Goal: Task Accomplishment & Management: Manage account settings

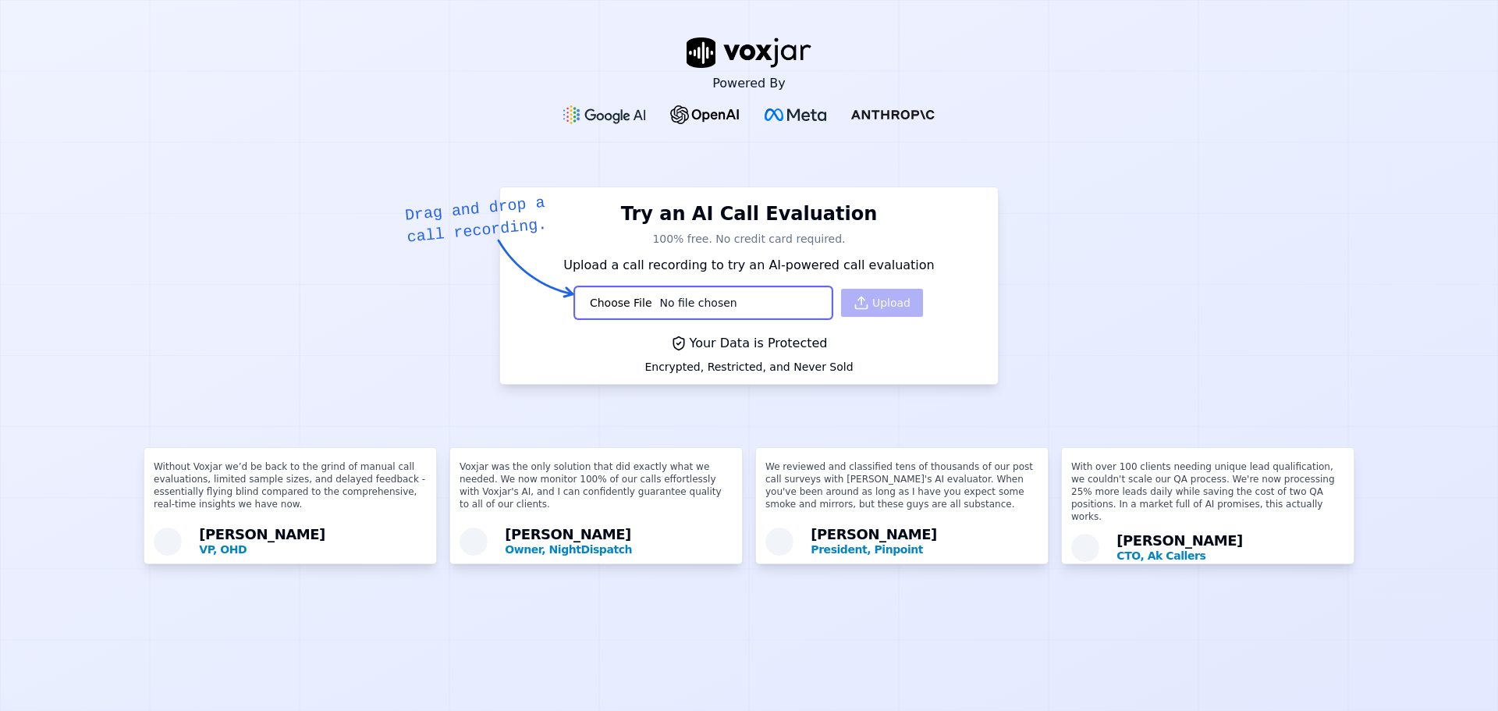
scroll to position [12, 0]
click at [665, 289] on input "file" at bounding box center [703, 304] width 257 height 31
type input "C:\fakepath\G11687034522082960 (1).wav"
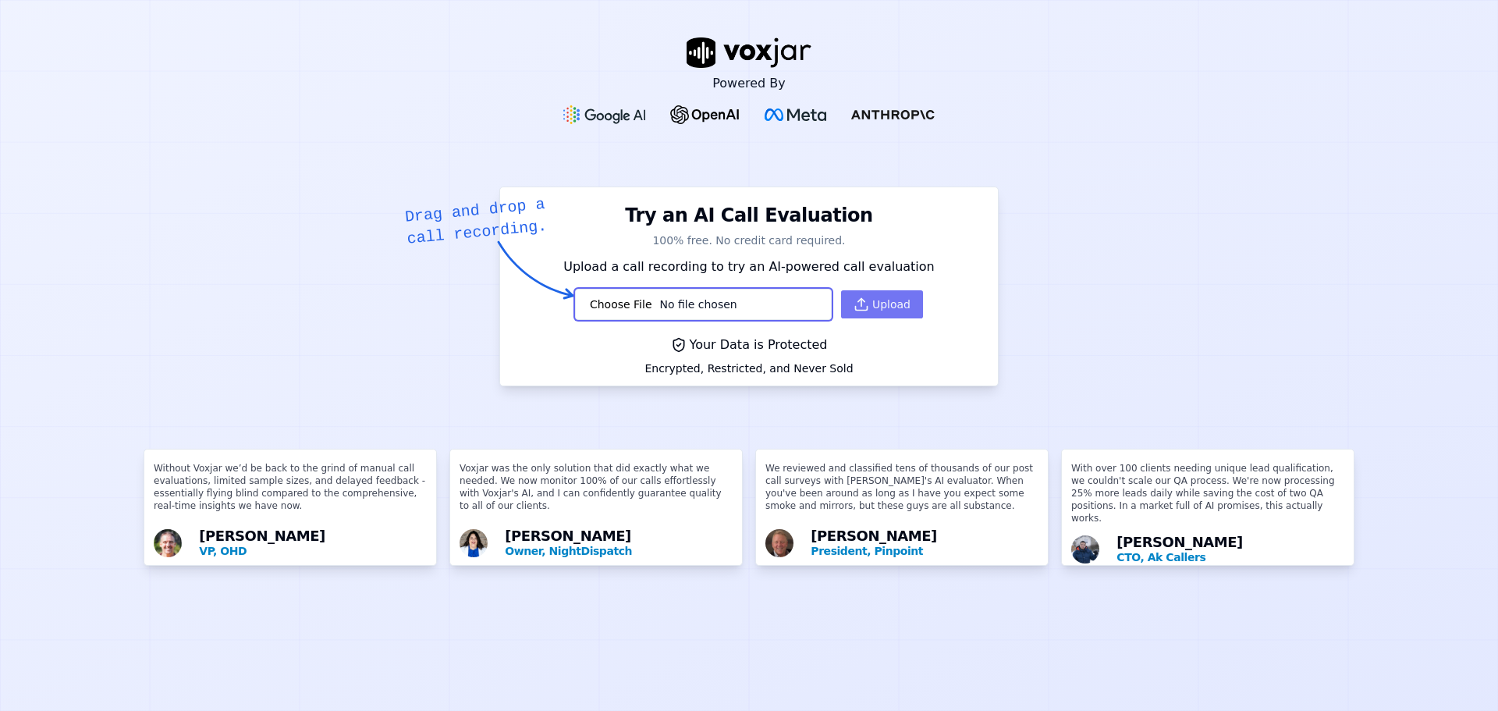
click at [861, 290] on button "Upload" at bounding box center [882, 304] width 82 height 28
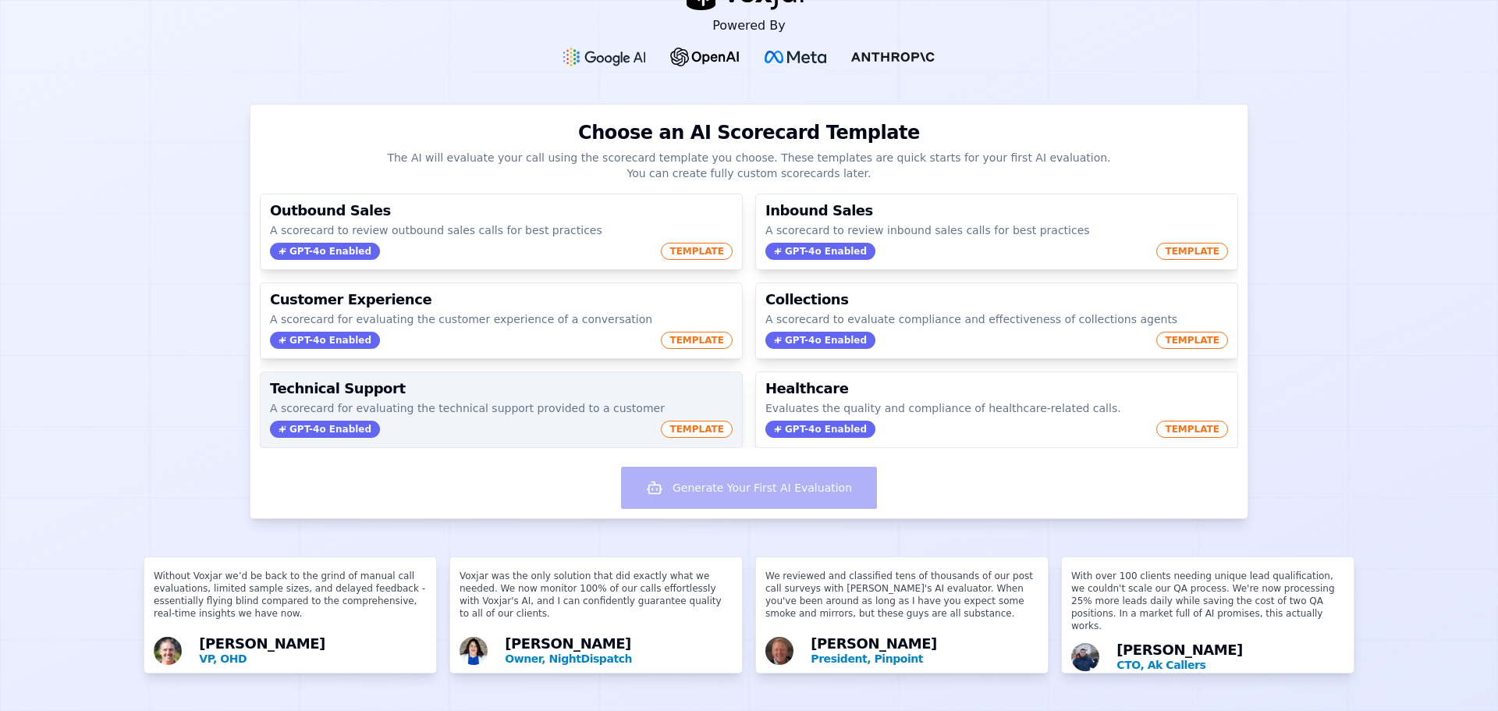
scroll to position [87, 0]
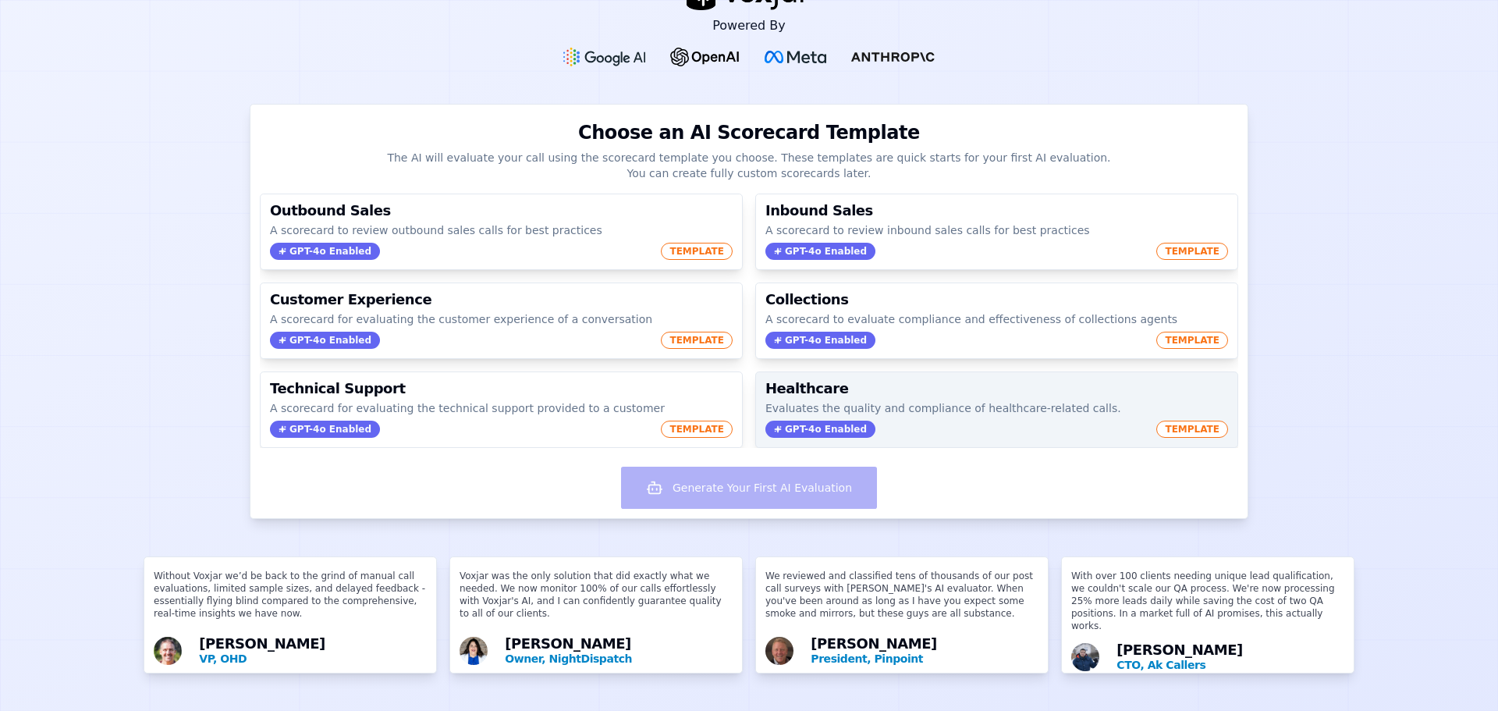
click at [878, 400] on p "Evaluates the quality and compliance of healthcare-related calls." at bounding box center [996, 408] width 463 height 16
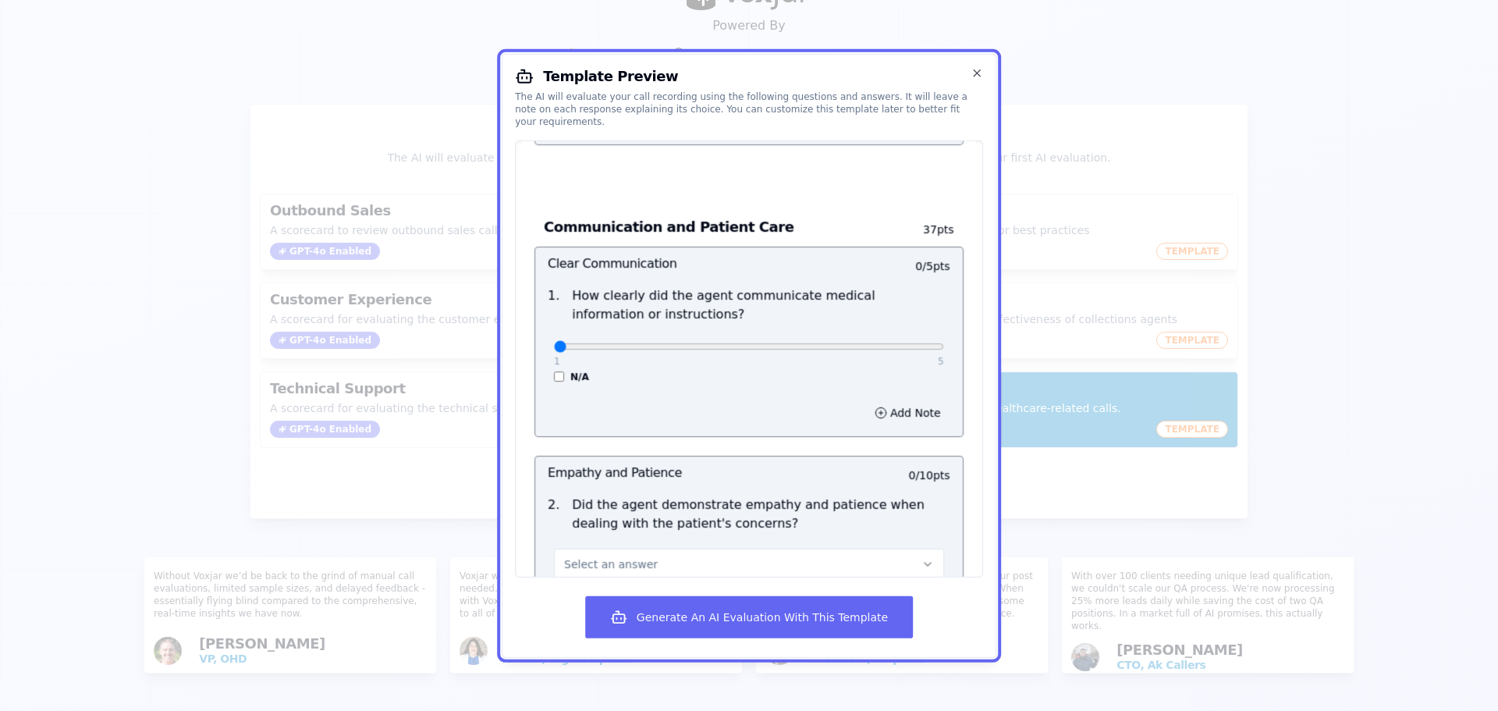
scroll to position [390, 0]
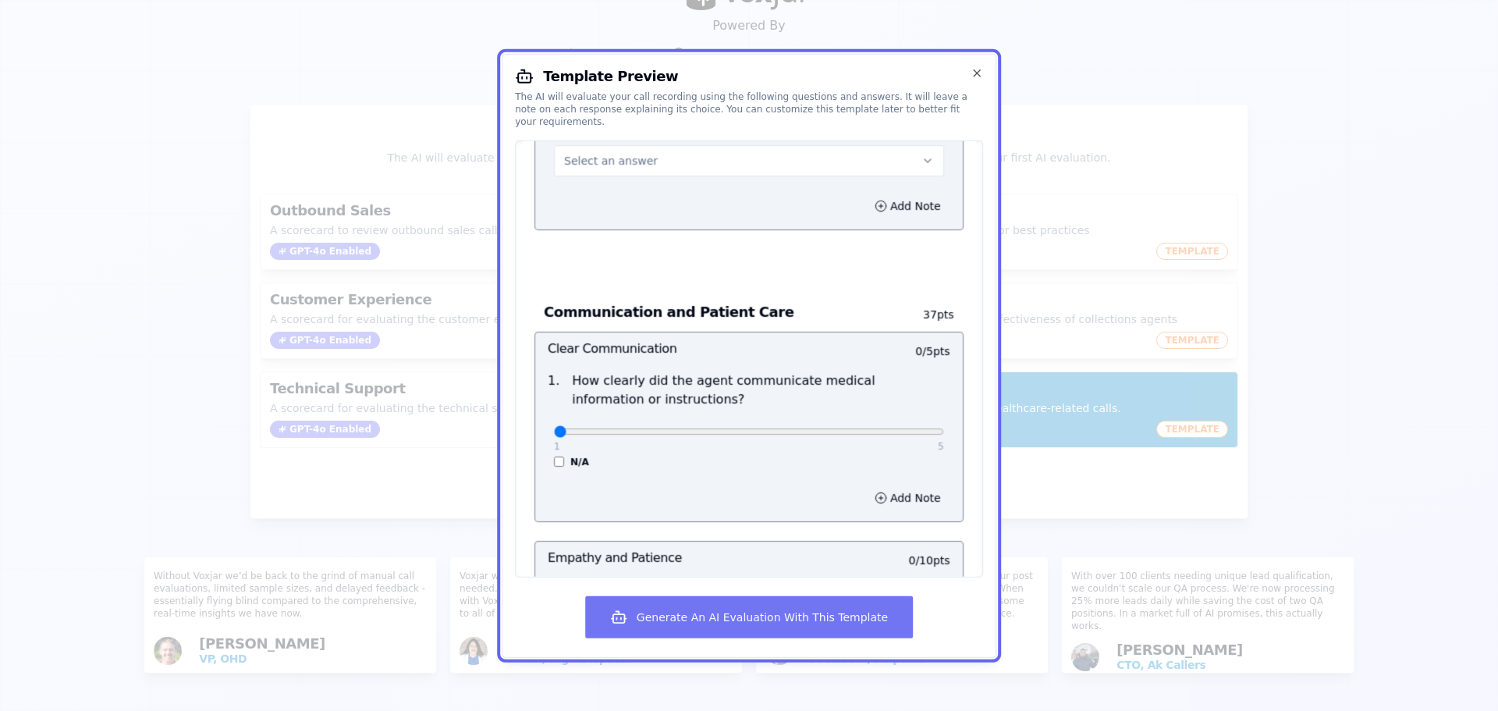
click at [733, 613] on button "Generate An AI Evaluation With This Template" at bounding box center [749, 617] width 328 height 42
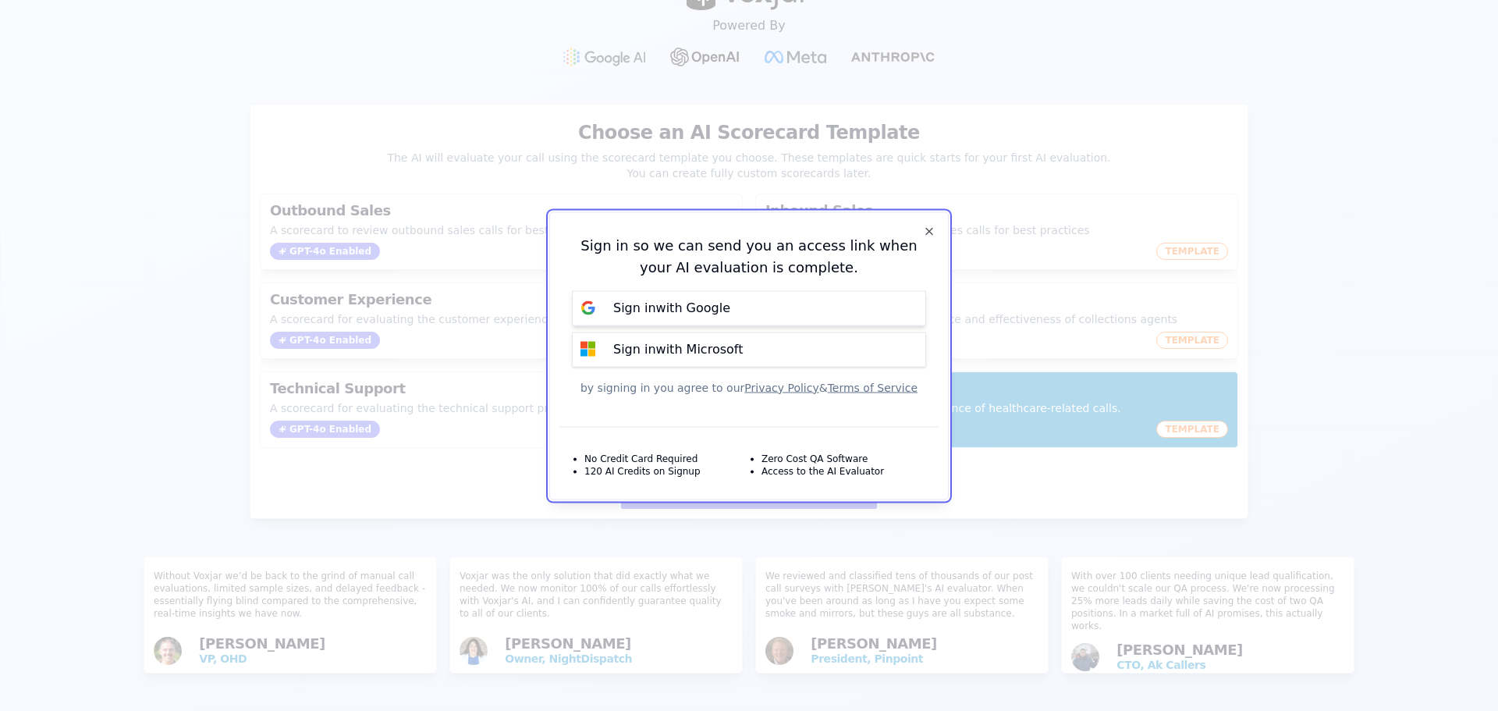
click at [692, 314] on p "Sign in with Google" at bounding box center [671, 308] width 117 height 19
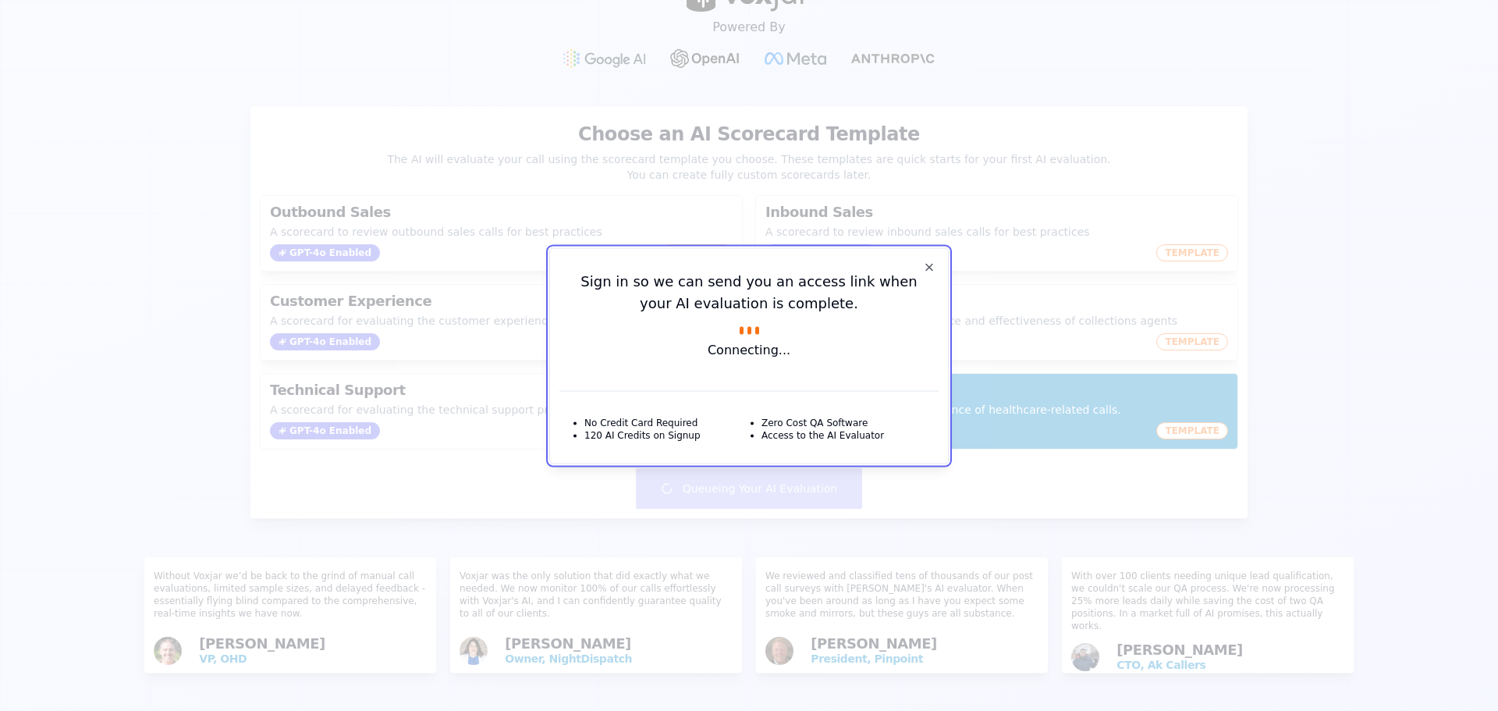
scroll to position [85, 0]
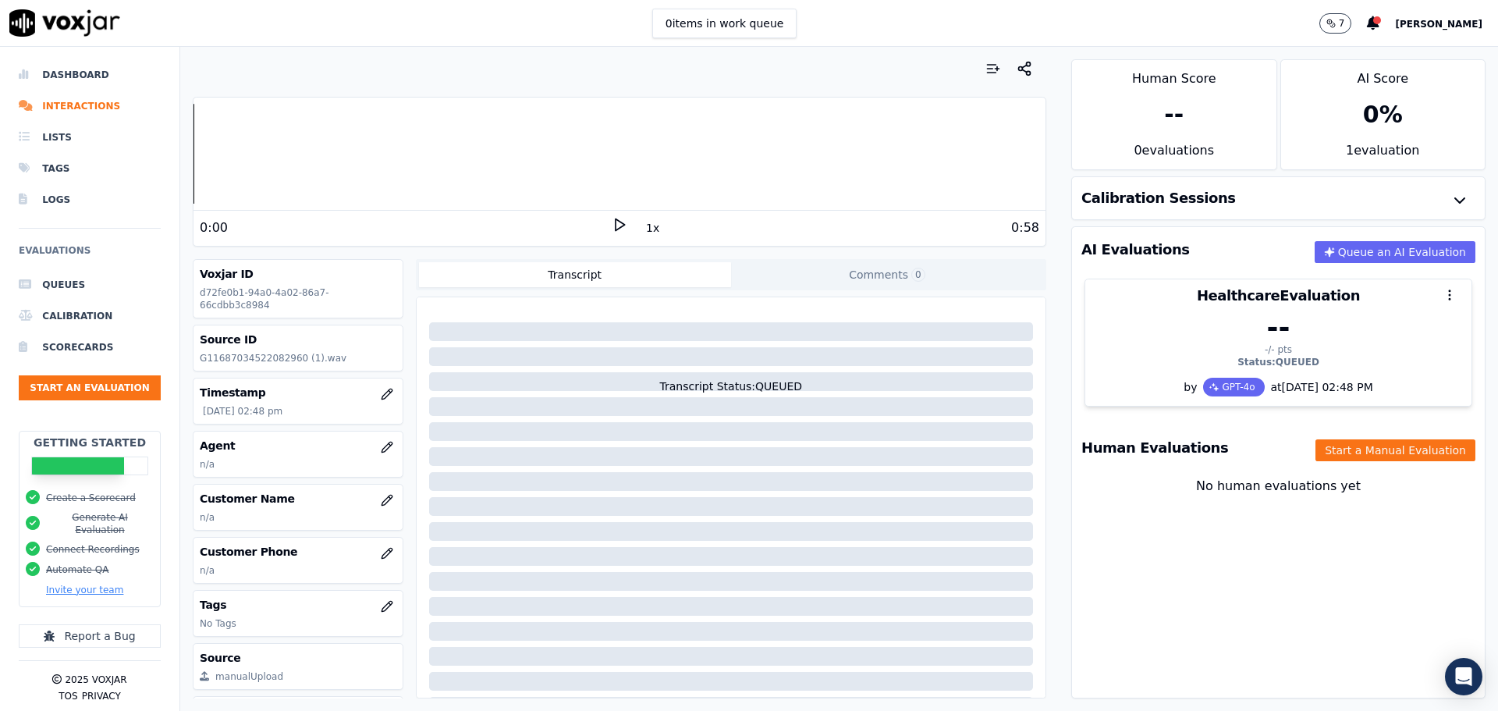
click at [62, 584] on button "Invite your team" at bounding box center [84, 590] width 77 height 12
click at [76, 584] on button "Invite your team" at bounding box center [84, 590] width 77 height 12
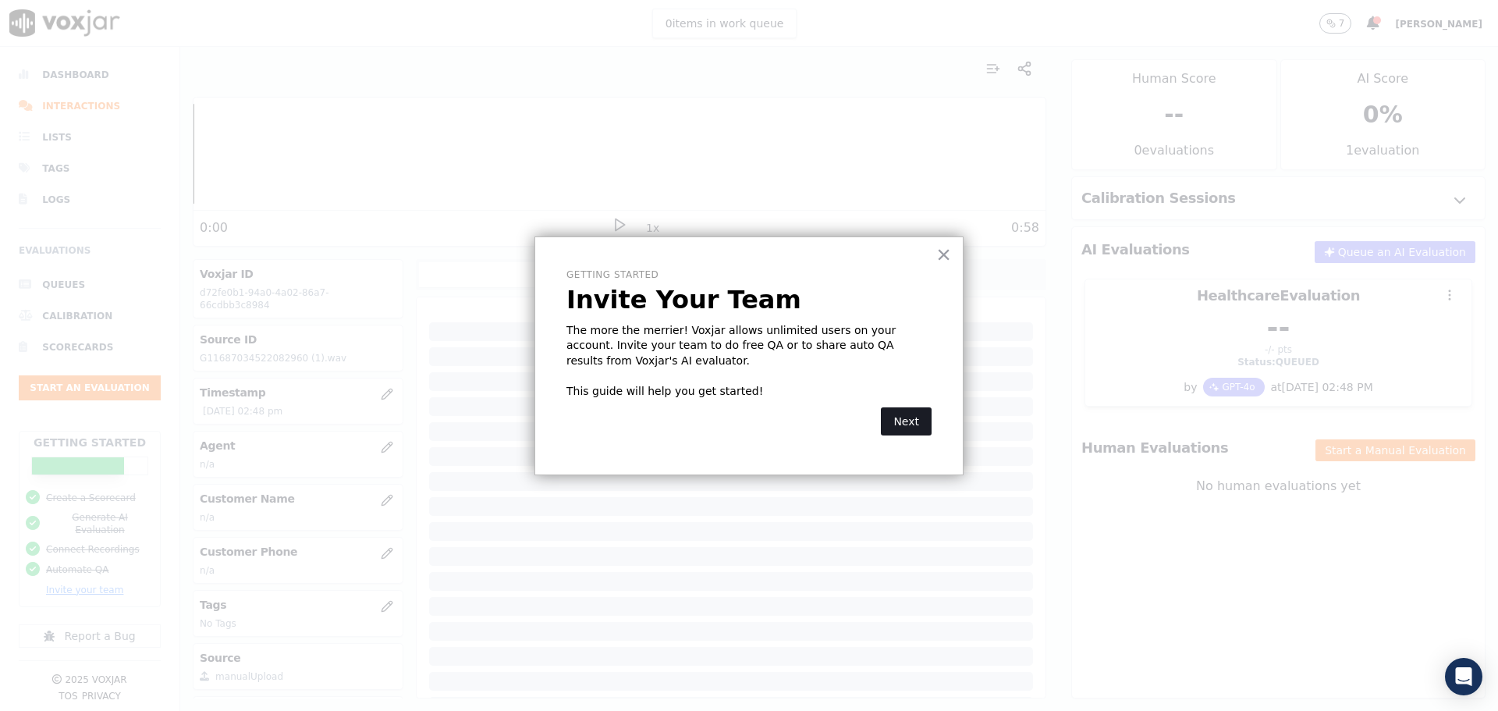
click at [908, 417] on button "Next" at bounding box center [906, 421] width 51 height 28
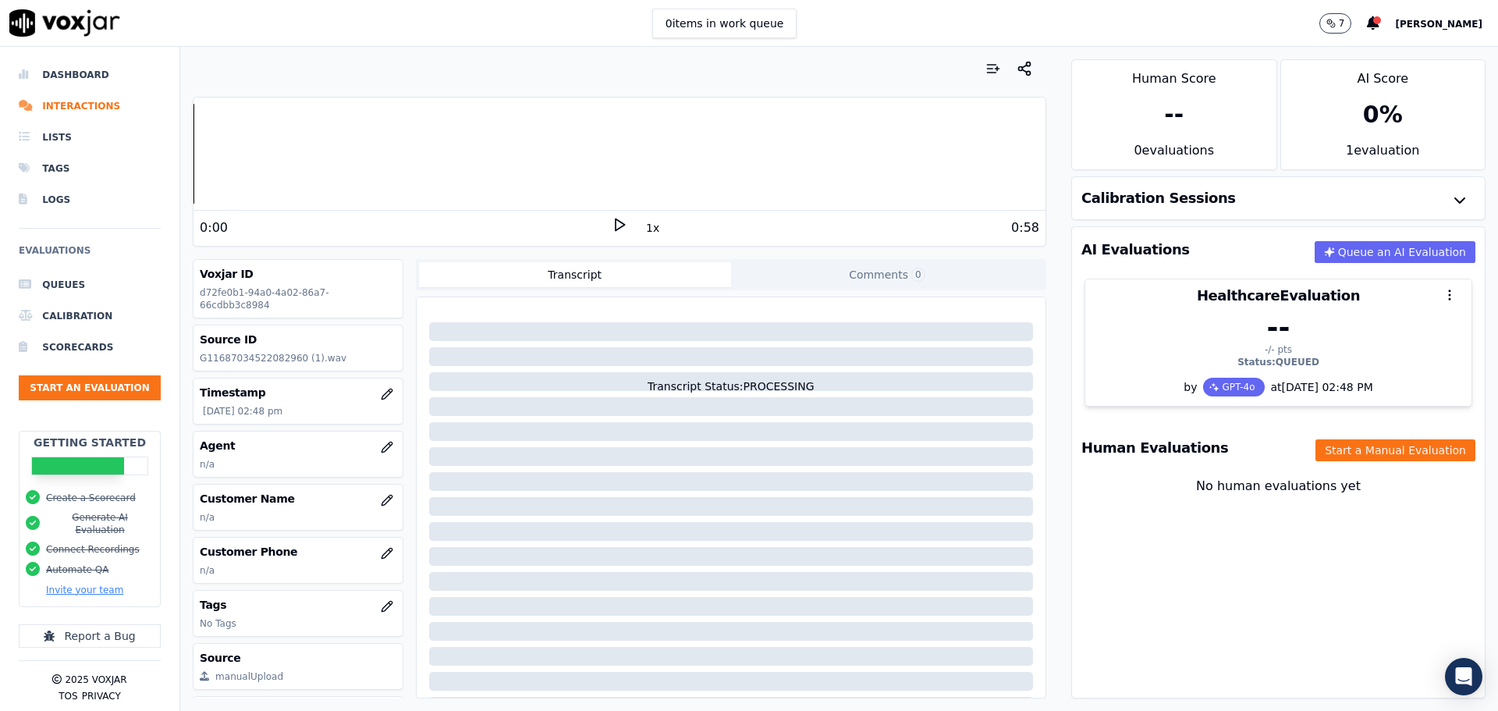
click at [613, 224] on icon at bounding box center [620, 225] width 16 height 16
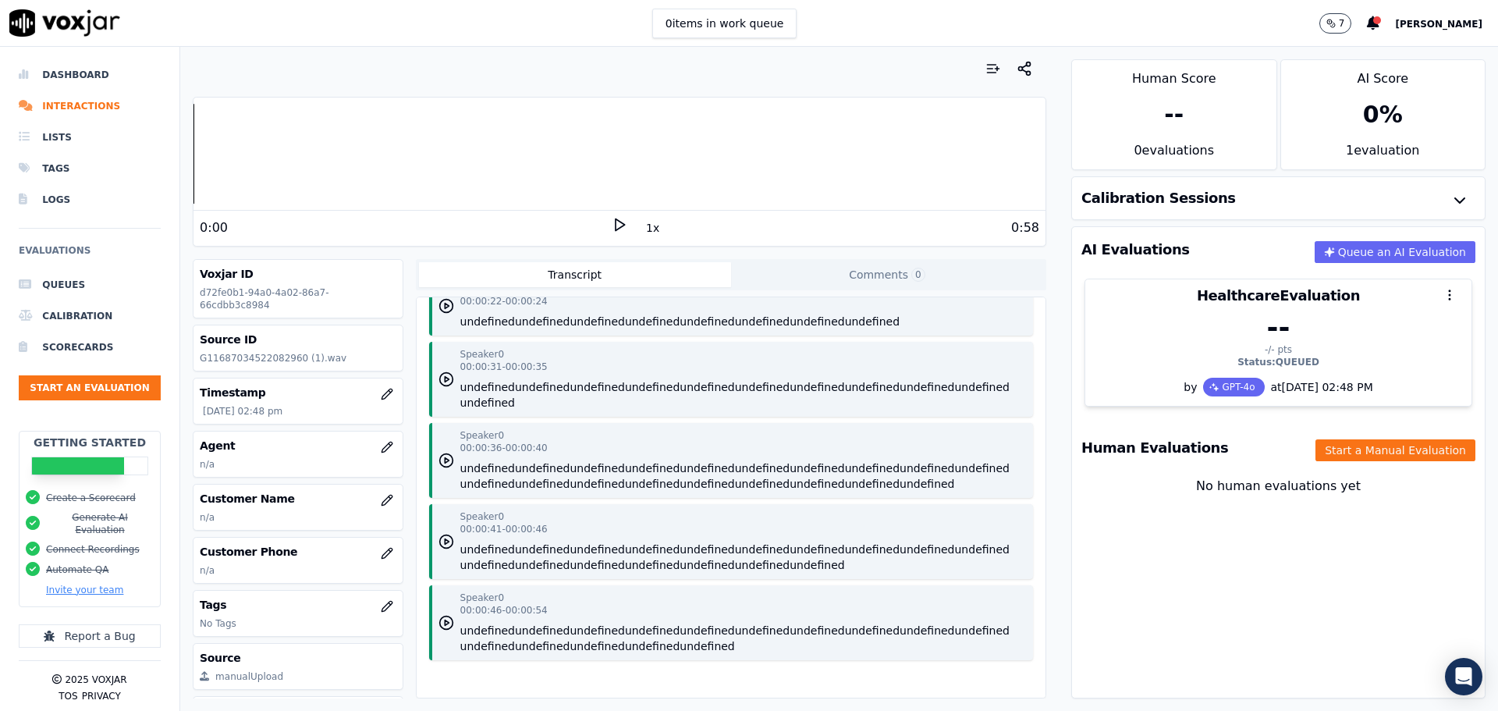
scroll to position [439, 0]
click at [89, 543] on button "Connect Recordings" at bounding box center [93, 549] width 94 height 12
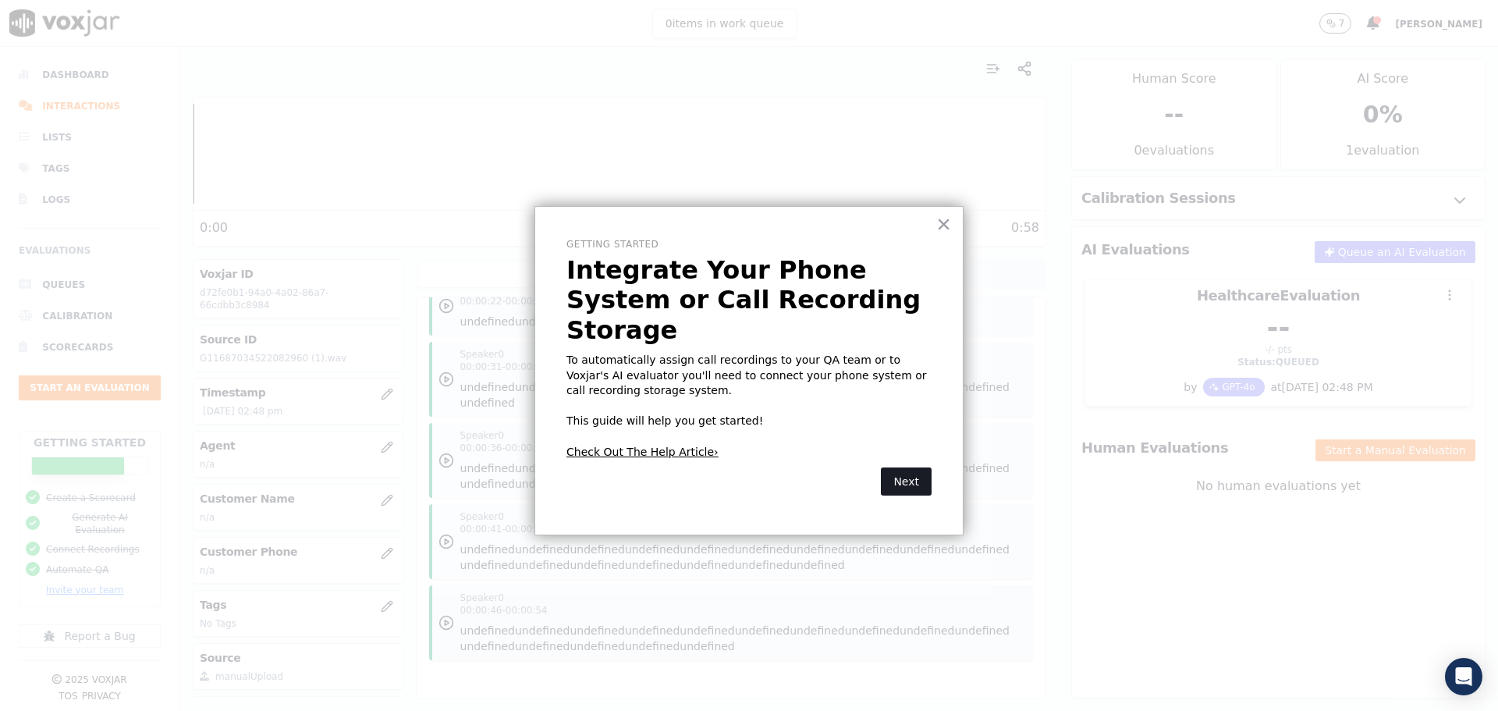
click at [917, 467] on button "Next" at bounding box center [906, 481] width 51 height 28
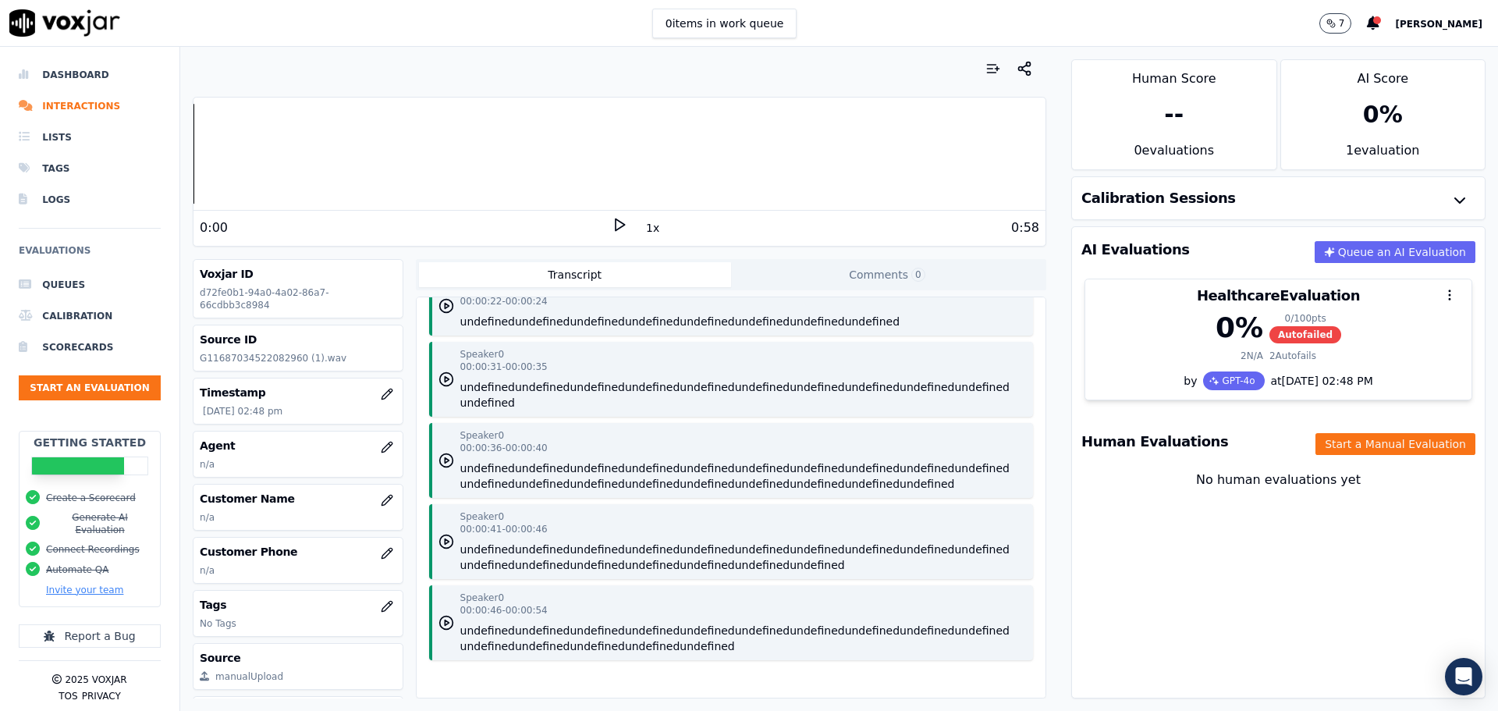
click at [82, 487] on div "Create a Scorecard Generate AI Evaluation Connect Recordings Automate QA Invite…" at bounding box center [90, 543] width 140 height 125
click at [79, 501] on button "Create a Scorecard" at bounding box center [91, 498] width 90 height 12
click at [78, 501] on button "Create a Scorecard" at bounding box center [91, 498] width 90 height 12
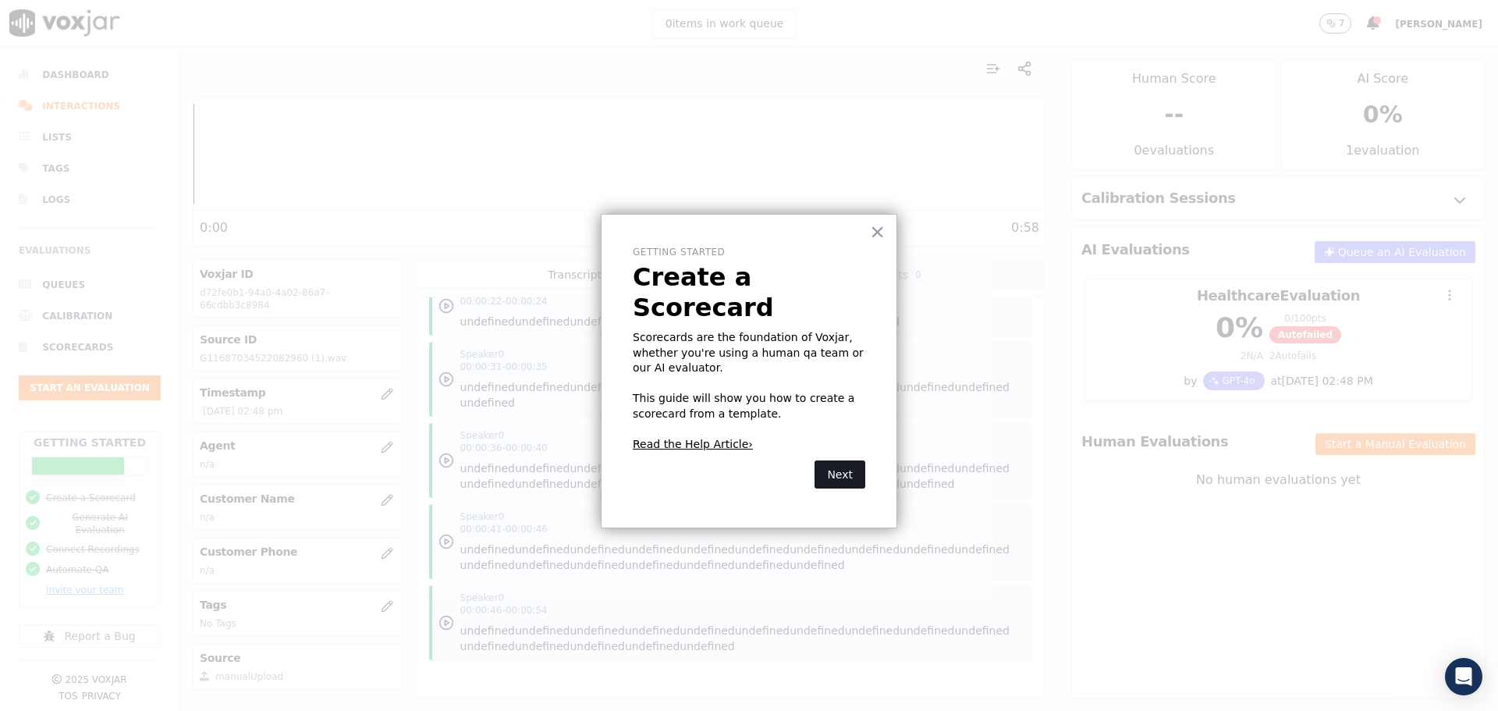
click at [834, 460] on button "Next" at bounding box center [840, 474] width 51 height 28
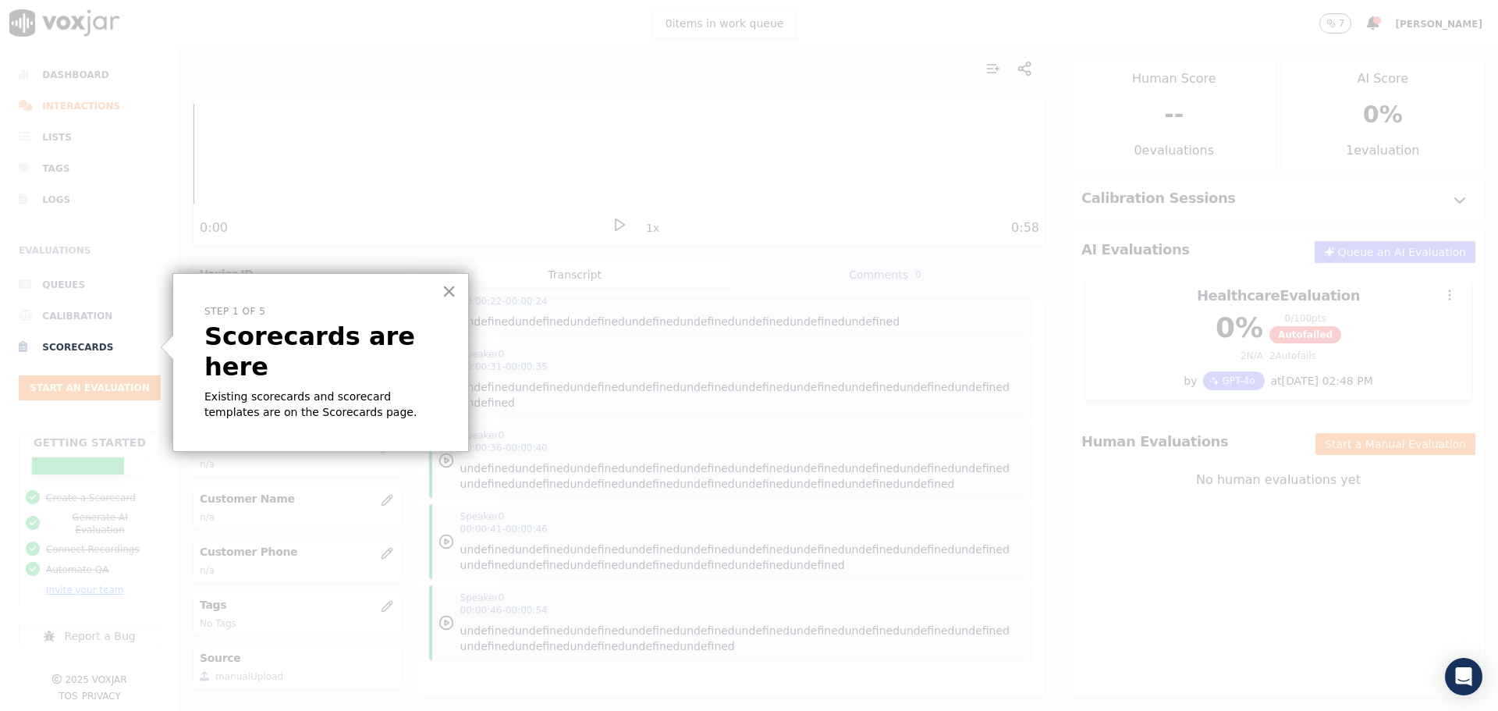
drag, startPoint x: 304, startPoint y: 375, endPoint x: 286, endPoint y: 375, distance: 17.9
click at [304, 389] on p "Existing scorecards and scorecard templates are on the Scorecards page." at bounding box center [320, 404] width 233 height 30
click at [234, 389] on p "Existing scorecards and scorecard templates are on the Scorecards page." at bounding box center [320, 404] width 233 height 30
drag, startPoint x: 234, startPoint y: 369, endPoint x: 218, endPoint y: 379, distance: 19.3
click at [233, 389] on p "Existing scorecards and scorecard templates are on the Scorecards page." at bounding box center [320, 404] width 233 height 30
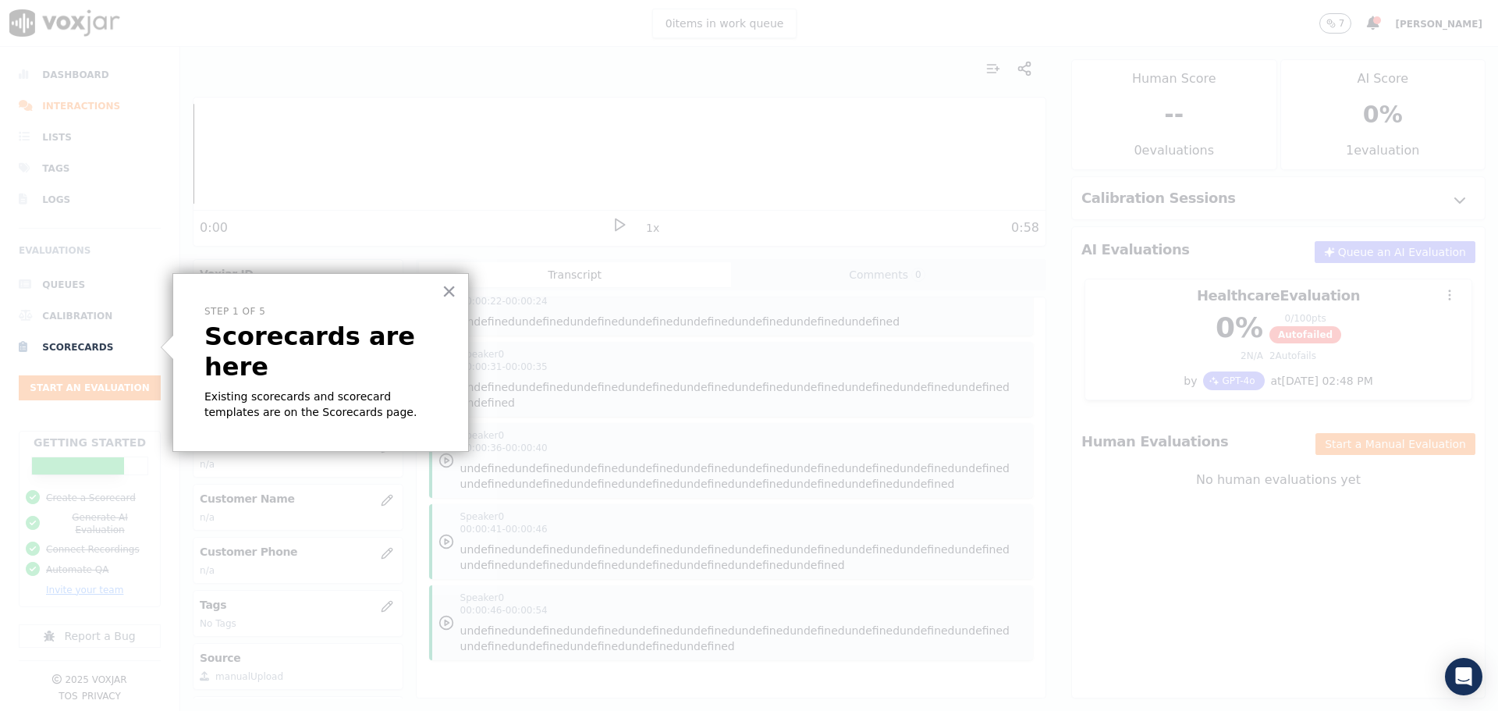
click at [212, 389] on p "Existing scorecards and scorecard templates are on the Scorecards page." at bounding box center [320, 404] width 233 height 30
click at [445, 288] on button "×" at bounding box center [449, 291] width 15 height 25
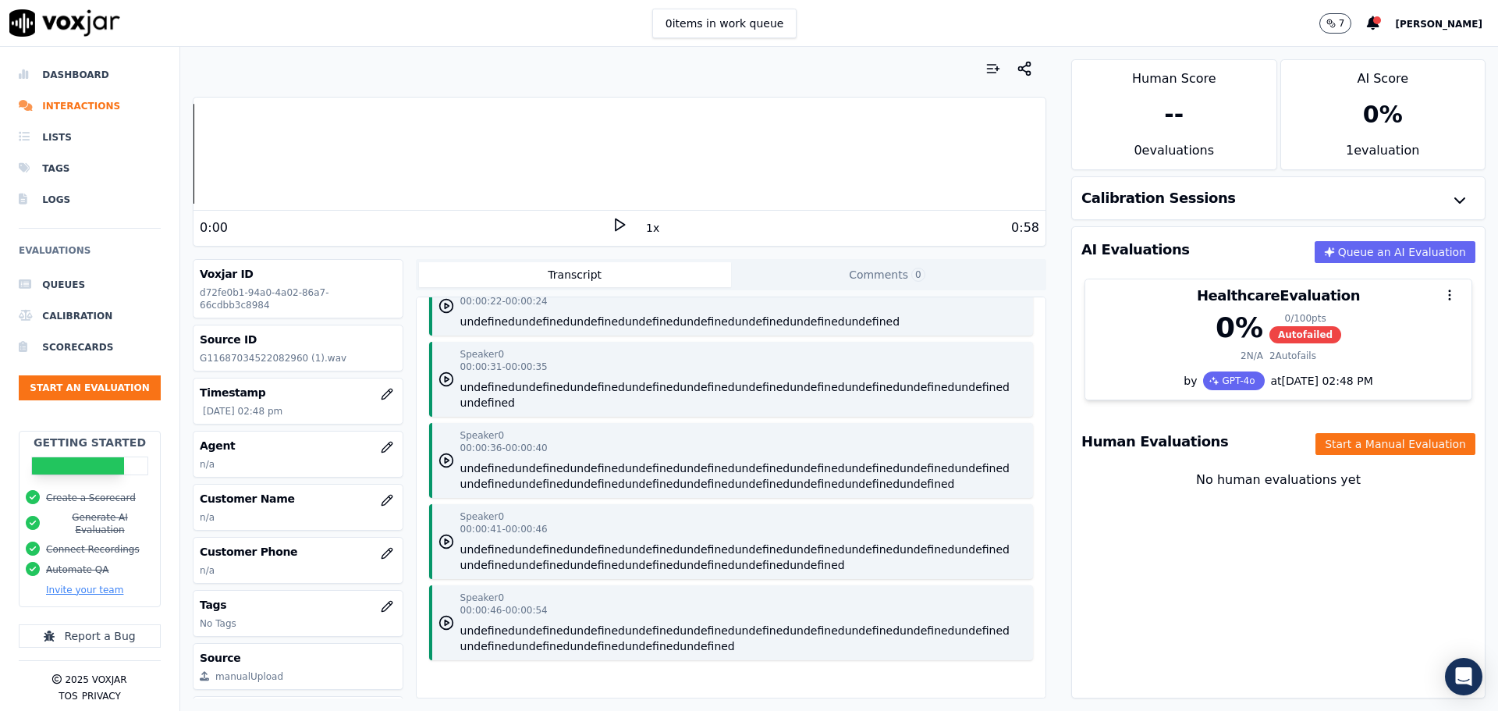
click at [87, 449] on div "Getting Started" at bounding box center [90, 457] width 140 height 50
click at [87, 450] on div "Getting Started" at bounding box center [90, 457] width 140 height 50
click at [87, 452] on div "Getting Started" at bounding box center [90, 457] width 140 height 50
click at [94, 452] on div "Getting Started" at bounding box center [90, 457] width 140 height 50
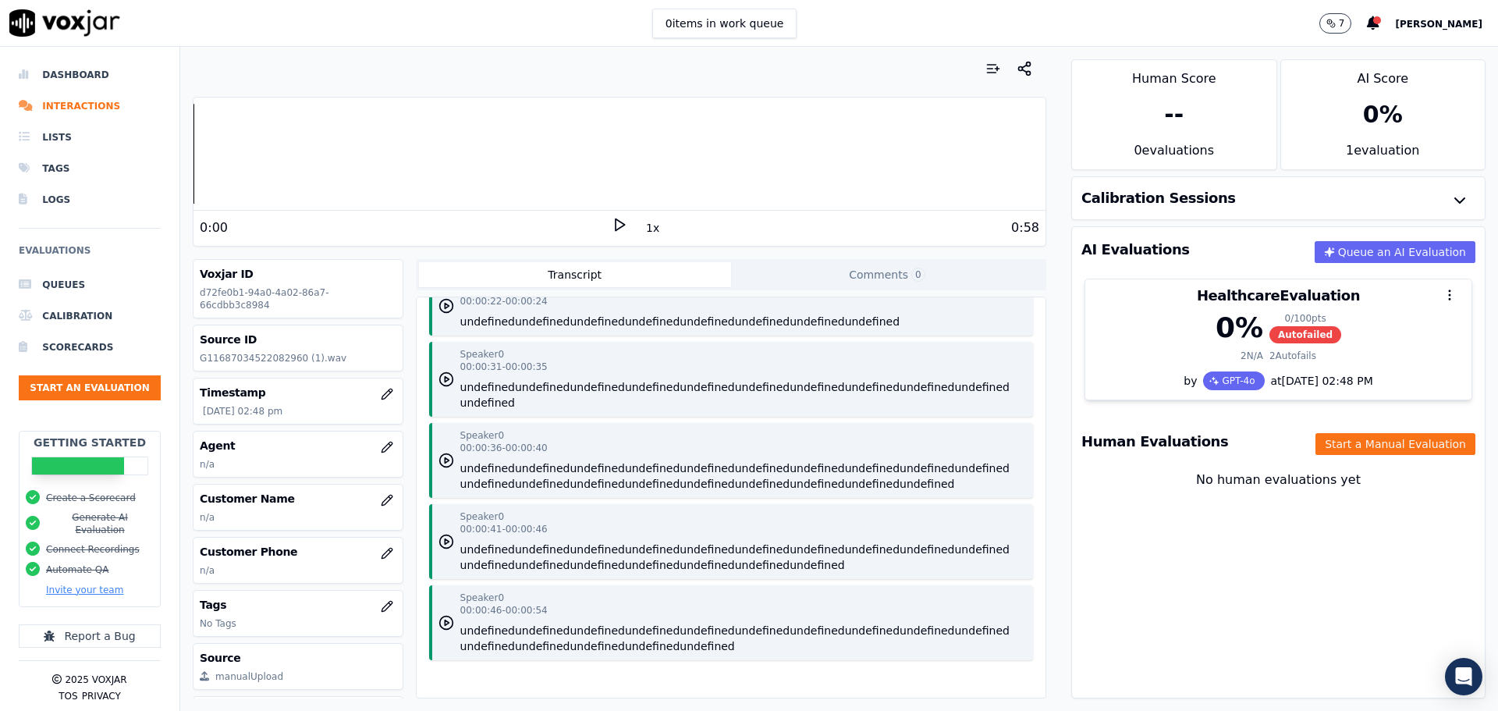
click at [102, 453] on div "Getting Started" at bounding box center [90, 457] width 140 height 50
click at [107, 453] on div "Getting Started" at bounding box center [90, 457] width 140 height 50
click at [66, 74] on li "Dashboard" at bounding box center [90, 74] width 142 height 31
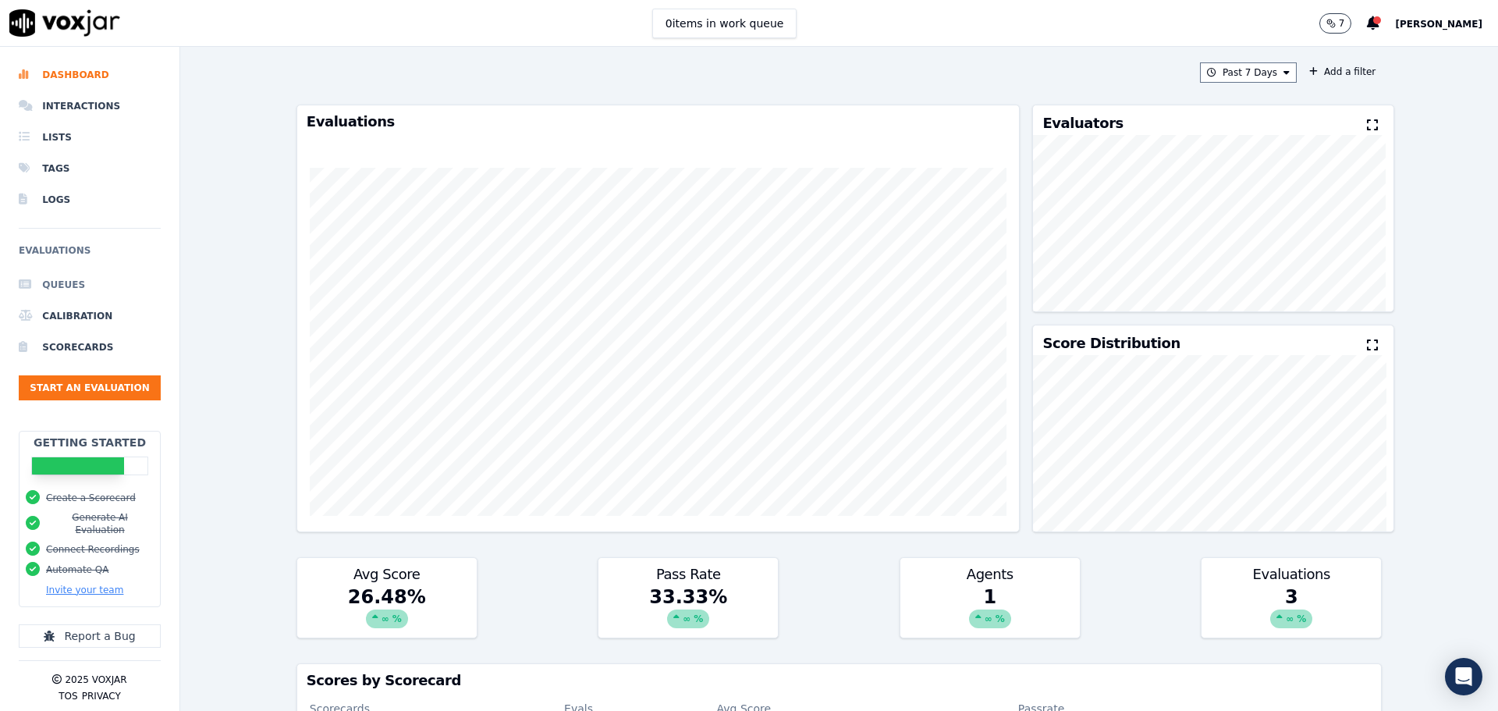
click at [75, 281] on li "Queues" at bounding box center [90, 284] width 142 height 31
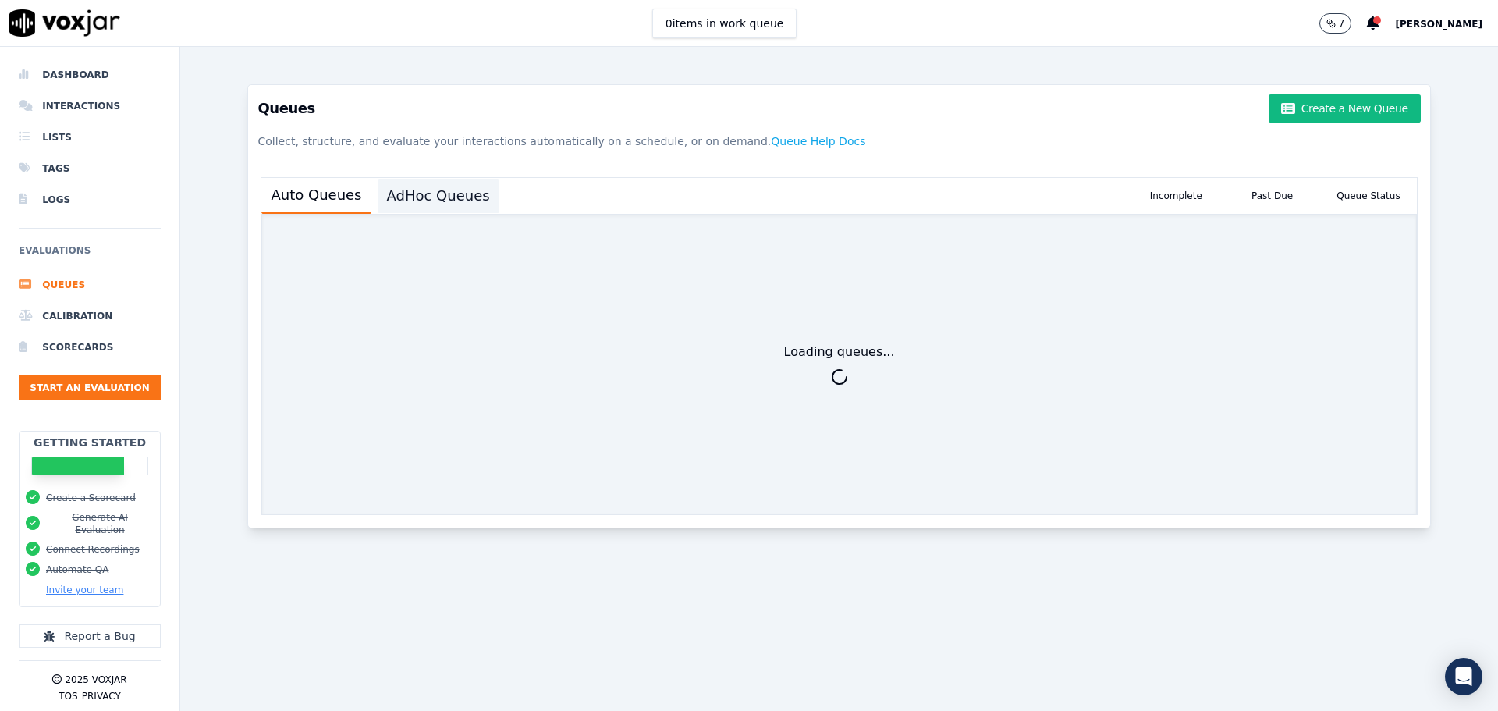
click at [424, 195] on button "AdHoc Queues" at bounding box center [439, 196] width 122 height 34
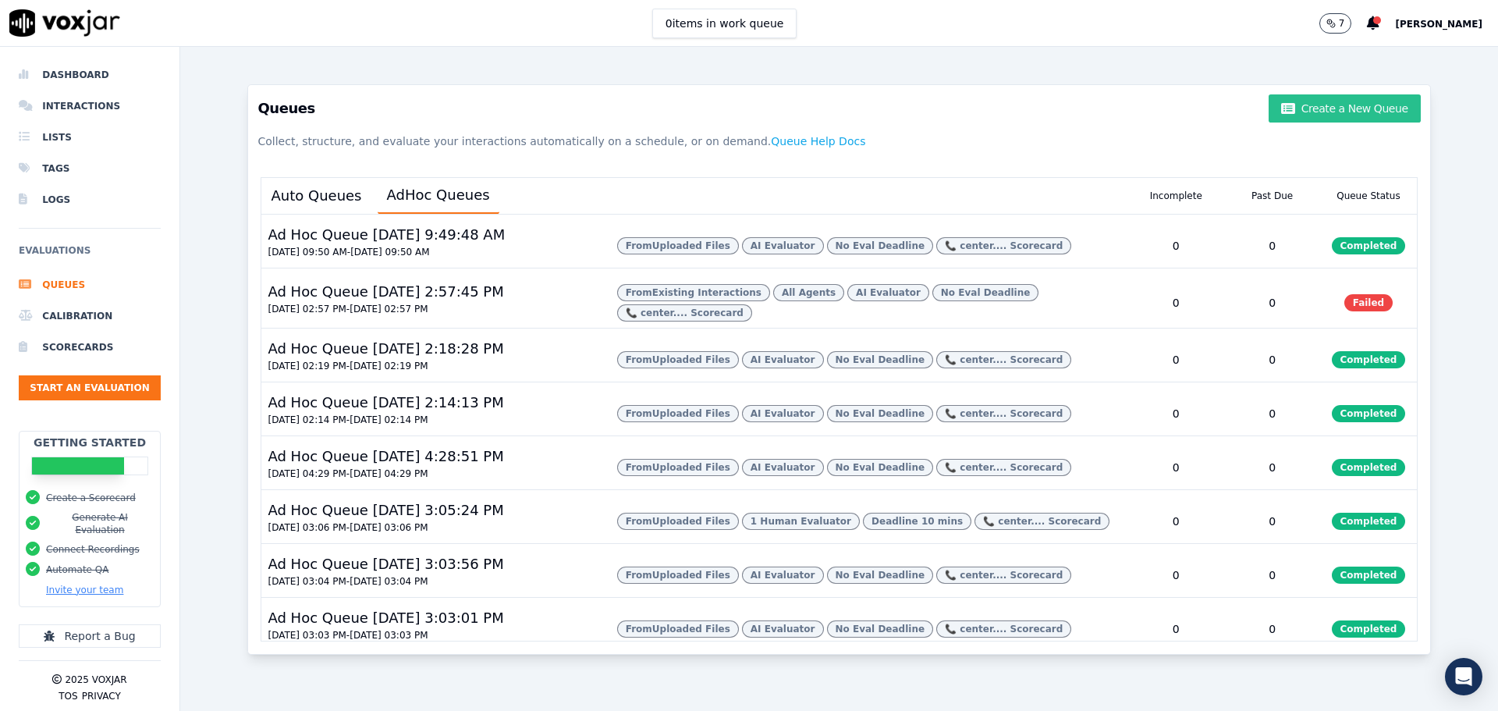
click at [1324, 113] on button "Create a New Queue" at bounding box center [1344, 108] width 151 height 28
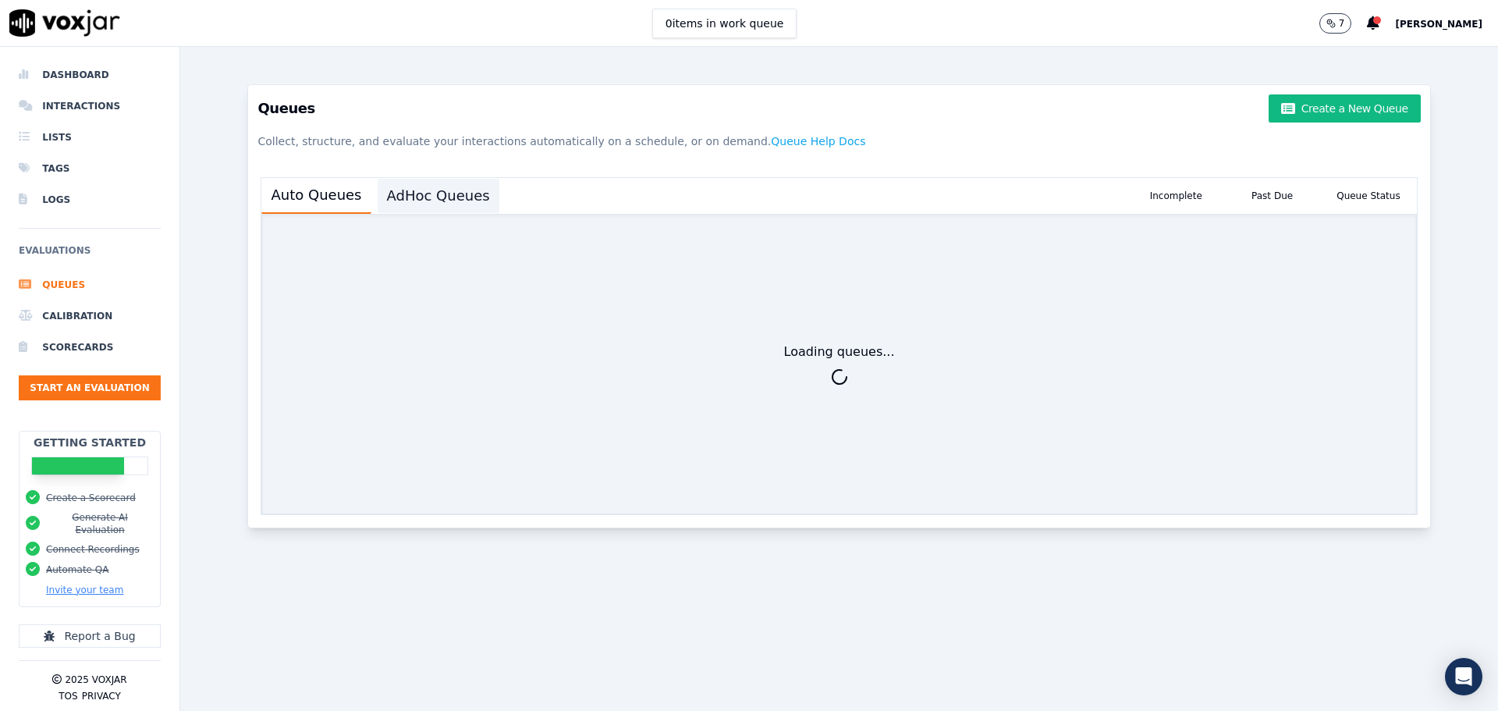
click at [424, 194] on button "AdHoc Queues" at bounding box center [439, 196] width 122 height 34
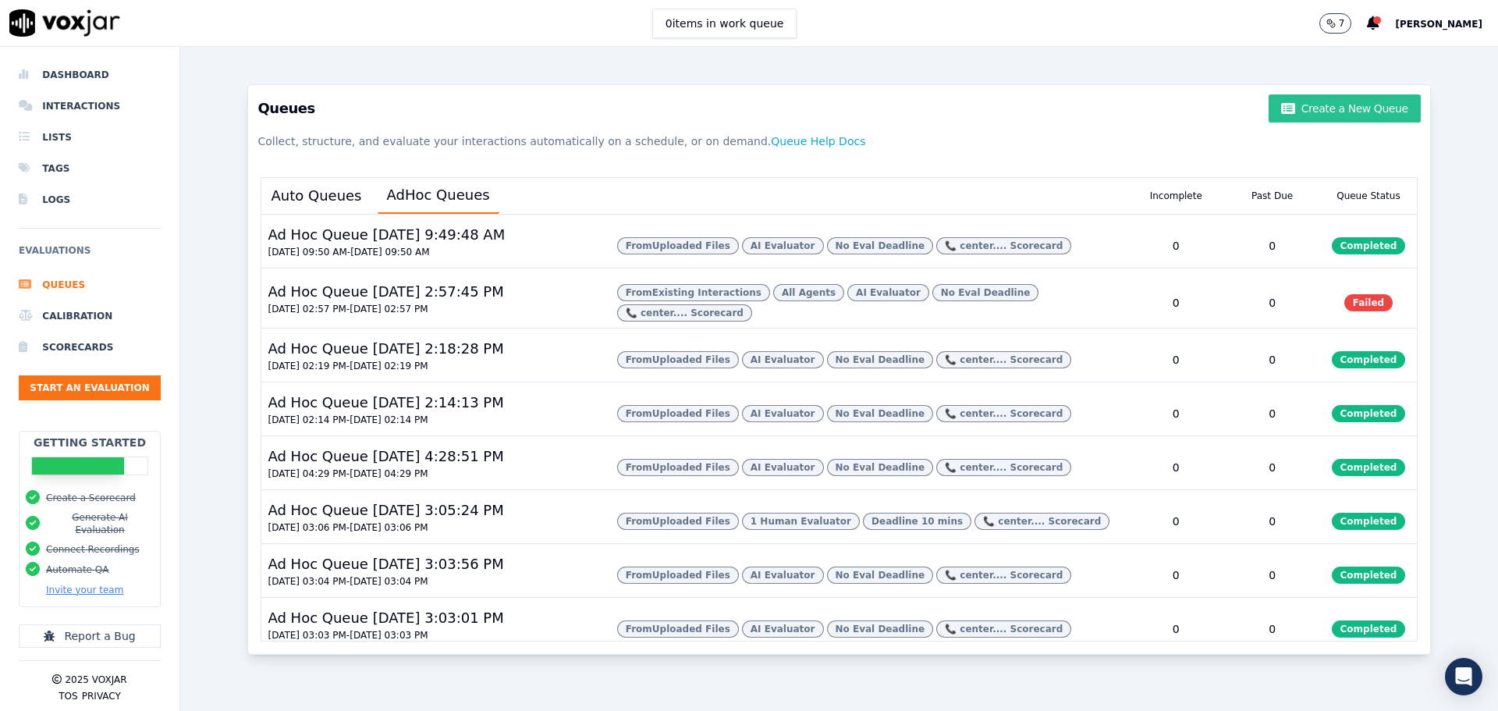
click at [1323, 108] on button "Create a New Queue" at bounding box center [1344, 108] width 151 height 28
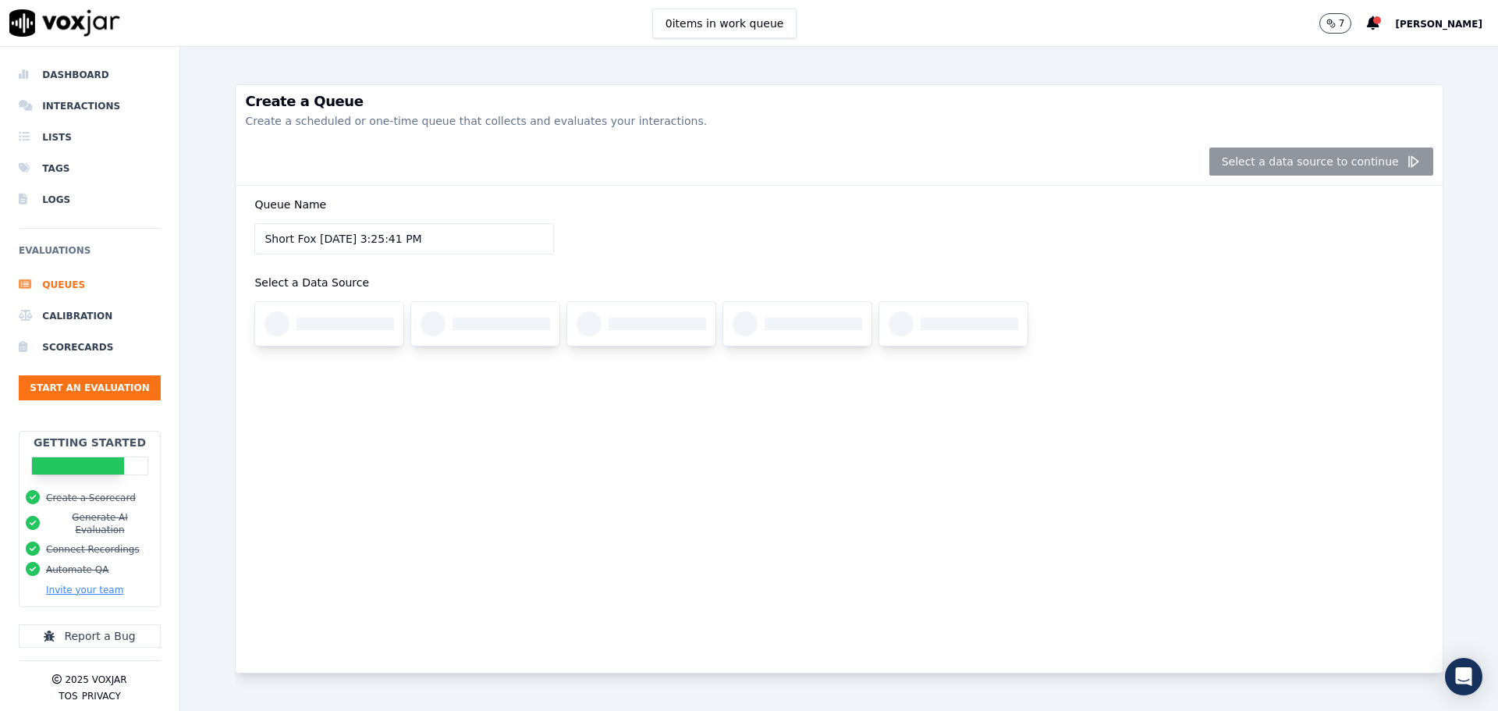
click at [445, 230] on input "Short Fox 8/16/2025, 3:25:41 PM" at bounding box center [404, 238] width 300 height 31
click at [759, 231] on div "Queue Name Short Fox 8/16/2025, 3:25:41 PM Select a Data Source" at bounding box center [839, 280] width 1188 height 189
click at [1302, 158] on div "Select a data source to continue" at bounding box center [839, 162] width 1206 height 48
click at [1291, 164] on div "Select a data source to continue" at bounding box center [839, 162] width 1206 height 48
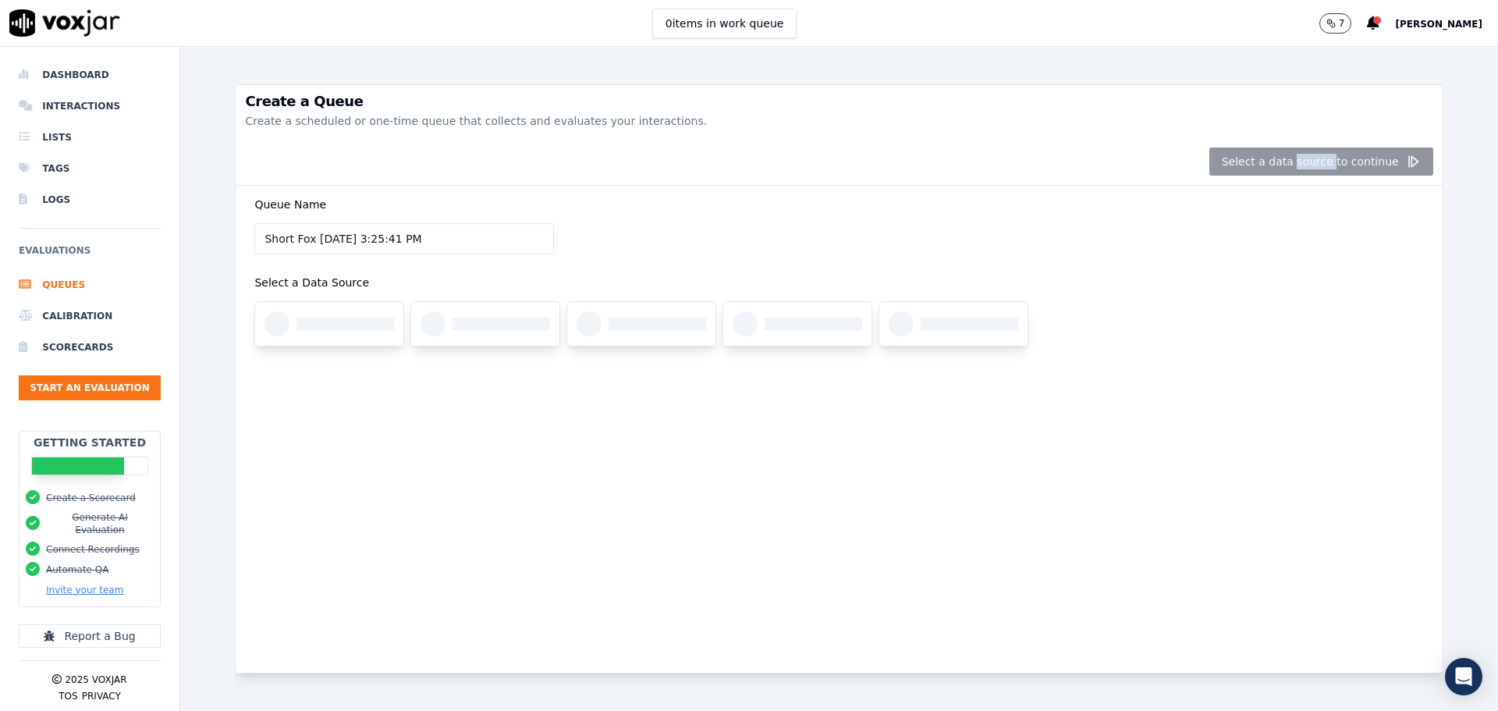
click at [1291, 164] on div "Select a data source to continue" at bounding box center [839, 162] width 1206 height 48
drag, startPoint x: 496, startPoint y: 162, endPoint x: 506, endPoint y: 247, distance: 85.6
click at [496, 169] on div "Select a data source to continue" at bounding box center [839, 162] width 1206 height 48
click at [460, 324] on div at bounding box center [502, 324] width 98 height 12
drag, startPoint x: 321, startPoint y: 320, endPoint x: 338, endPoint y: 311, distance: 19.6
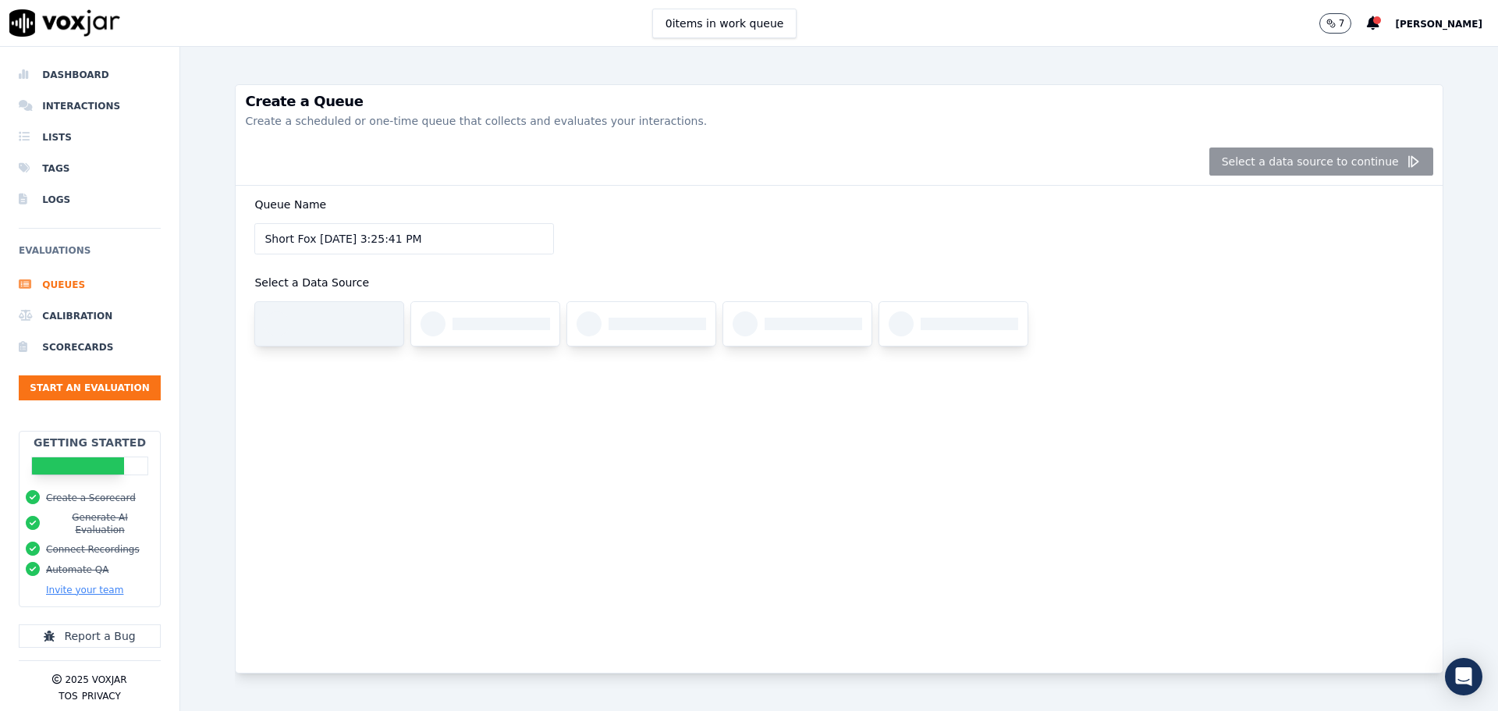
click at [321, 320] on div at bounding box center [346, 324] width 98 height 12
click at [353, 326] on div at bounding box center [346, 324] width 98 height 12
click at [426, 277] on div "Select a Data Source" at bounding box center [838, 309] width 1169 height 73
click at [502, 322] on div at bounding box center [502, 324] width 98 height 12
click at [495, 233] on input "Agile Swan 8/16/2025, 3:26:02 PM" at bounding box center [404, 238] width 300 height 31
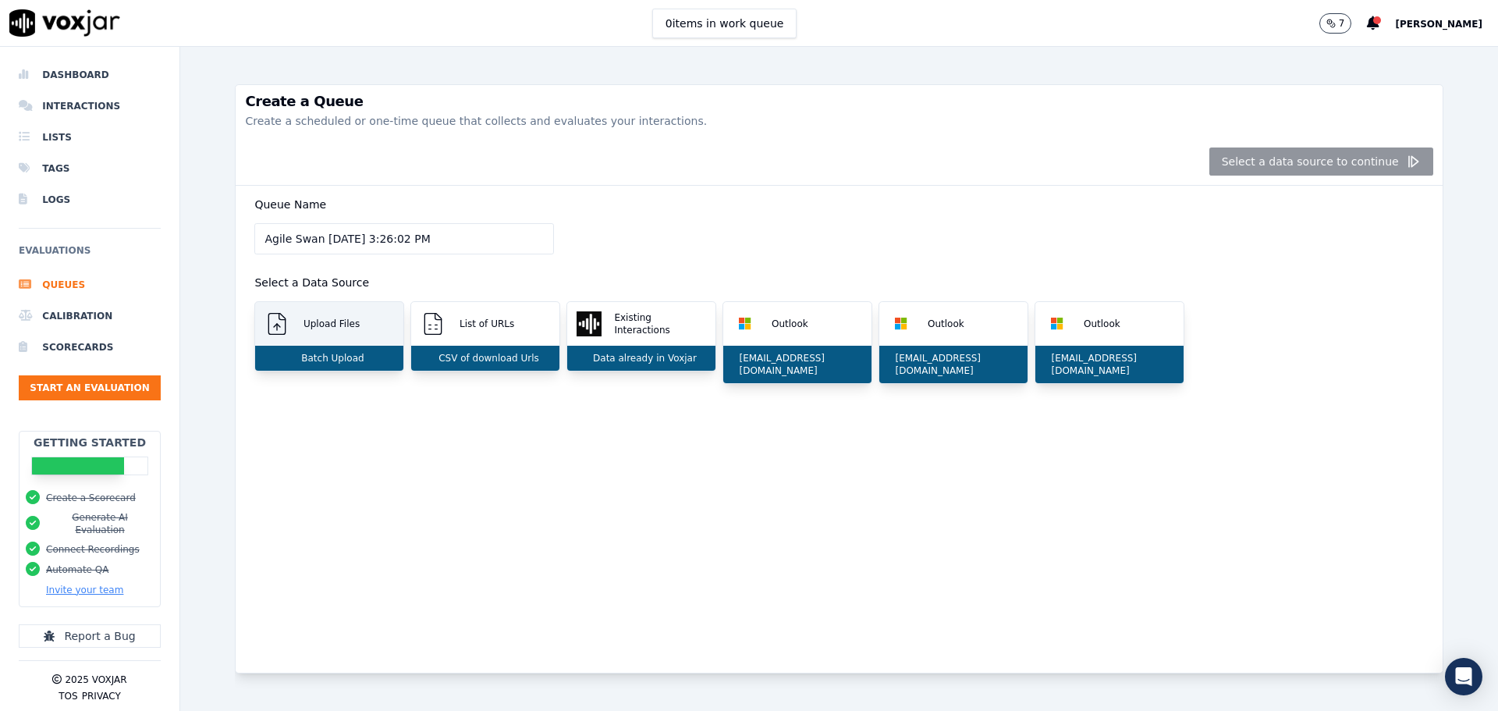
click at [328, 339] on div "Upload Files" at bounding box center [329, 324] width 148 height 44
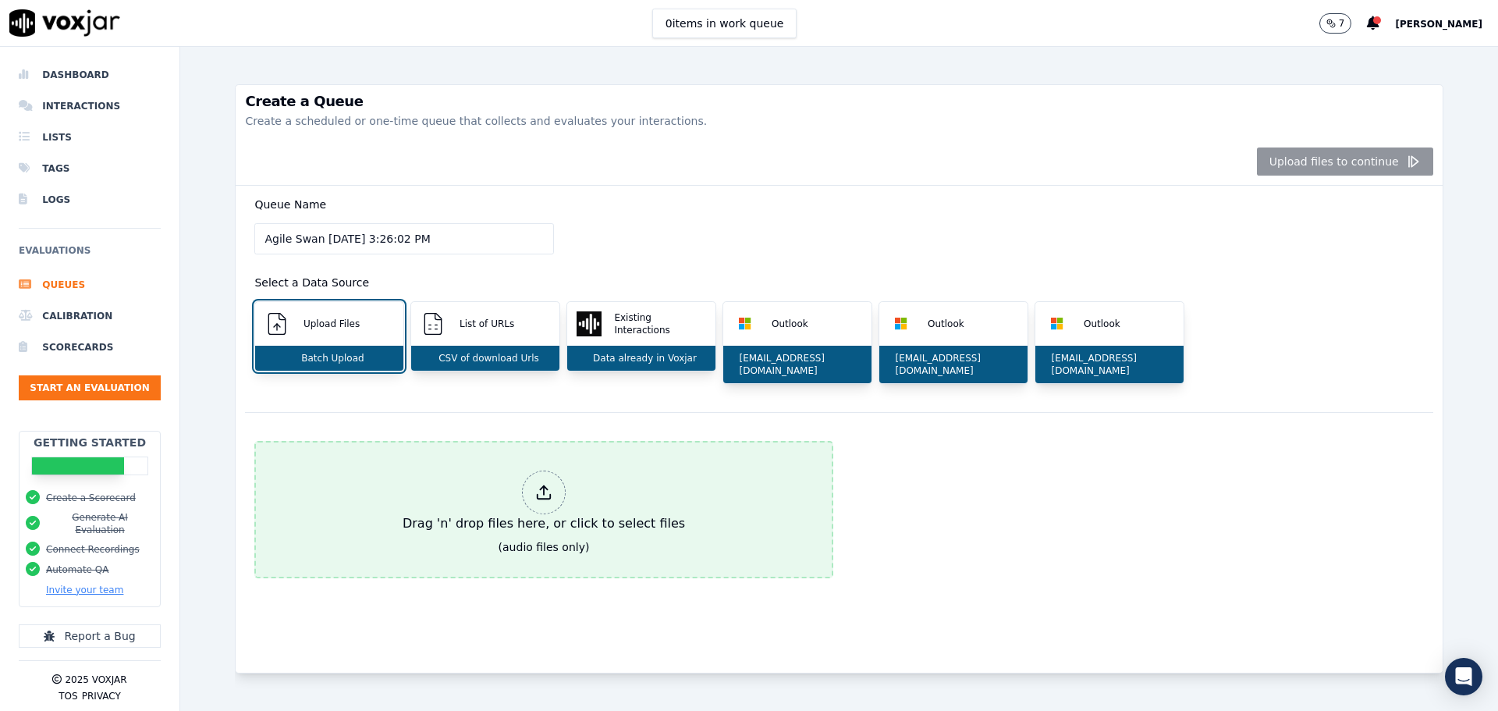
click at [535, 484] on icon at bounding box center [543, 492] width 17 height 17
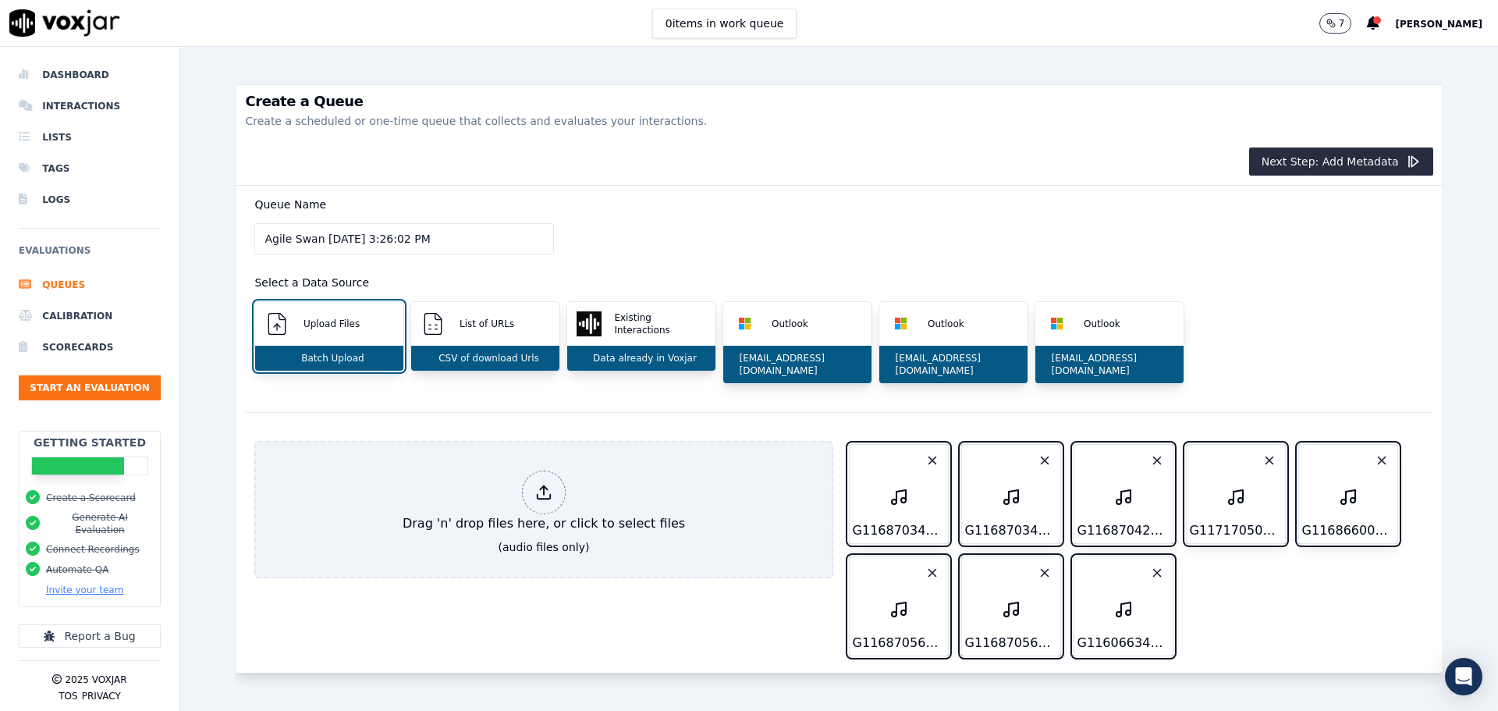
scroll to position [49, 0]
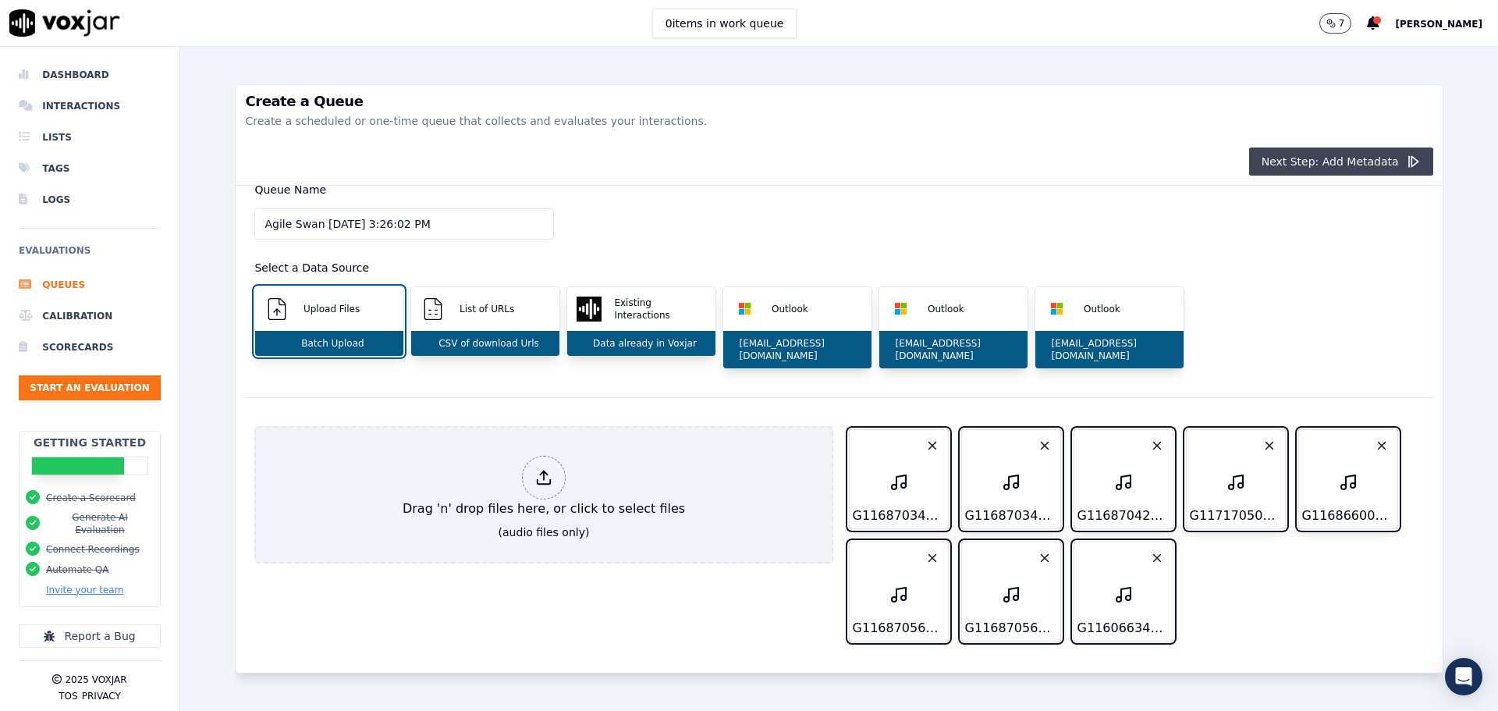
click at [1277, 162] on button "Next Step: Add Metadata" at bounding box center [1341, 161] width 184 height 28
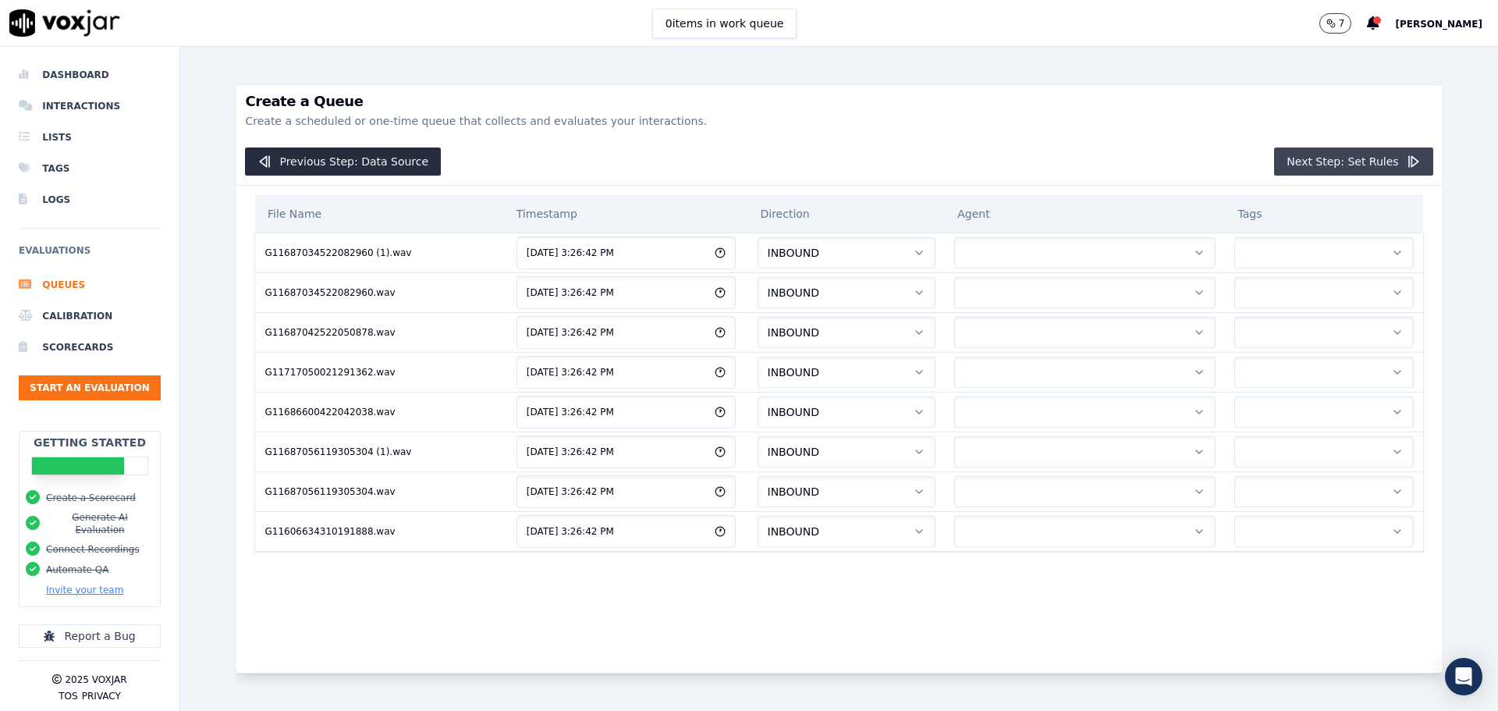
scroll to position [0, 0]
click at [1326, 162] on button "Next Step: Set Rules" at bounding box center [1353, 161] width 158 height 28
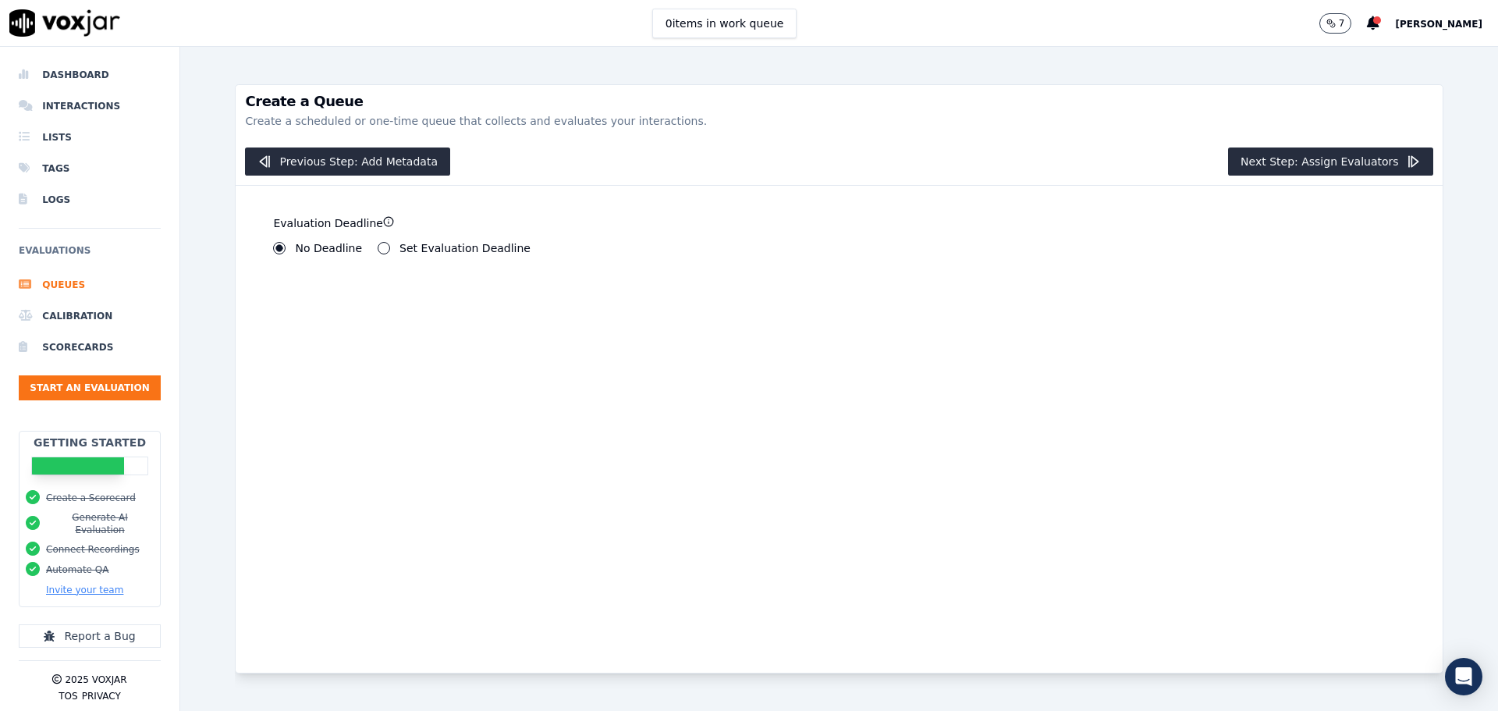
click at [378, 248] on button "Set Evaluation Deadline" at bounding box center [384, 248] width 12 height 12
click at [325, 306] on input "6" at bounding box center [310, 301] width 74 height 31
click at [328, 297] on input "7" at bounding box center [310, 301] width 74 height 31
click at [328, 297] on input "8" at bounding box center [310, 301] width 74 height 31
click at [328, 297] on input "9" at bounding box center [310, 301] width 74 height 31
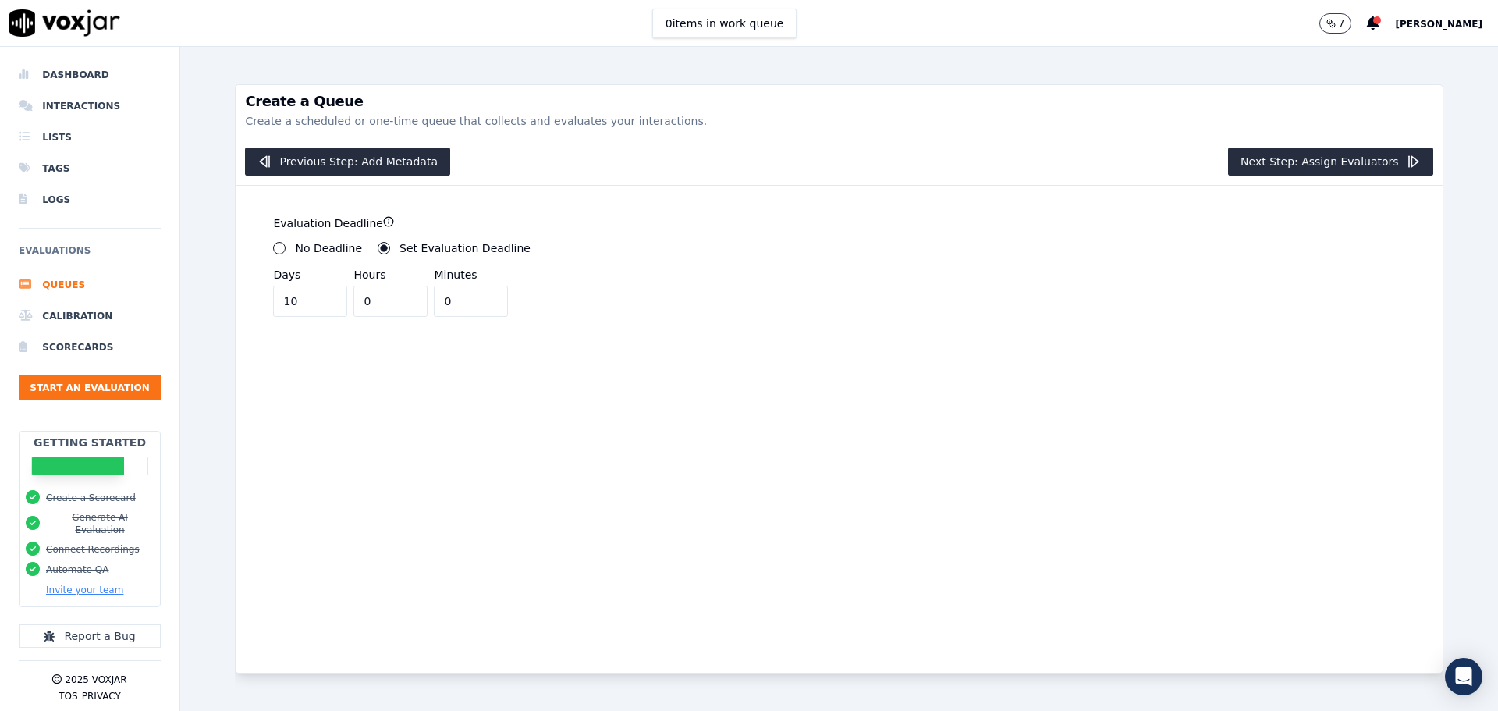
click at [328, 297] on input "10" at bounding box center [310, 301] width 74 height 31
click at [328, 297] on input "11" at bounding box center [310, 301] width 74 height 31
click at [328, 297] on input "12" at bounding box center [310, 301] width 74 height 31
click at [328, 297] on input "13" at bounding box center [310, 301] width 74 height 31
click at [328, 297] on input "14" at bounding box center [310, 301] width 74 height 31
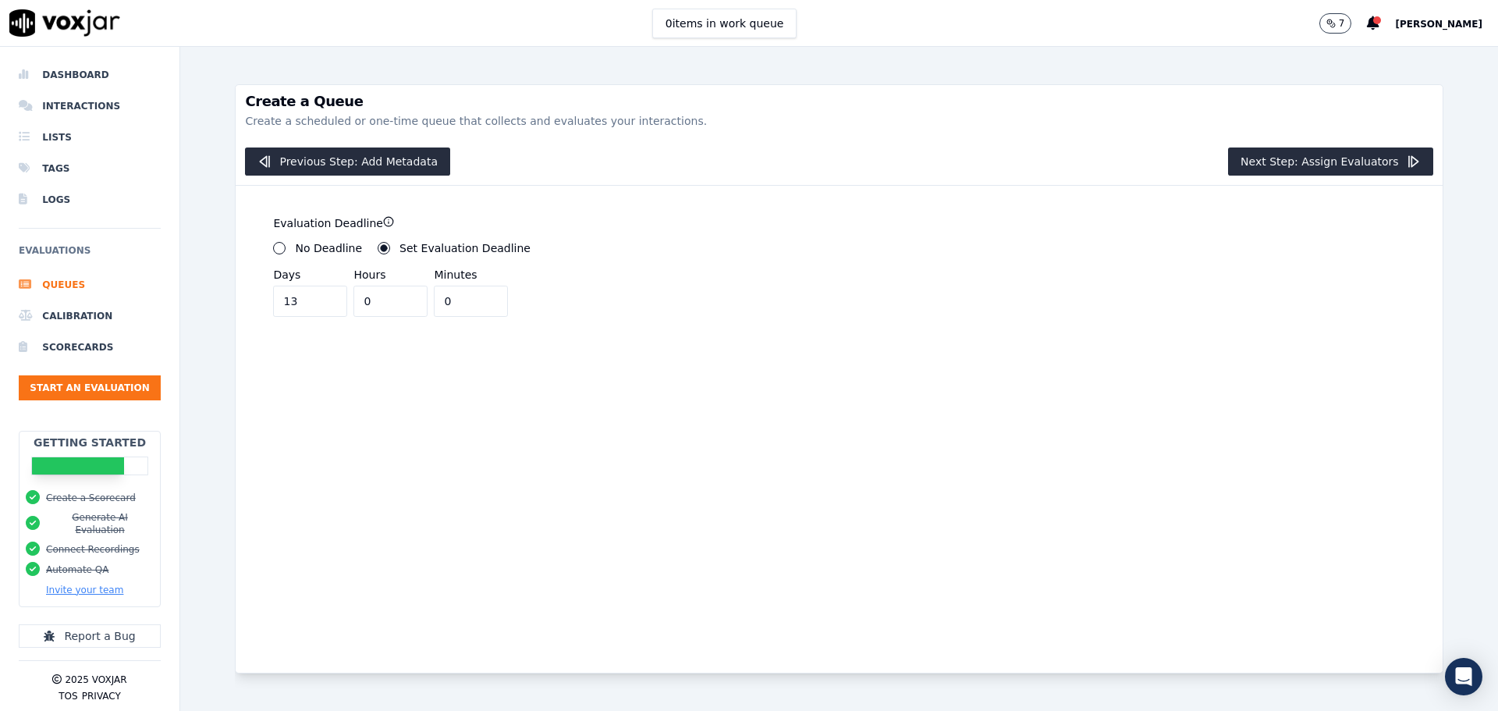
click at [328, 304] on input "13" at bounding box center [310, 301] width 74 height 31
click at [328, 304] on input "12" at bounding box center [310, 301] width 74 height 31
click at [328, 304] on input "11" at bounding box center [310, 301] width 74 height 31
click at [328, 305] on input "10" at bounding box center [310, 301] width 74 height 31
click at [328, 305] on input "9" at bounding box center [310, 301] width 74 height 31
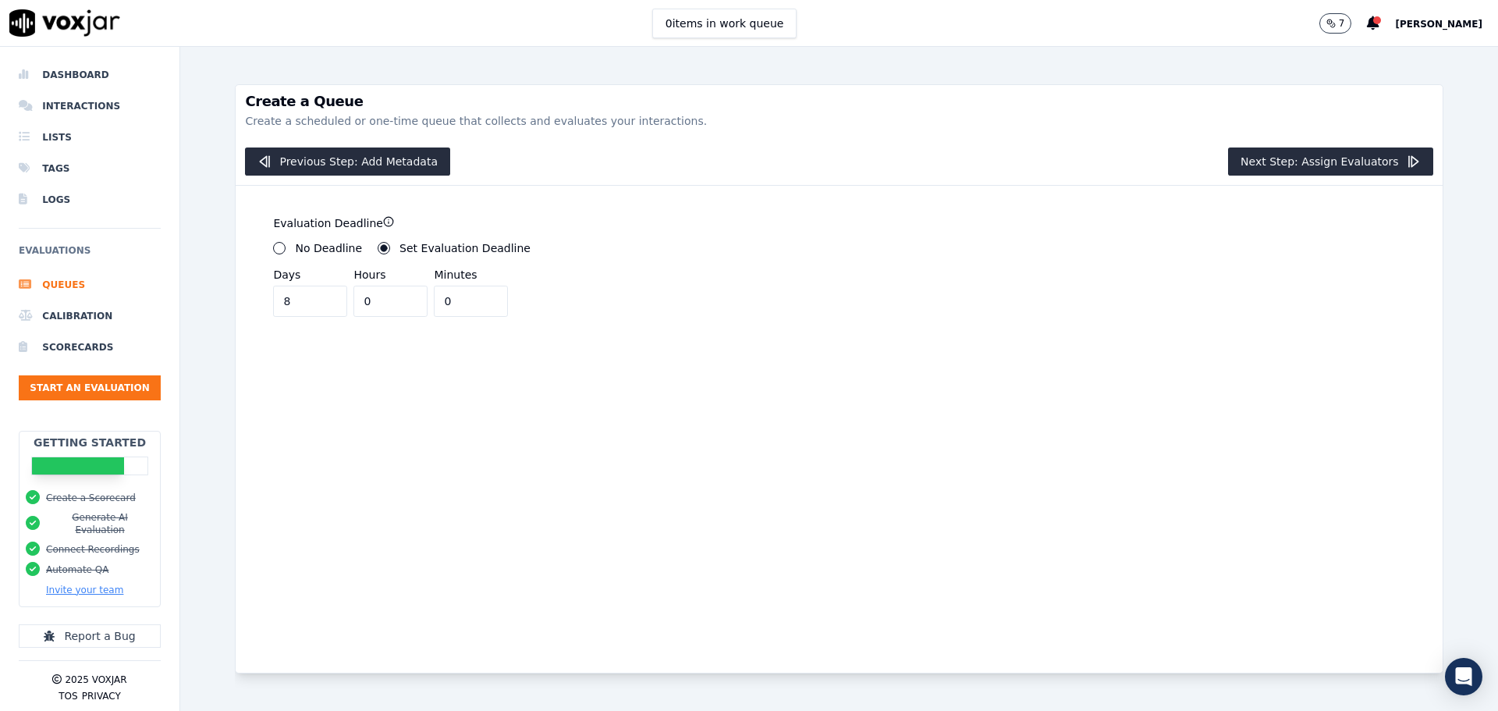
click at [328, 305] on input "8" at bounding box center [310, 301] width 74 height 31
click at [328, 305] on input "7" at bounding box center [310, 301] width 74 height 31
click at [328, 305] on input "6" at bounding box center [310, 301] width 74 height 31
click at [328, 305] on input "5" at bounding box center [310, 301] width 74 height 31
click at [328, 305] on input "4" at bounding box center [310, 301] width 74 height 31
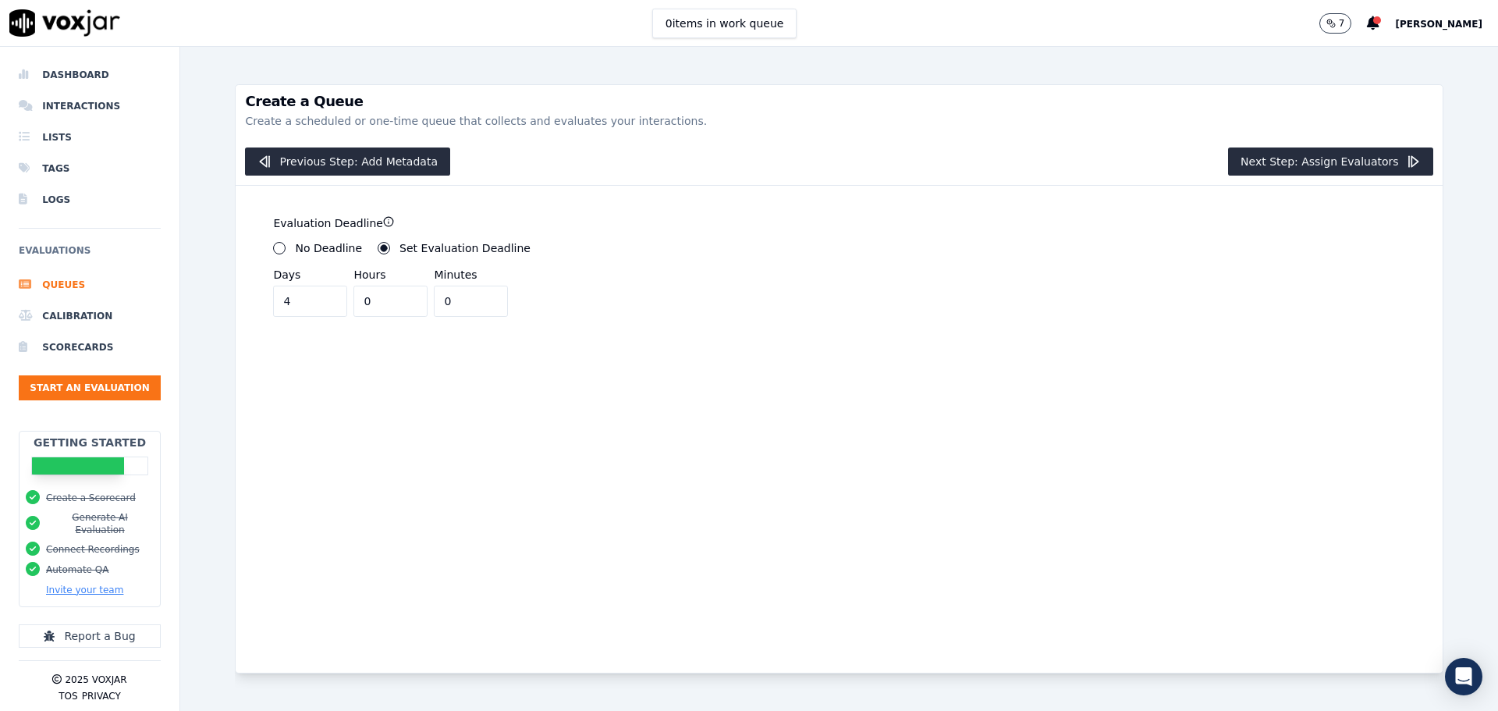
click at [328, 305] on input "3" at bounding box center [310, 301] width 74 height 31
drag, startPoint x: 328, startPoint y: 305, endPoint x: 317, endPoint y: 307, distance: 11.0
click at [328, 305] on input "2" at bounding box center [310, 301] width 74 height 31
drag, startPoint x: 317, startPoint y: 307, endPoint x: 325, endPoint y: 307, distance: 8.6
click at [321, 307] on input "2" at bounding box center [310, 301] width 74 height 31
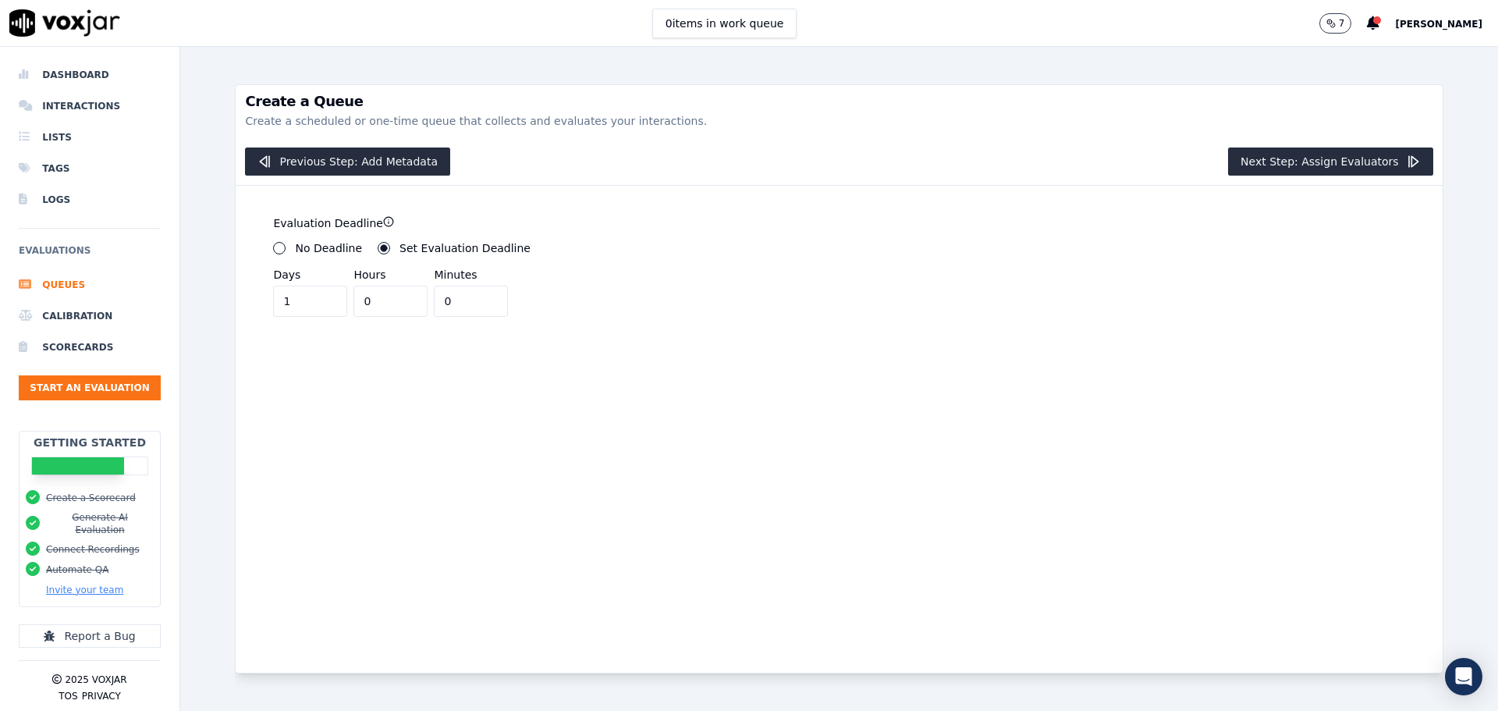
click at [325, 307] on input "1" at bounding box center [310, 301] width 74 height 31
type input "0"
click at [325, 307] on input "0" at bounding box center [310, 301] width 74 height 31
click at [478, 299] on input "1" at bounding box center [471, 301] width 74 height 31
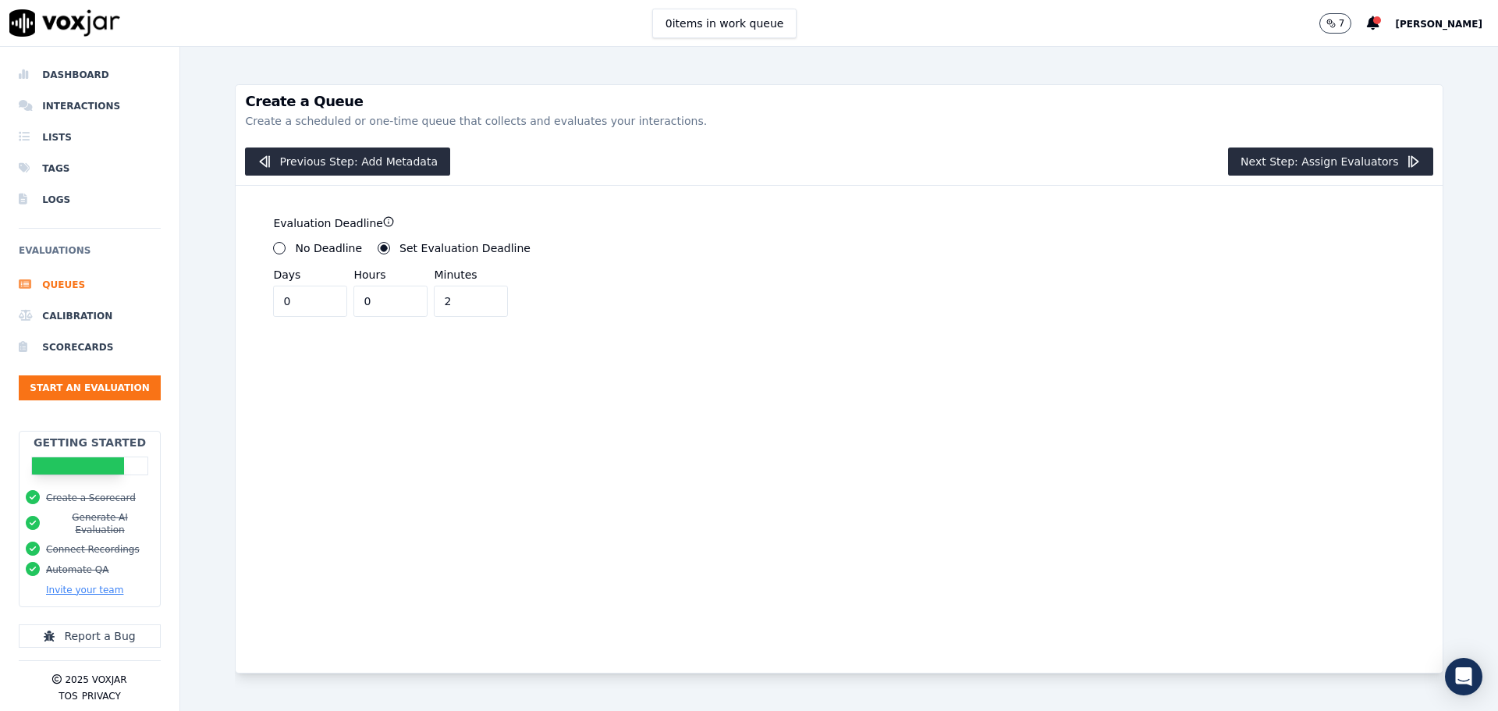
click at [478, 299] on input "2" at bounding box center [471, 301] width 74 height 31
click at [478, 307] on input "1" at bounding box center [471, 301] width 74 height 31
click at [478, 307] on input "0" at bounding box center [471, 301] width 74 height 31
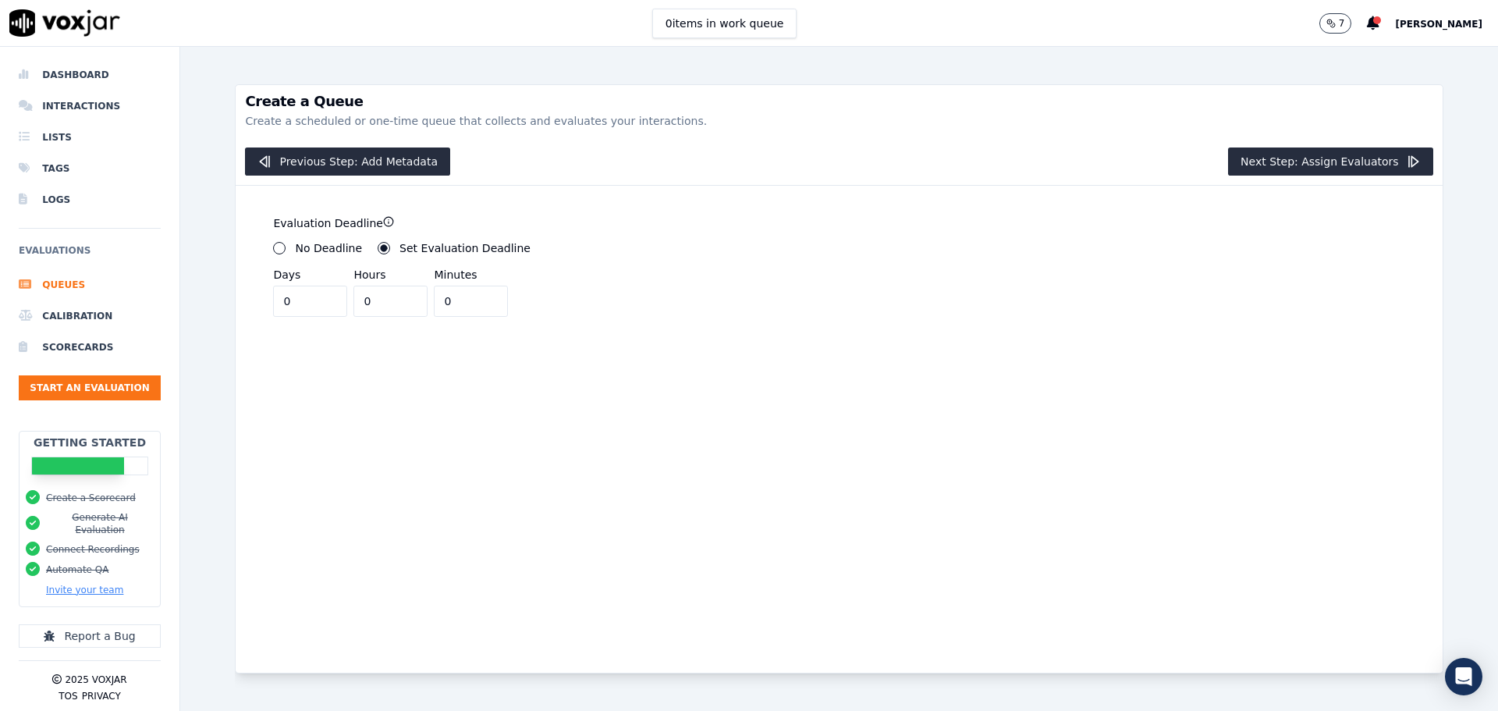
click at [478, 307] on input "0" at bounding box center [471, 301] width 74 height 31
click at [478, 295] on input "1" at bounding box center [471, 301] width 74 height 31
click at [478, 295] on input "2" at bounding box center [471, 301] width 74 height 31
click at [478, 295] on input "3" at bounding box center [471, 301] width 74 height 31
click at [478, 295] on input "4" at bounding box center [471, 301] width 74 height 31
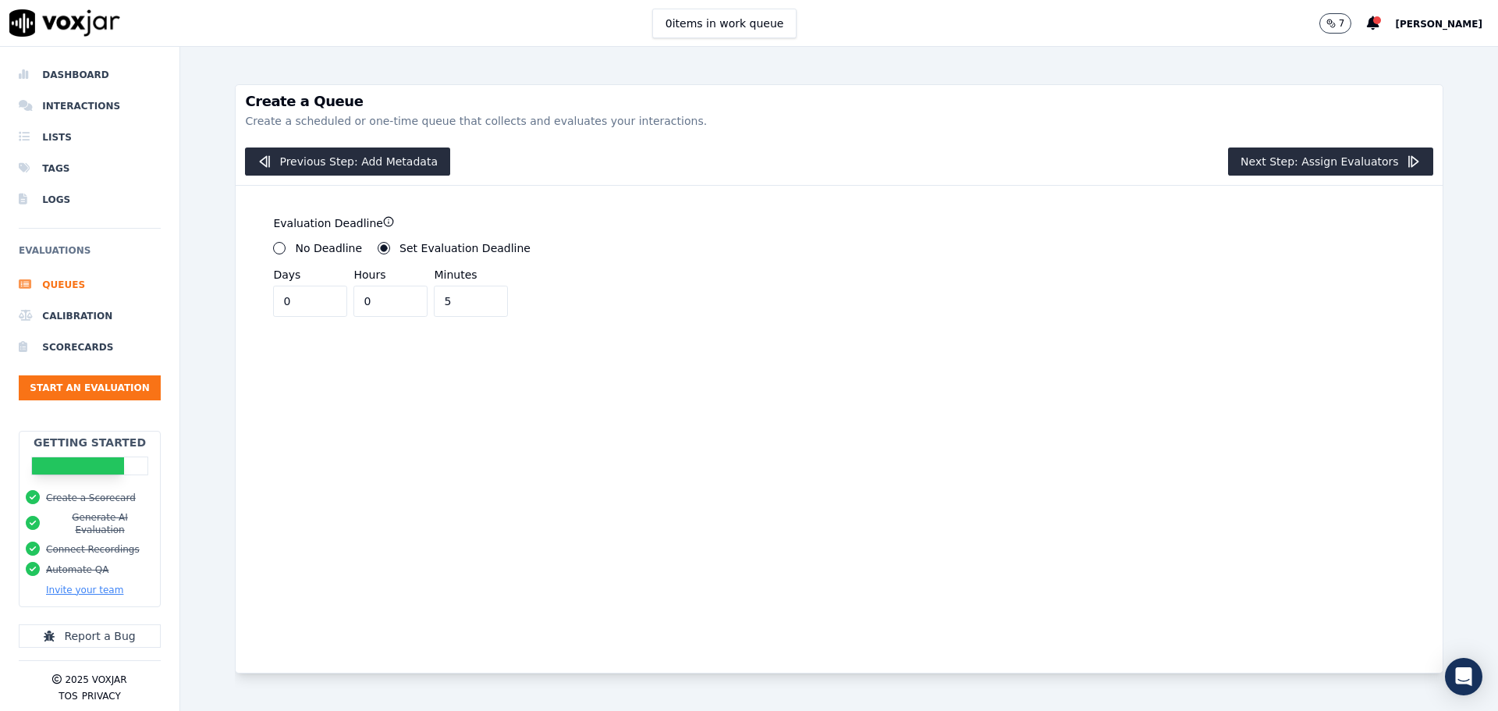
click at [478, 295] on input "5" at bounding box center [471, 301] width 74 height 31
click at [478, 295] on input "6" at bounding box center [471, 301] width 74 height 31
click at [478, 295] on input "7" at bounding box center [471, 301] width 74 height 31
click at [478, 295] on input "8" at bounding box center [471, 301] width 74 height 31
click at [478, 295] on input "9" at bounding box center [471, 301] width 74 height 31
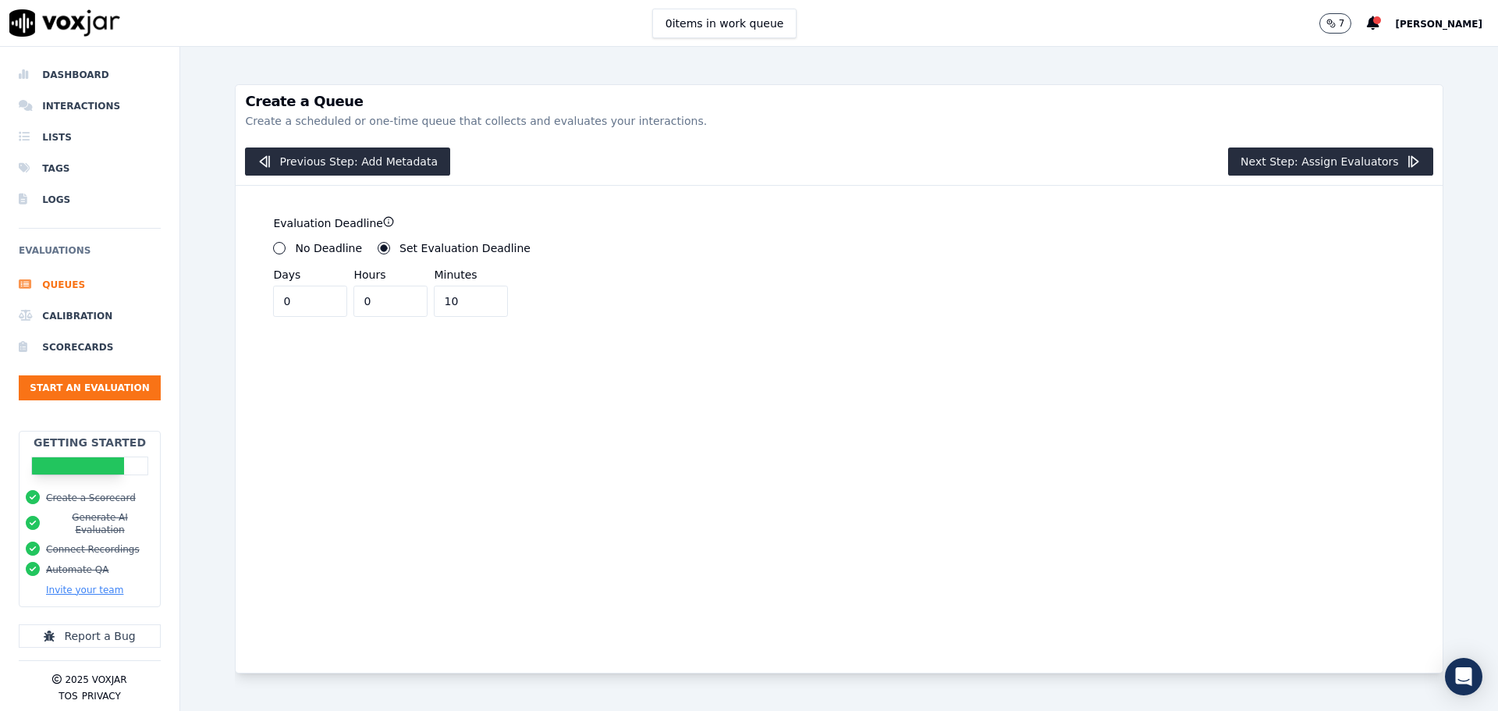
click at [478, 295] on input "10" at bounding box center [471, 301] width 74 height 31
click at [479, 296] on input "11" at bounding box center [471, 301] width 74 height 31
click at [479, 296] on input "12" at bounding box center [471, 301] width 74 height 31
click at [479, 296] on input "13" at bounding box center [471, 301] width 74 height 31
click at [479, 296] on input "14" at bounding box center [471, 301] width 74 height 31
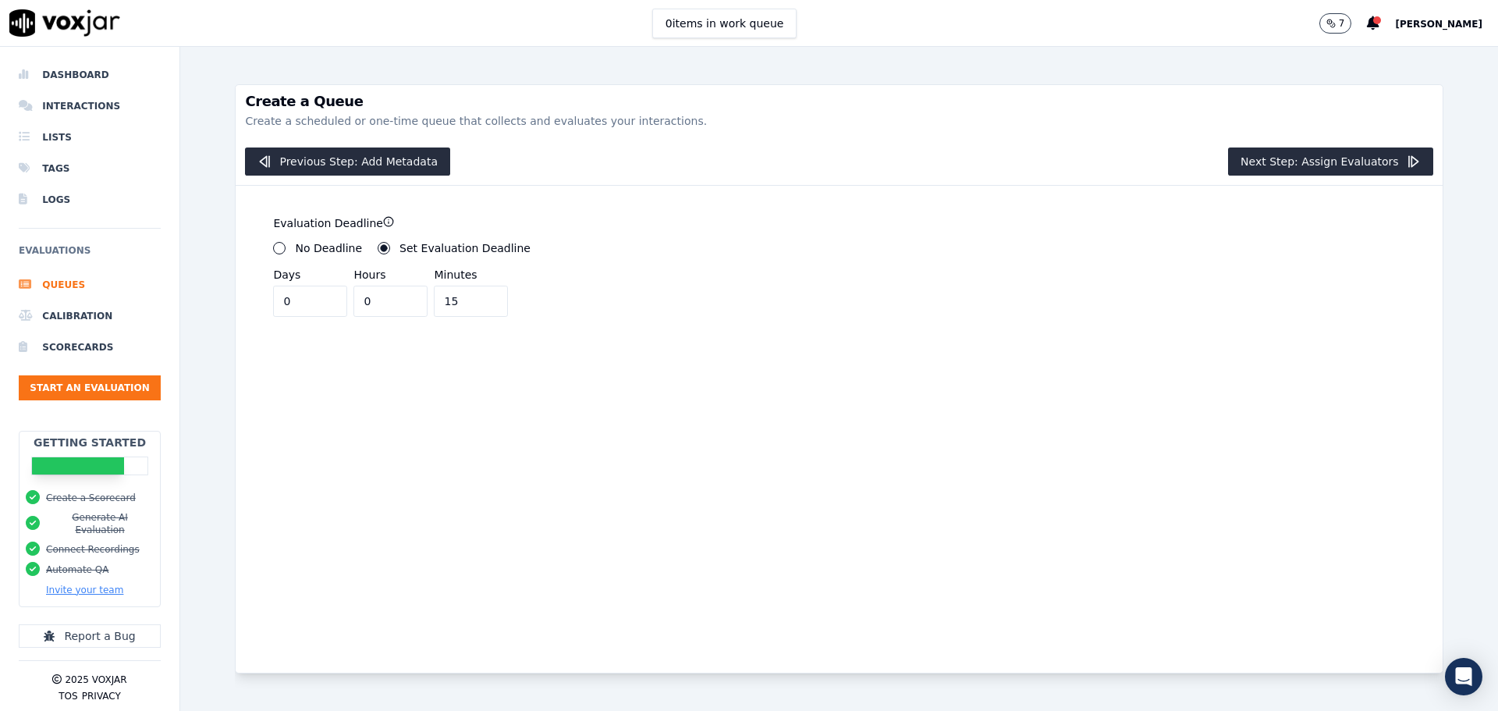
type input "15"
click at [479, 296] on input "15" at bounding box center [471, 301] width 74 height 31
click at [1314, 163] on button "Next Step: Assign Evaluators" at bounding box center [1330, 161] width 205 height 28
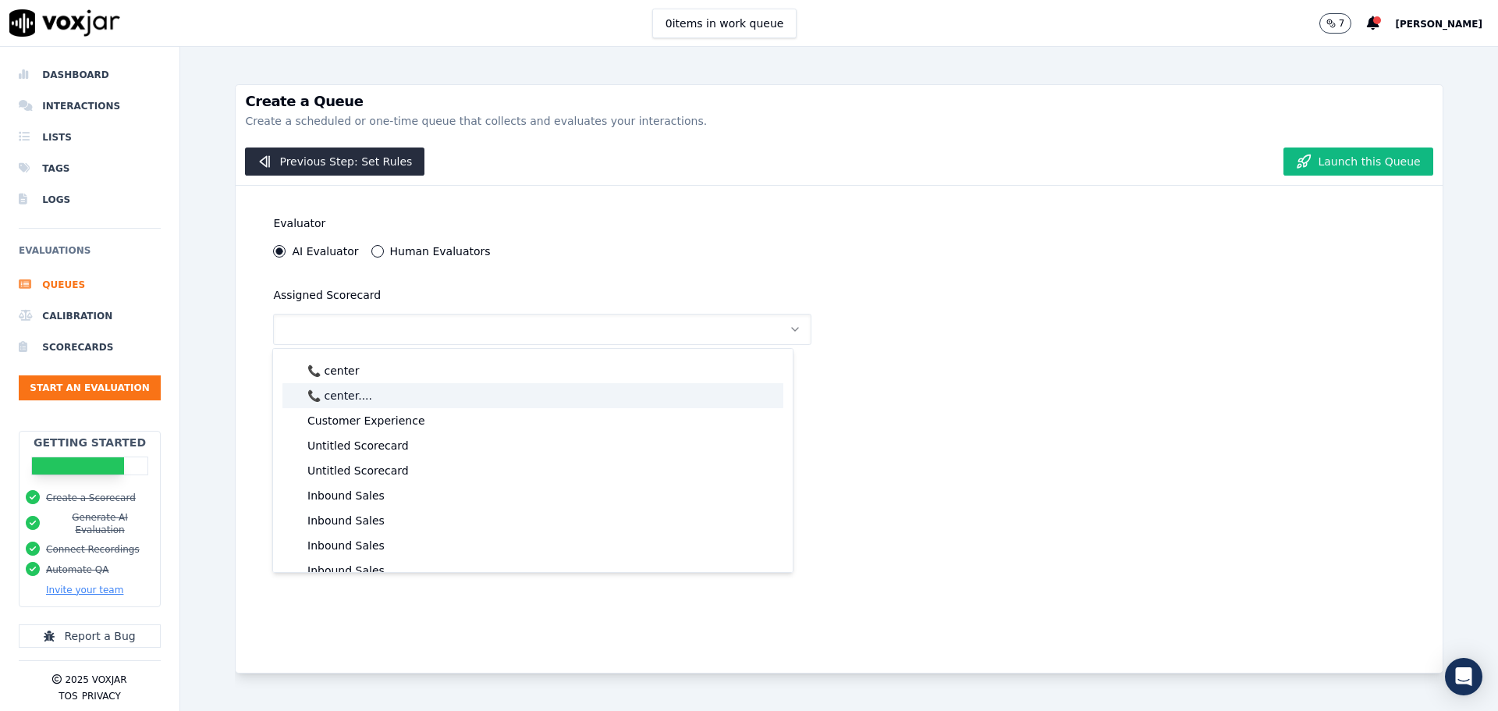
click at [383, 396] on div "📞 center...." at bounding box center [532, 395] width 501 height 25
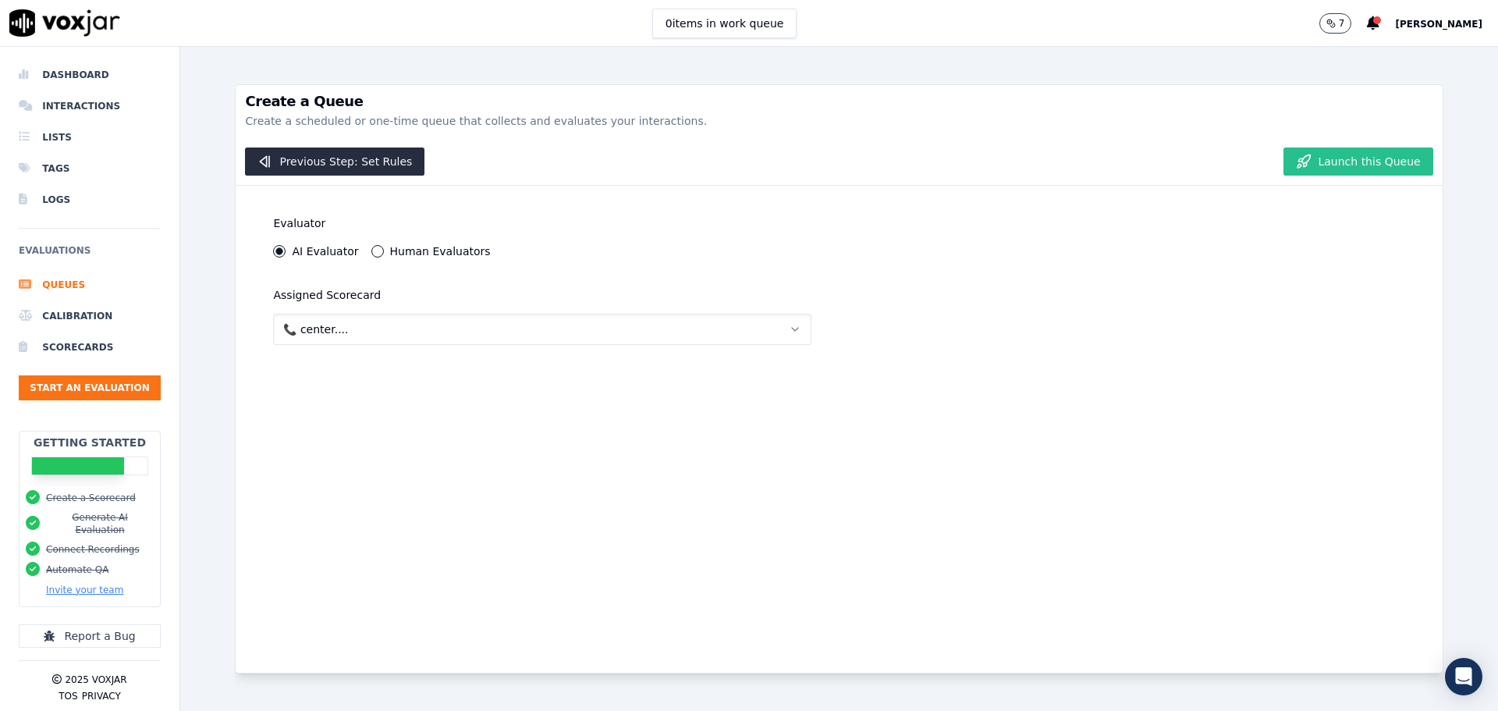
click at [1328, 165] on button "Launch this Queue" at bounding box center [1358, 161] width 149 height 28
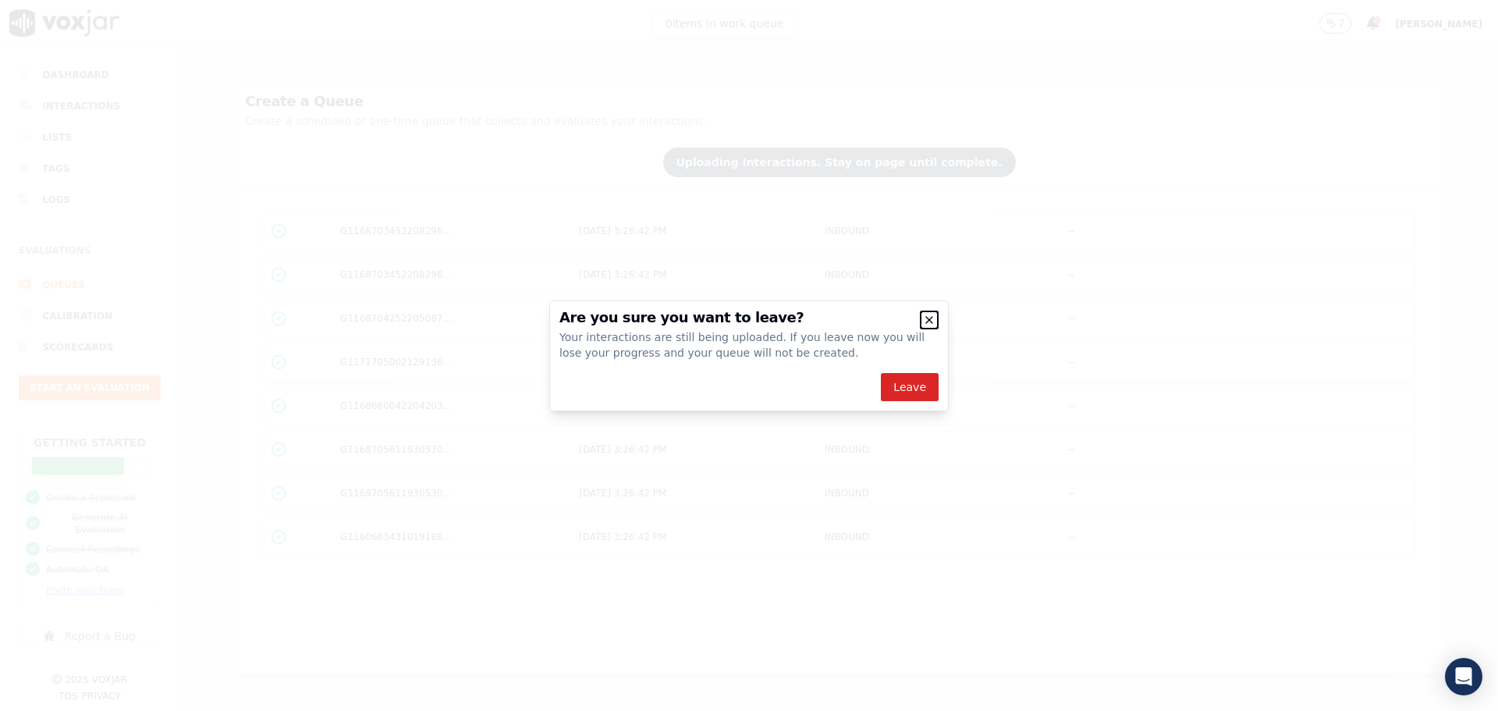
click at [930, 322] on icon "button" at bounding box center [929, 320] width 12 height 12
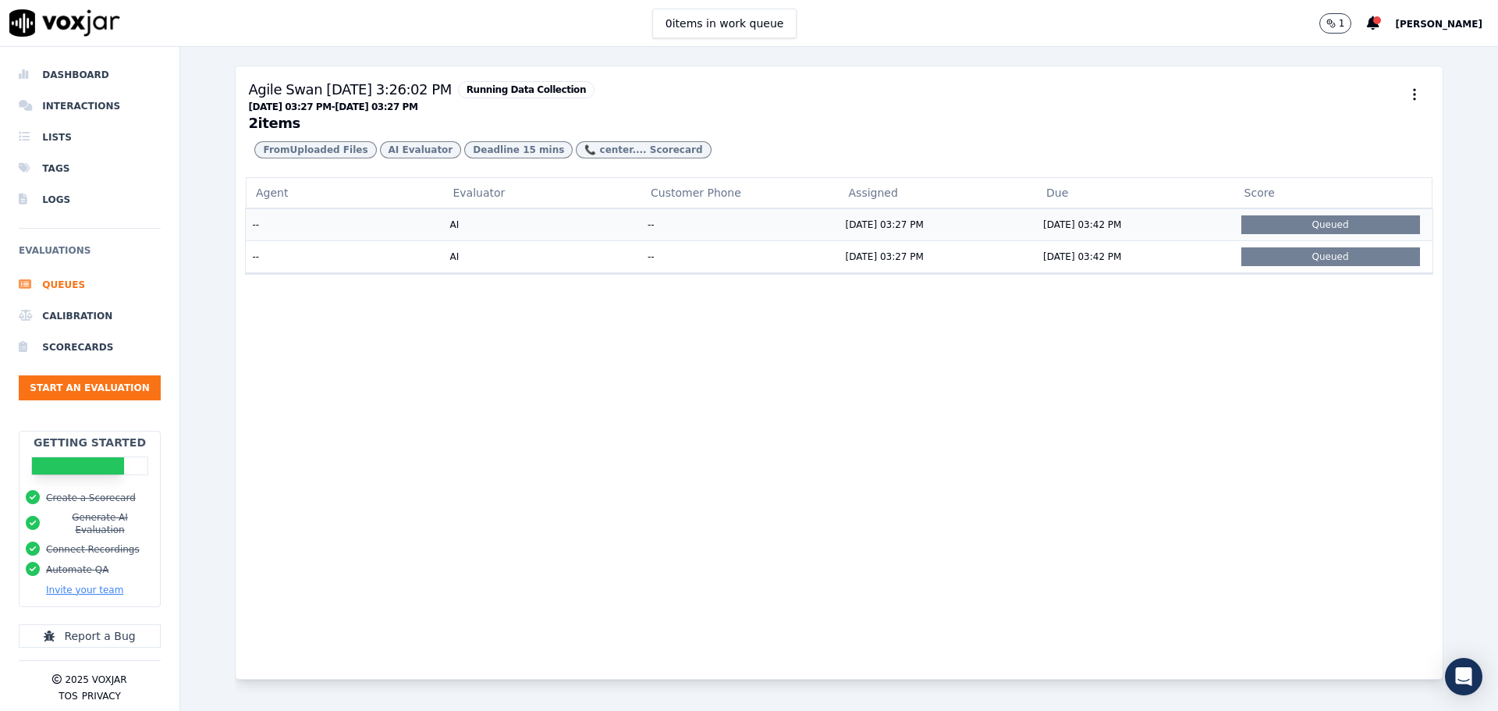
click at [860, 240] on td "08/16/2025 03:27 PM" at bounding box center [939, 224] width 198 height 32
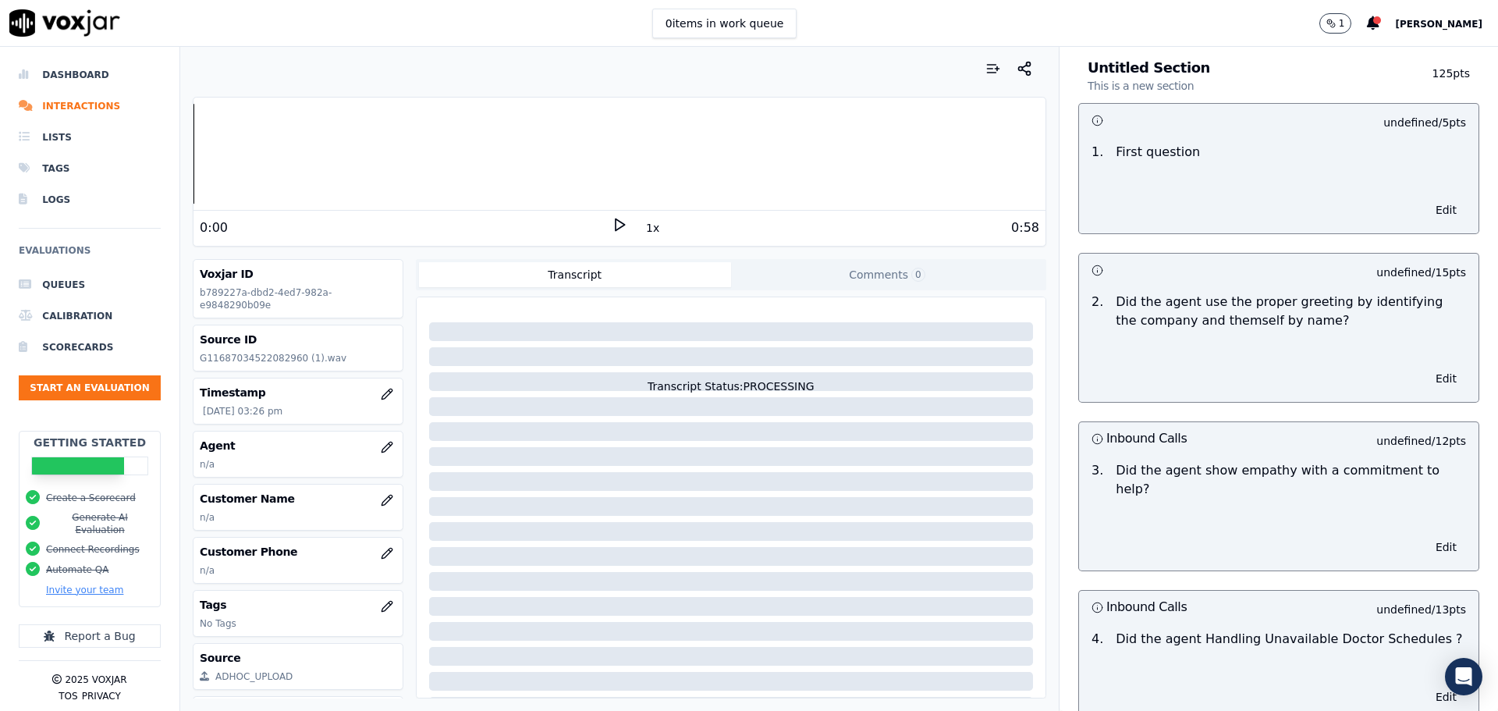
click at [612, 223] on icon at bounding box center [620, 225] width 16 height 16
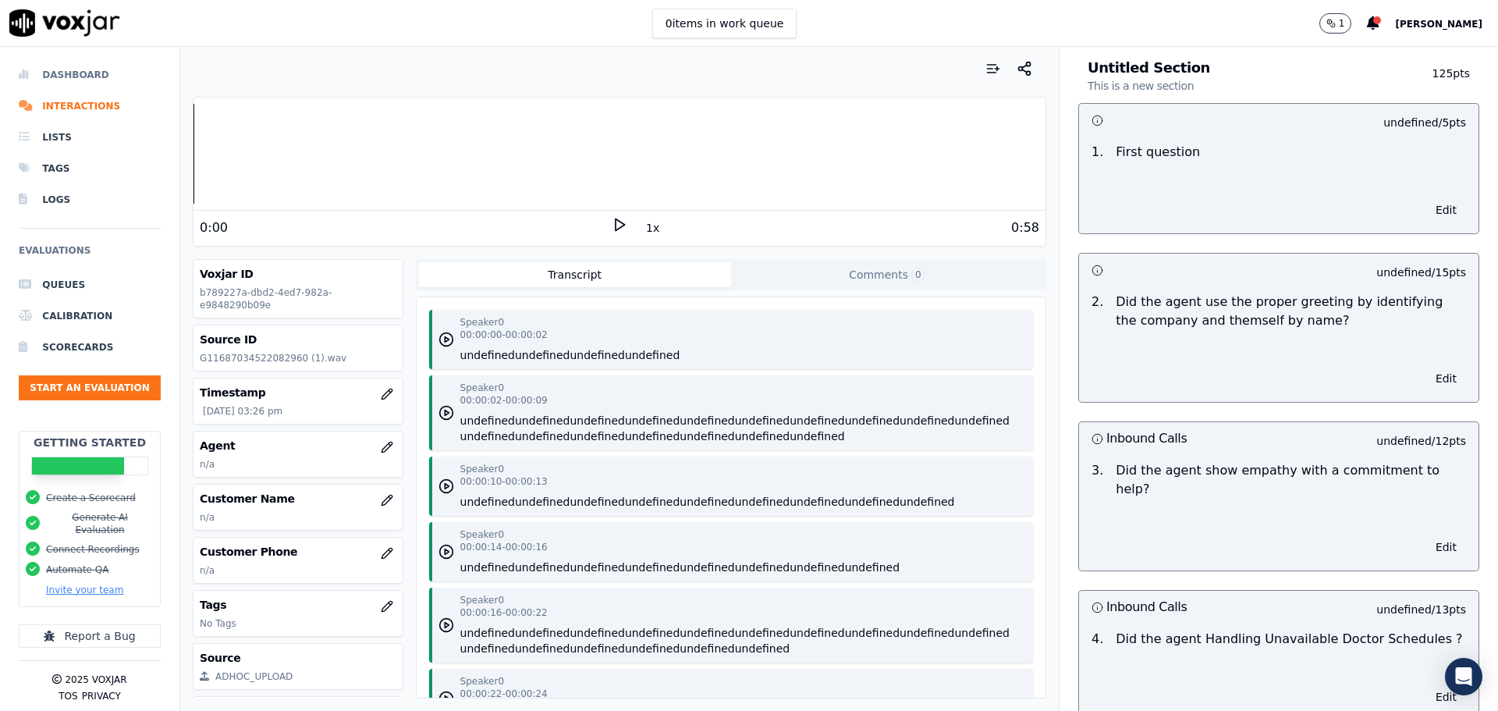
click at [69, 73] on li "Dashboard" at bounding box center [90, 74] width 142 height 31
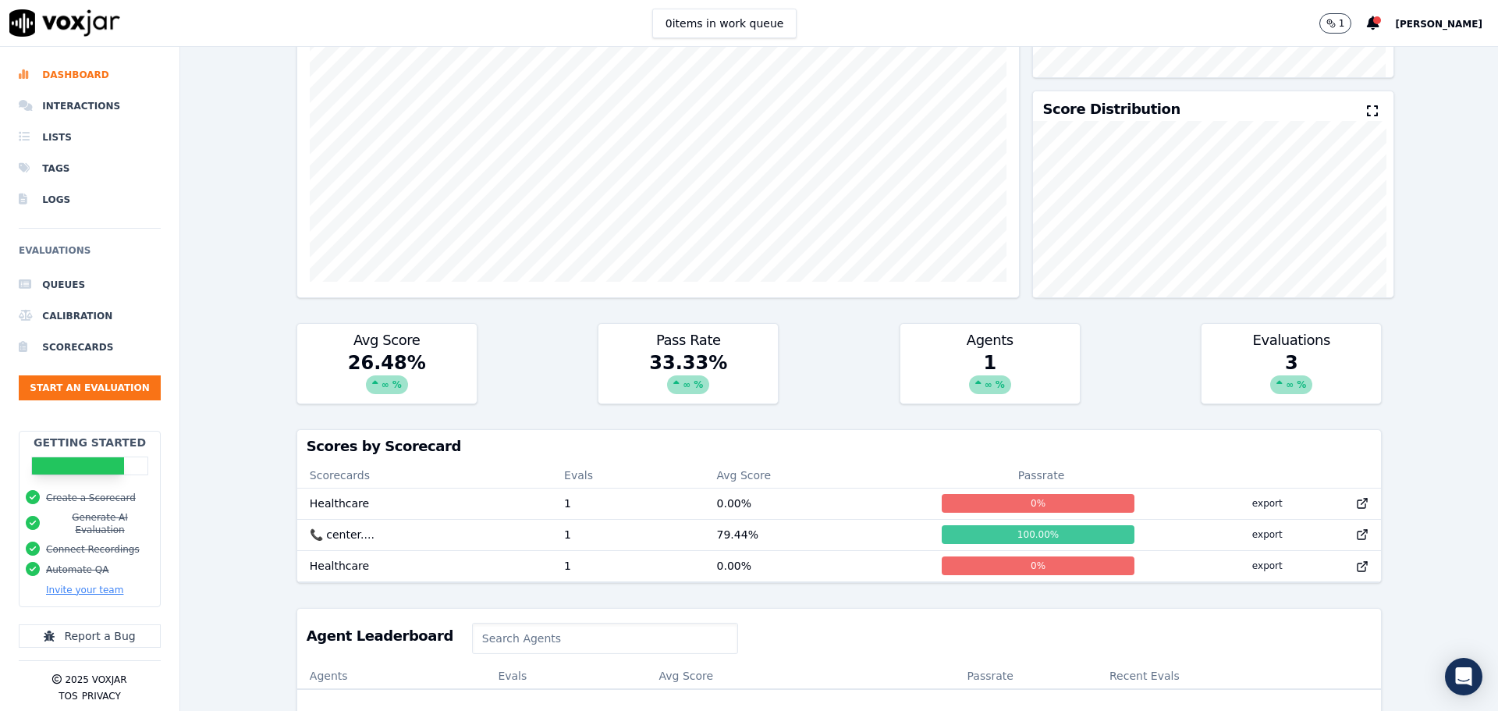
scroll to position [1, 0]
click at [407, 538] on td "📞 center...." at bounding box center [424, 533] width 254 height 31
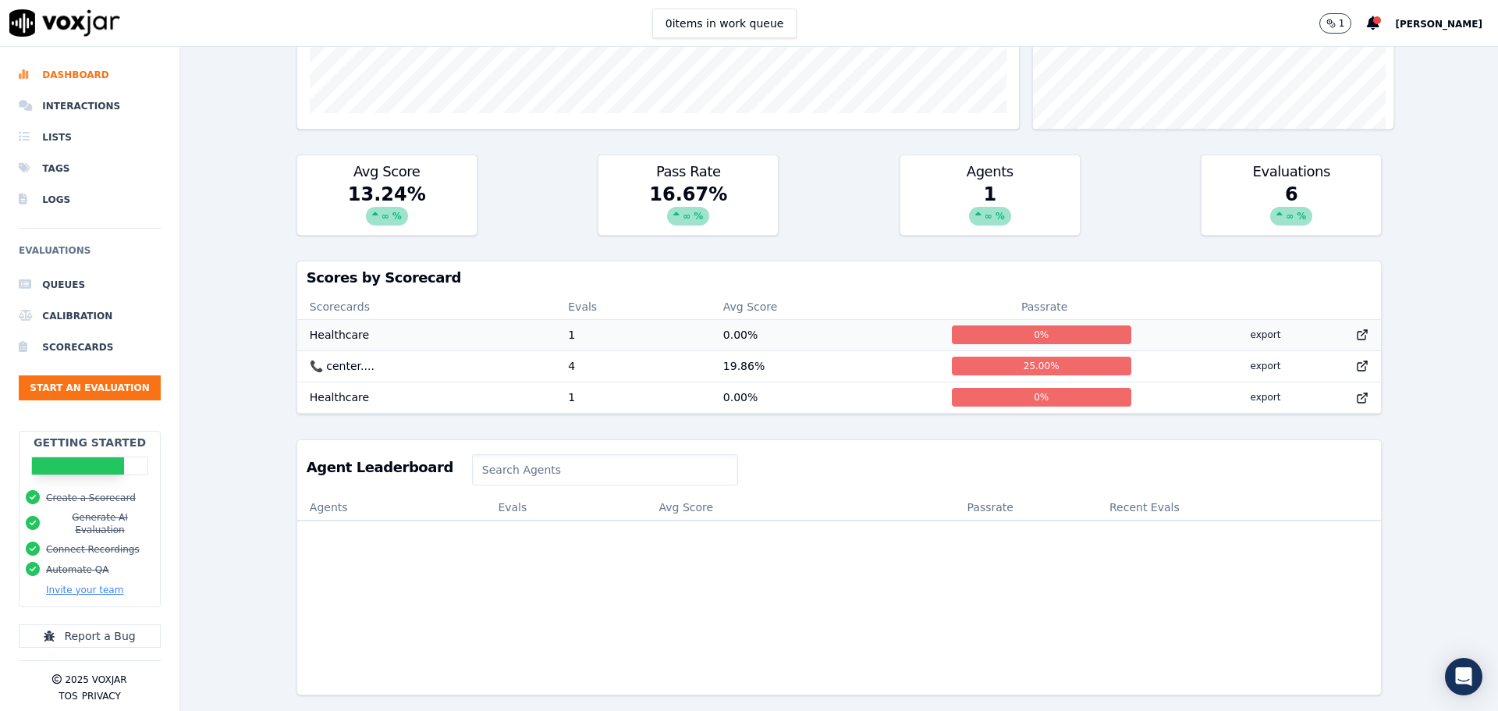
scroll to position [441, 0]
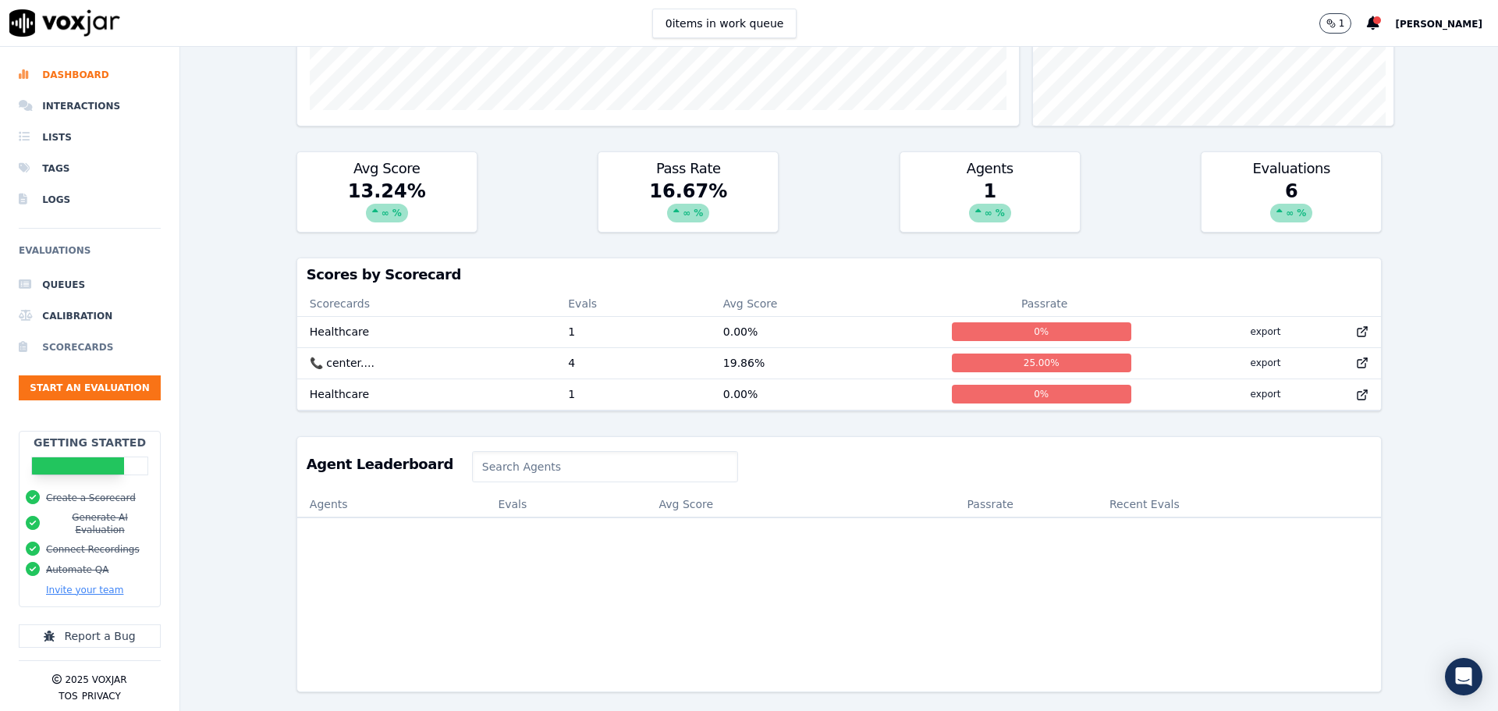
click at [80, 345] on li "Scorecards" at bounding box center [90, 347] width 142 height 31
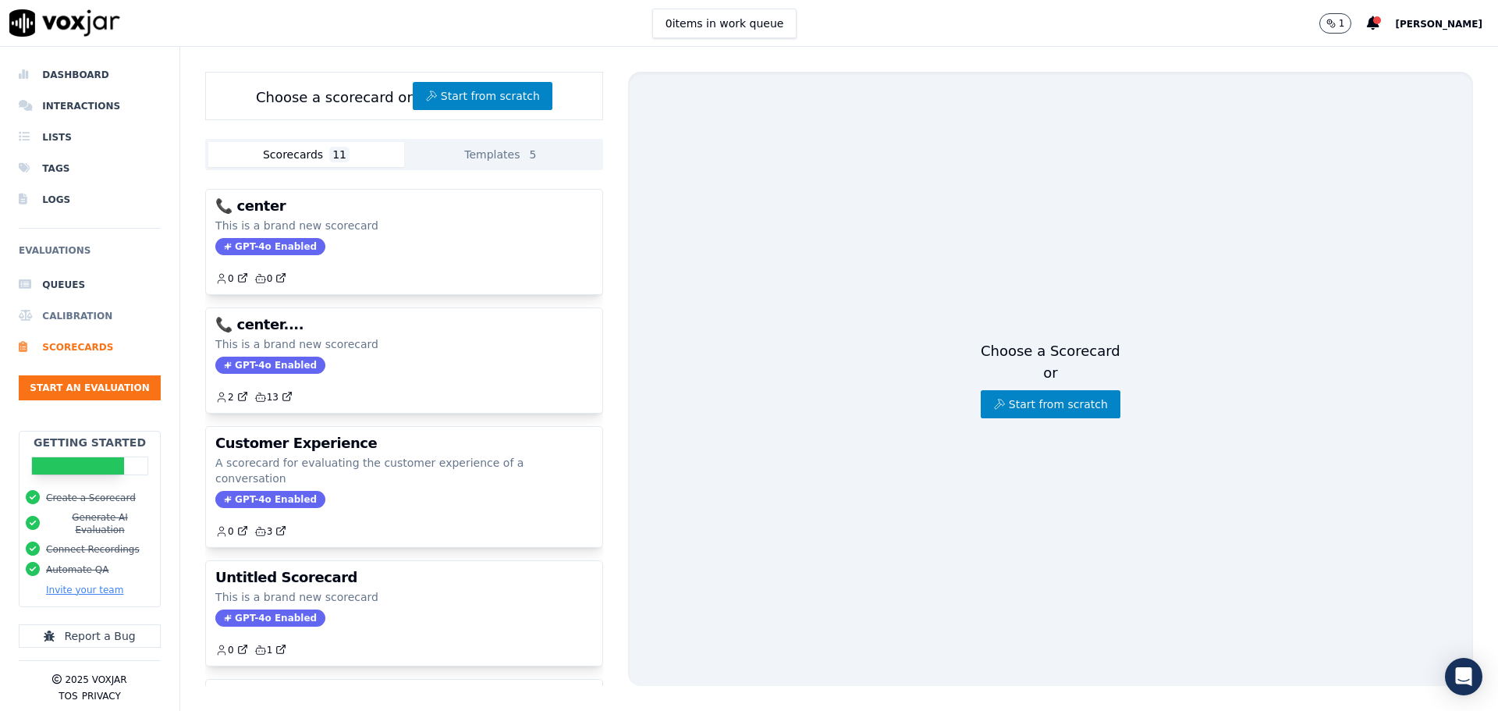
click at [76, 317] on li "Calibration" at bounding box center [90, 315] width 142 height 31
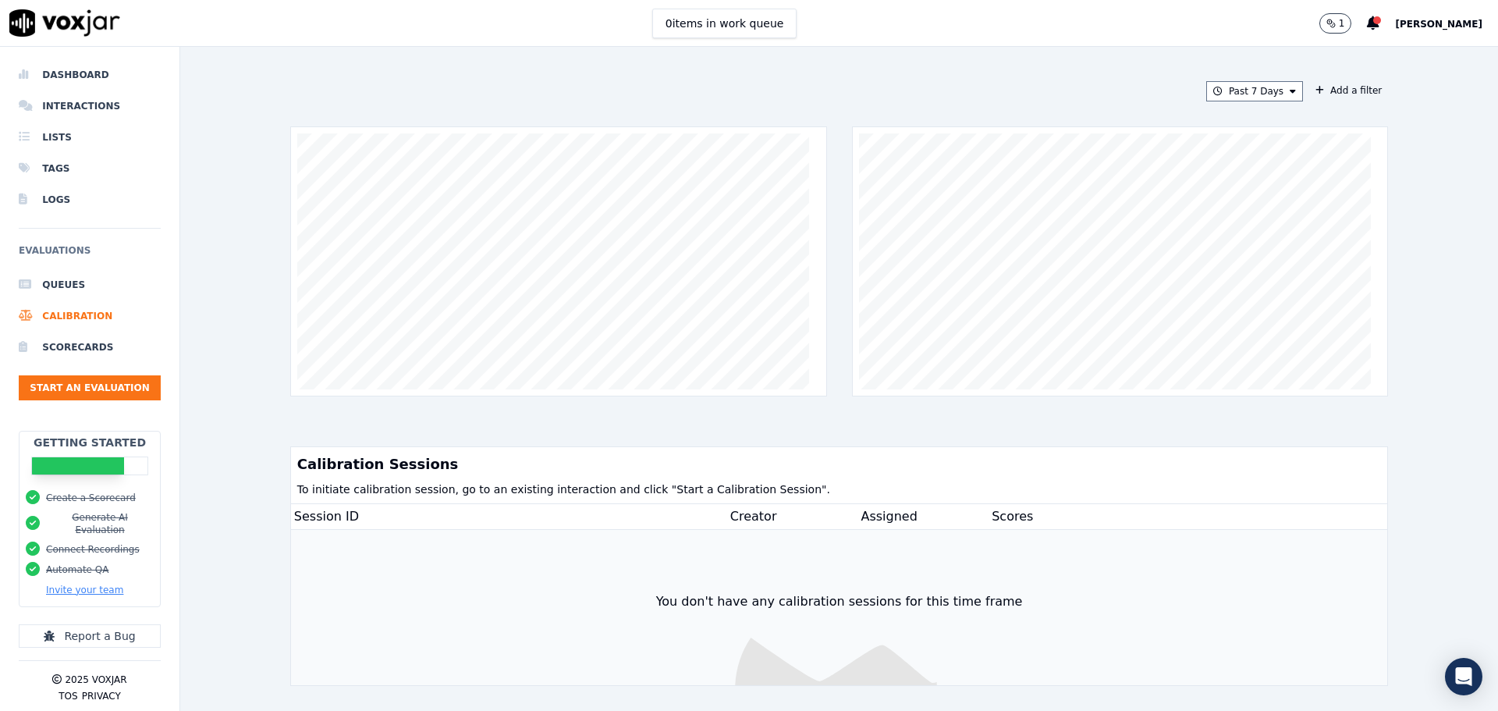
click at [60, 584] on button "Invite your team" at bounding box center [84, 590] width 77 height 12
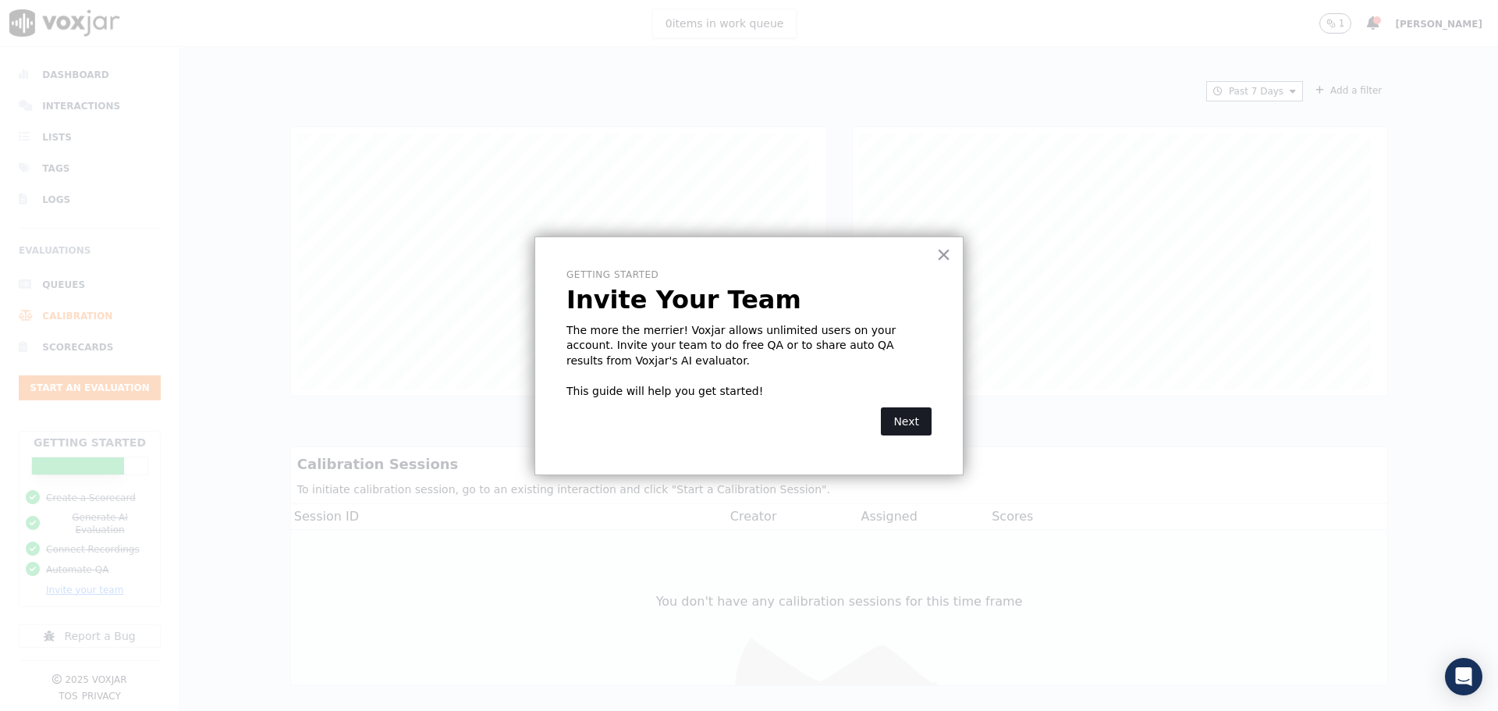
click at [908, 417] on button "Next" at bounding box center [906, 421] width 51 height 28
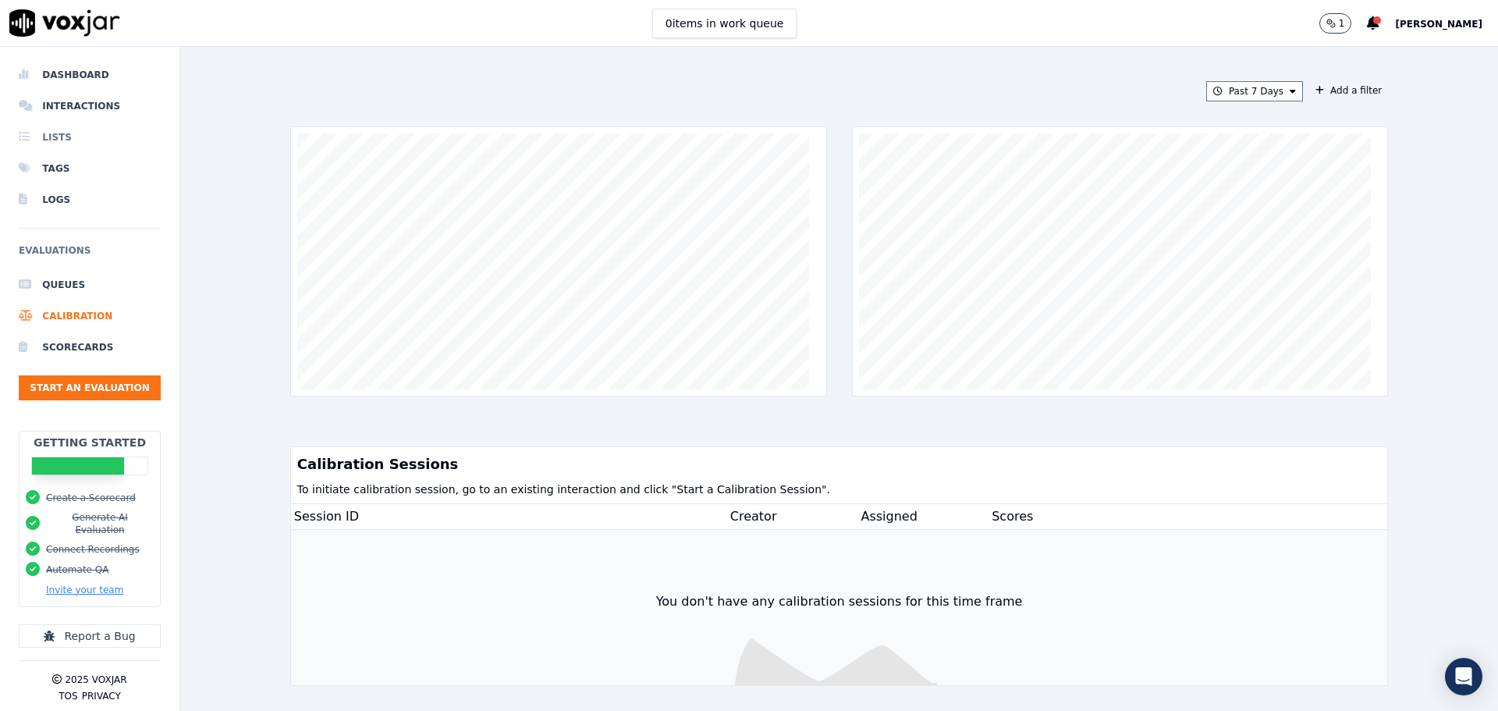
click at [44, 137] on li "Lists" at bounding box center [90, 137] width 142 height 31
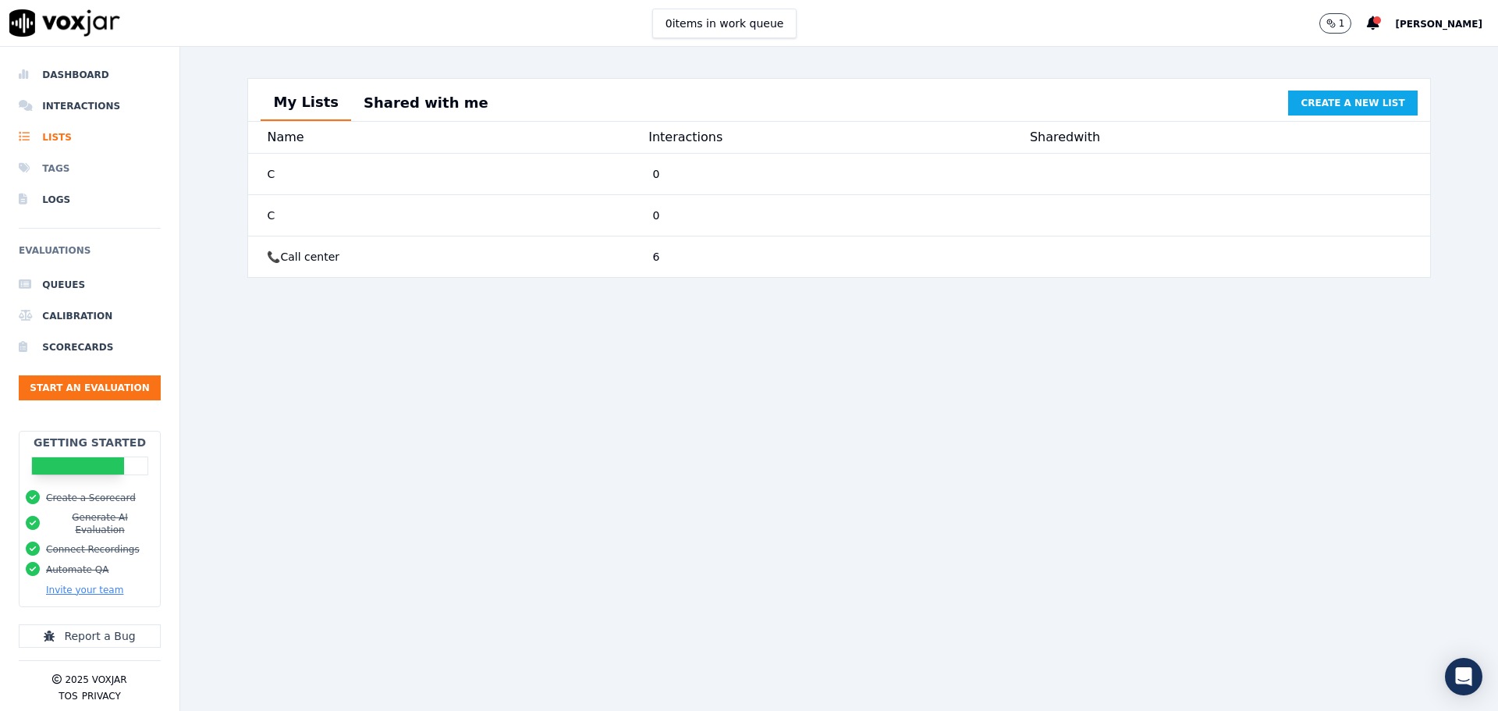
click at [59, 179] on li "Tags" at bounding box center [90, 168] width 142 height 31
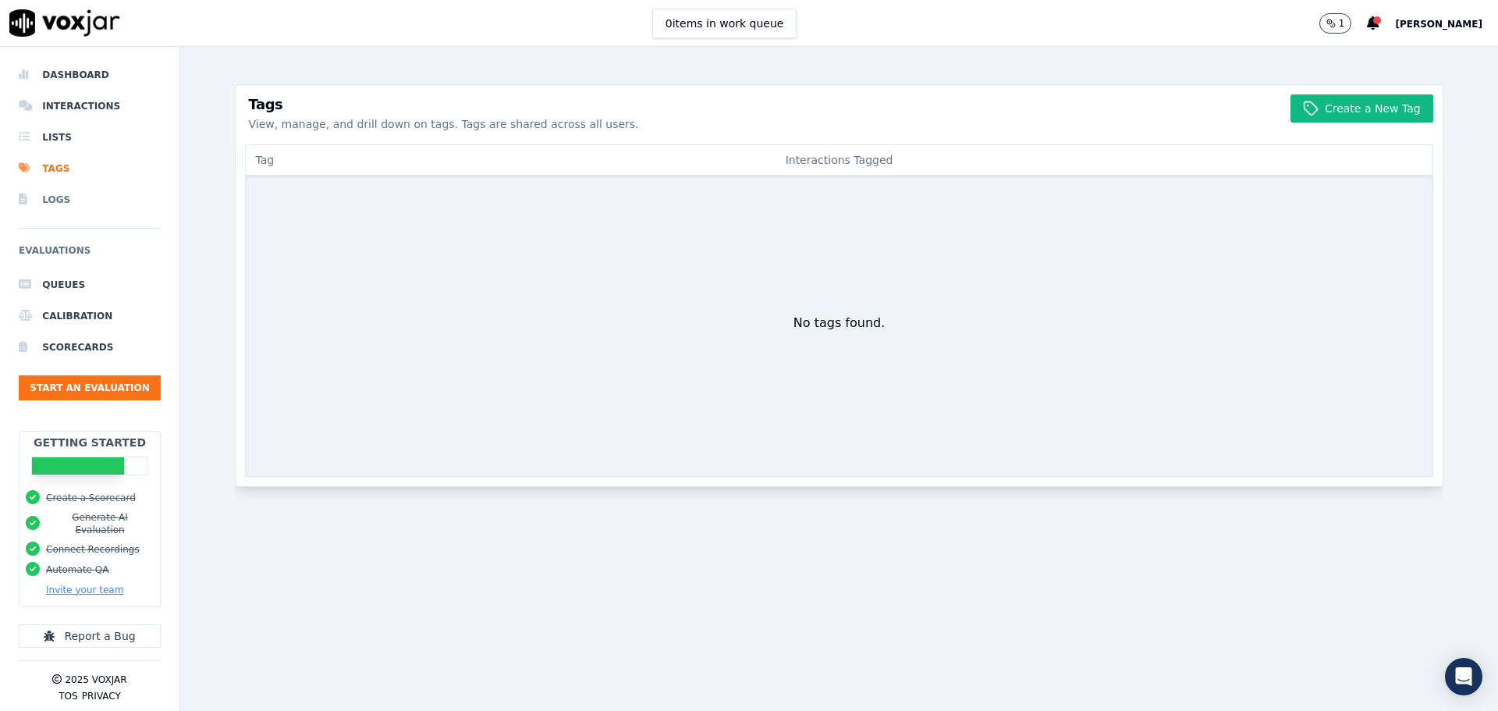
click at [50, 208] on li "Logs" at bounding box center [90, 199] width 142 height 31
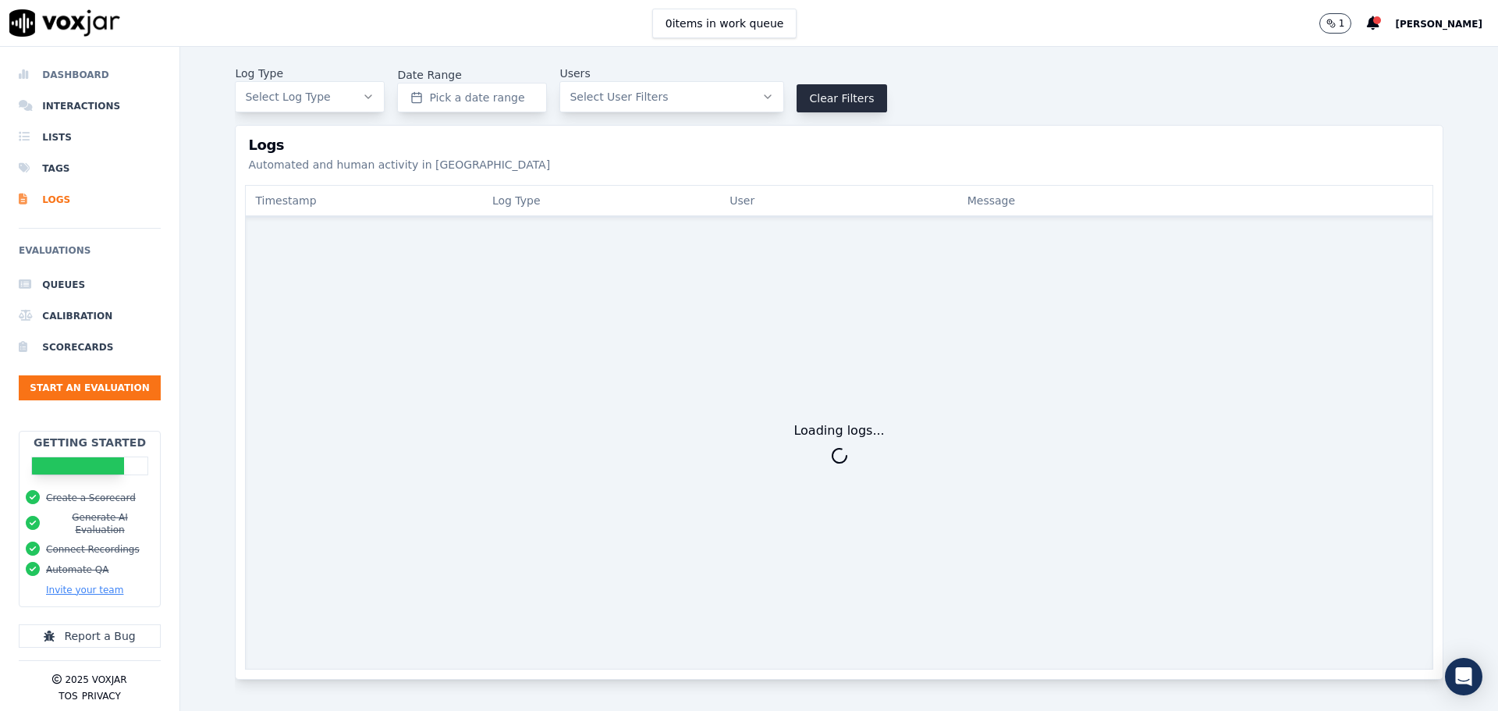
click at [70, 76] on li "Dashboard" at bounding box center [90, 74] width 142 height 31
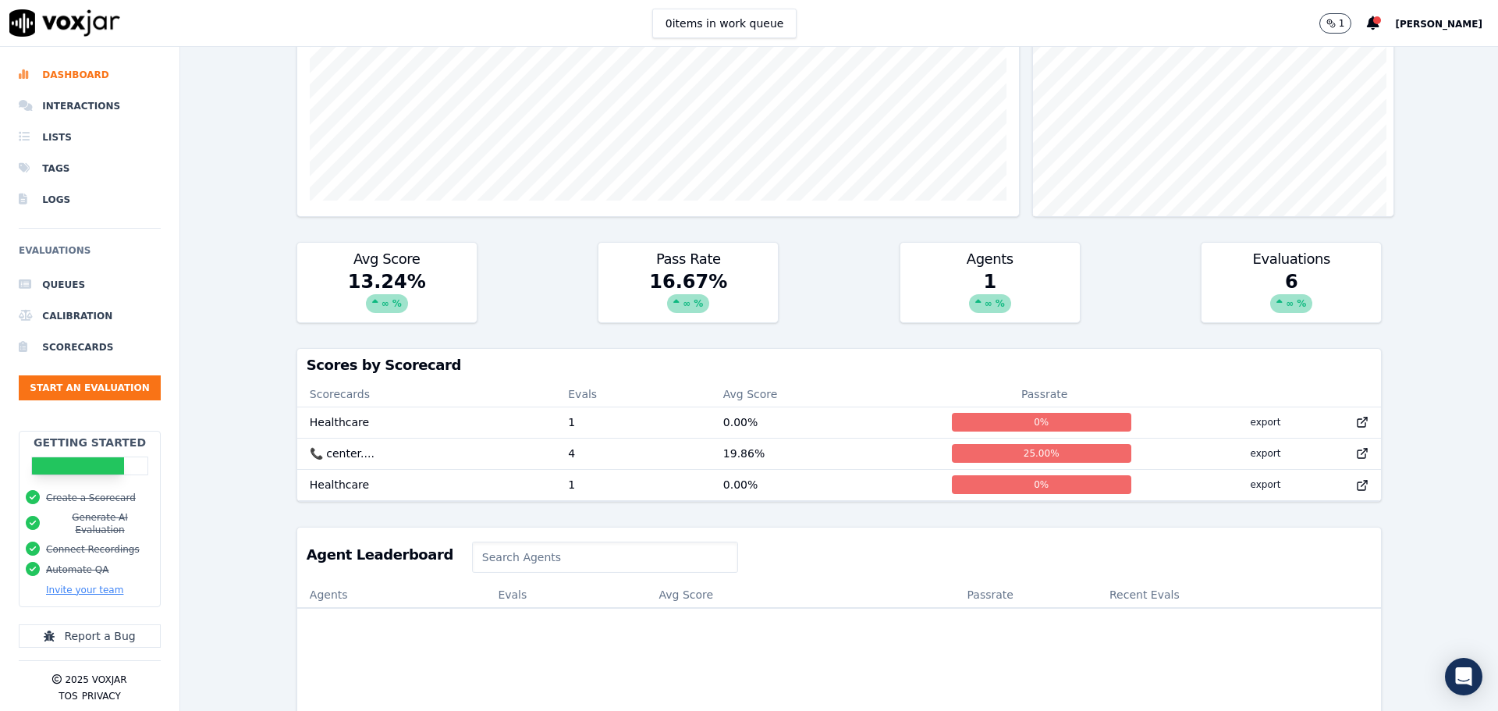
scroll to position [285, 0]
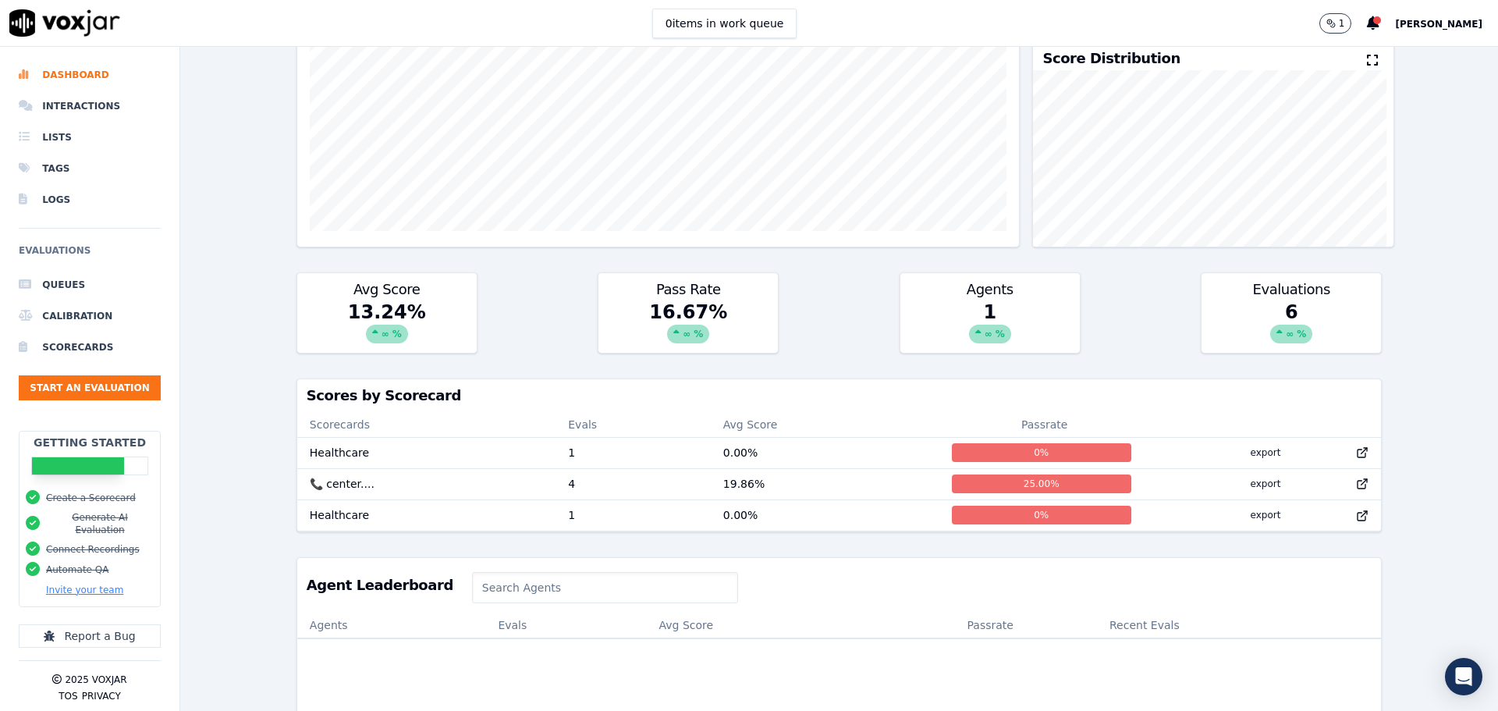
click at [989, 314] on div "1 ∞ %" at bounding box center [989, 326] width 179 height 53
click at [947, 311] on div "1 ∞ %" at bounding box center [989, 326] width 179 height 53
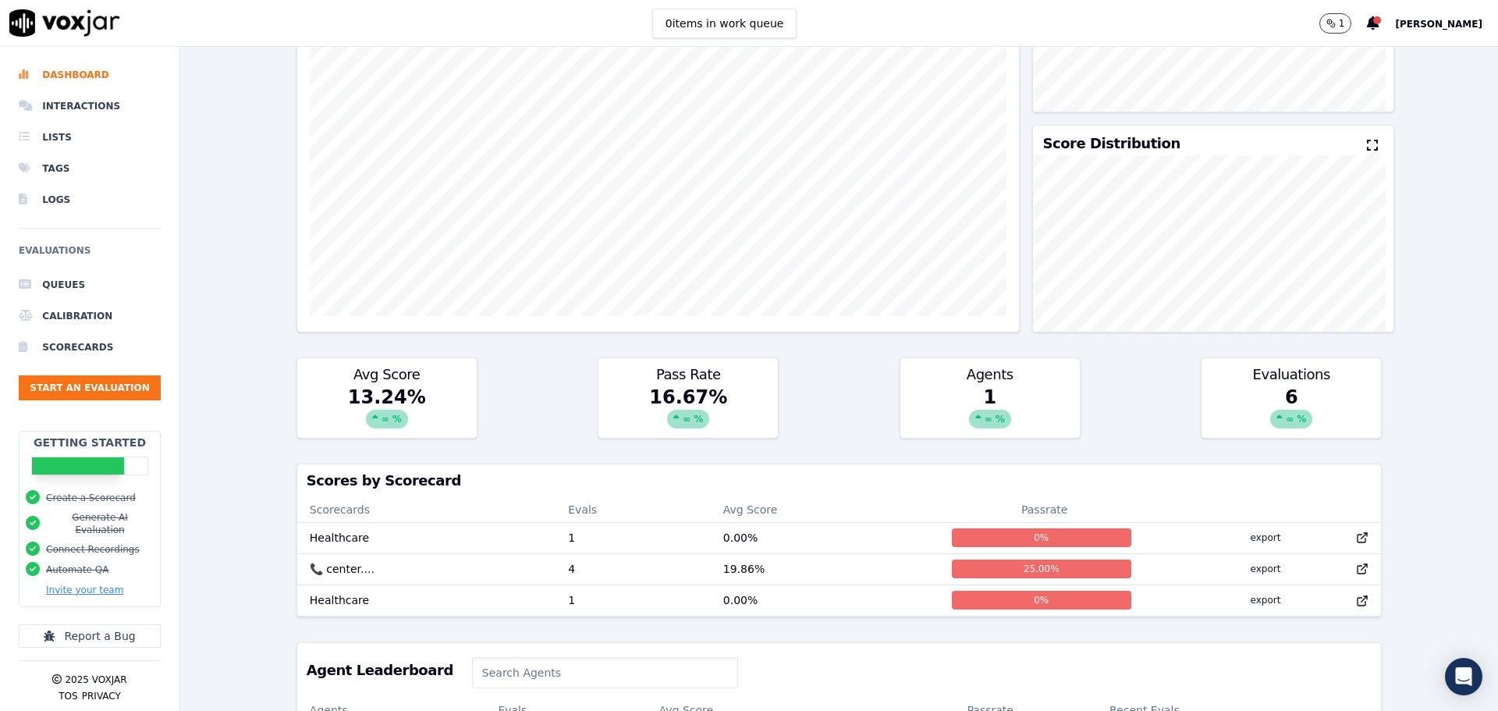
scroll to position [312, 0]
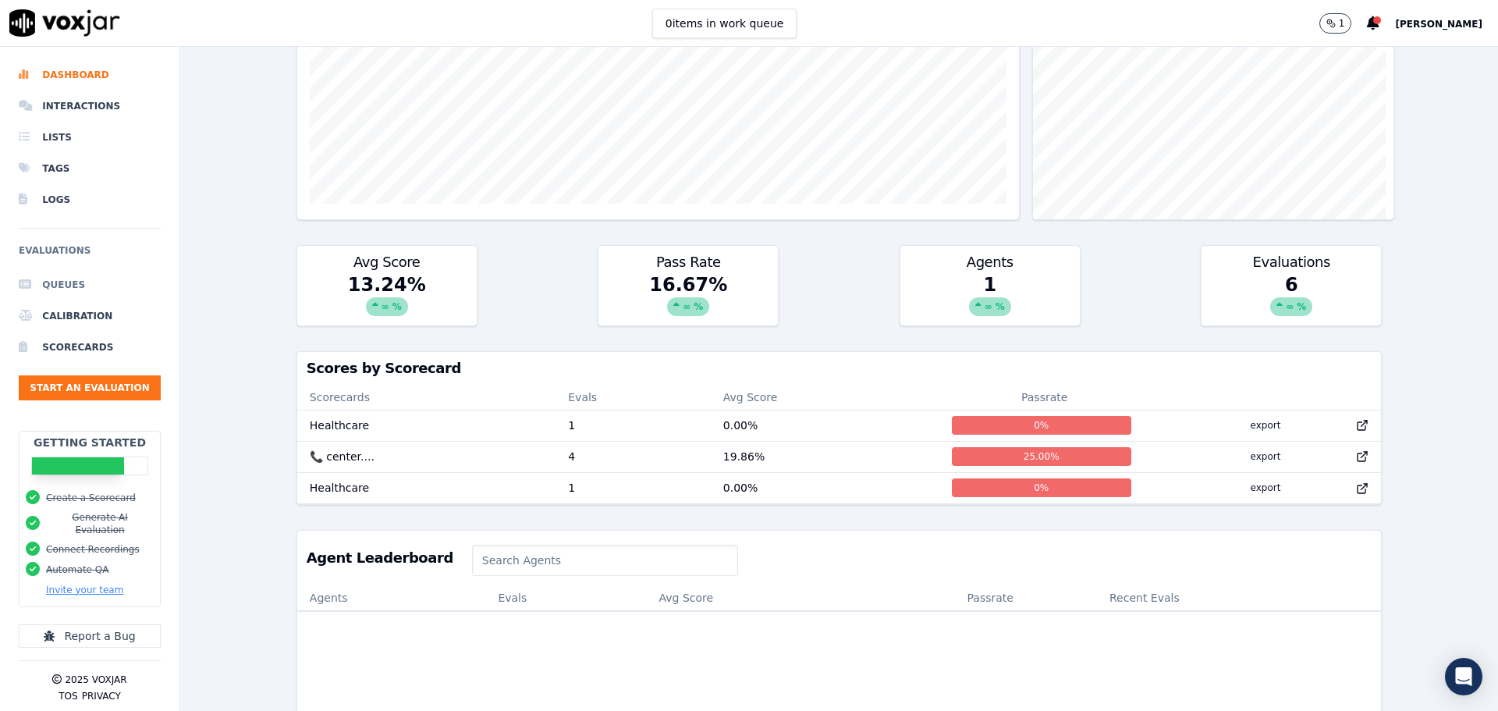
click at [71, 284] on li "Queues" at bounding box center [90, 284] width 142 height 31
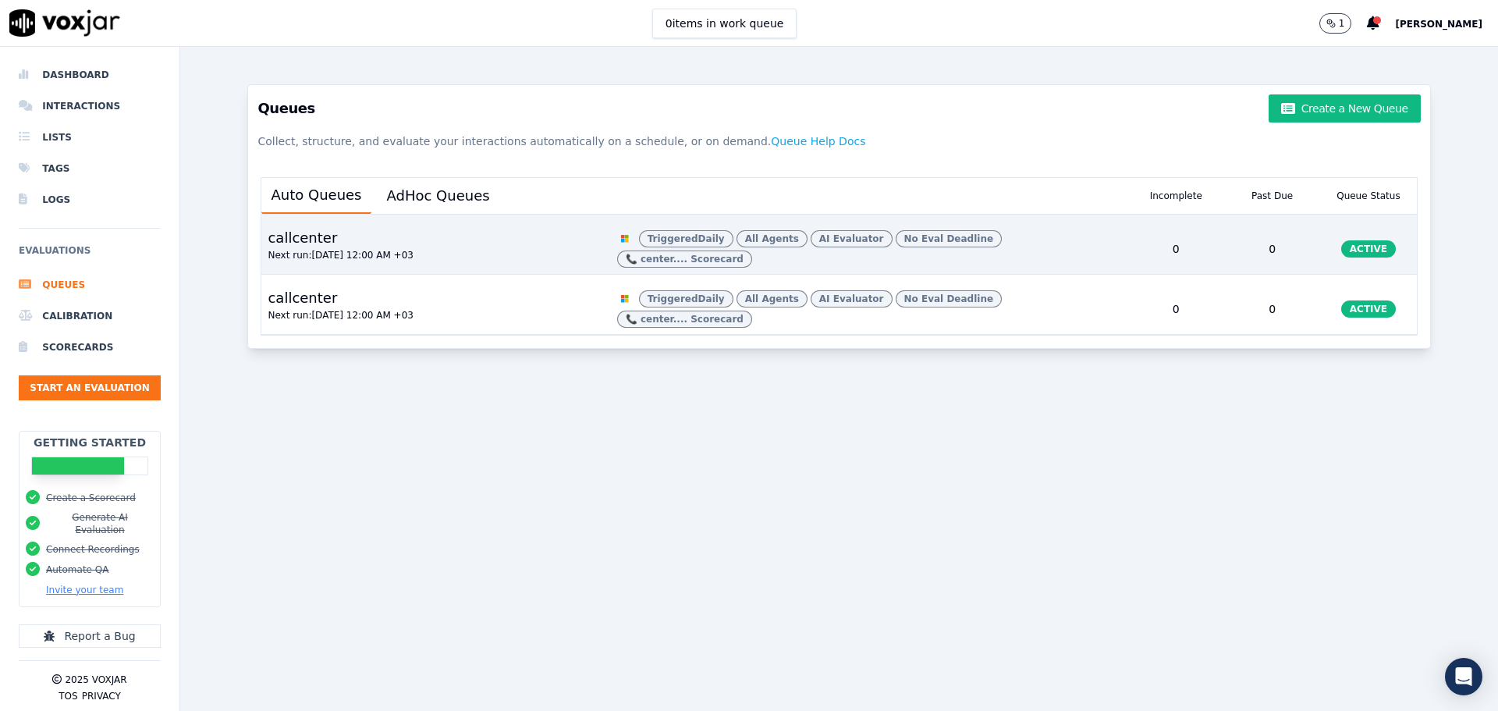
click at [1341, 254] on span "ACTIVE" at bounding box center [1368, 248] width 55 height 17
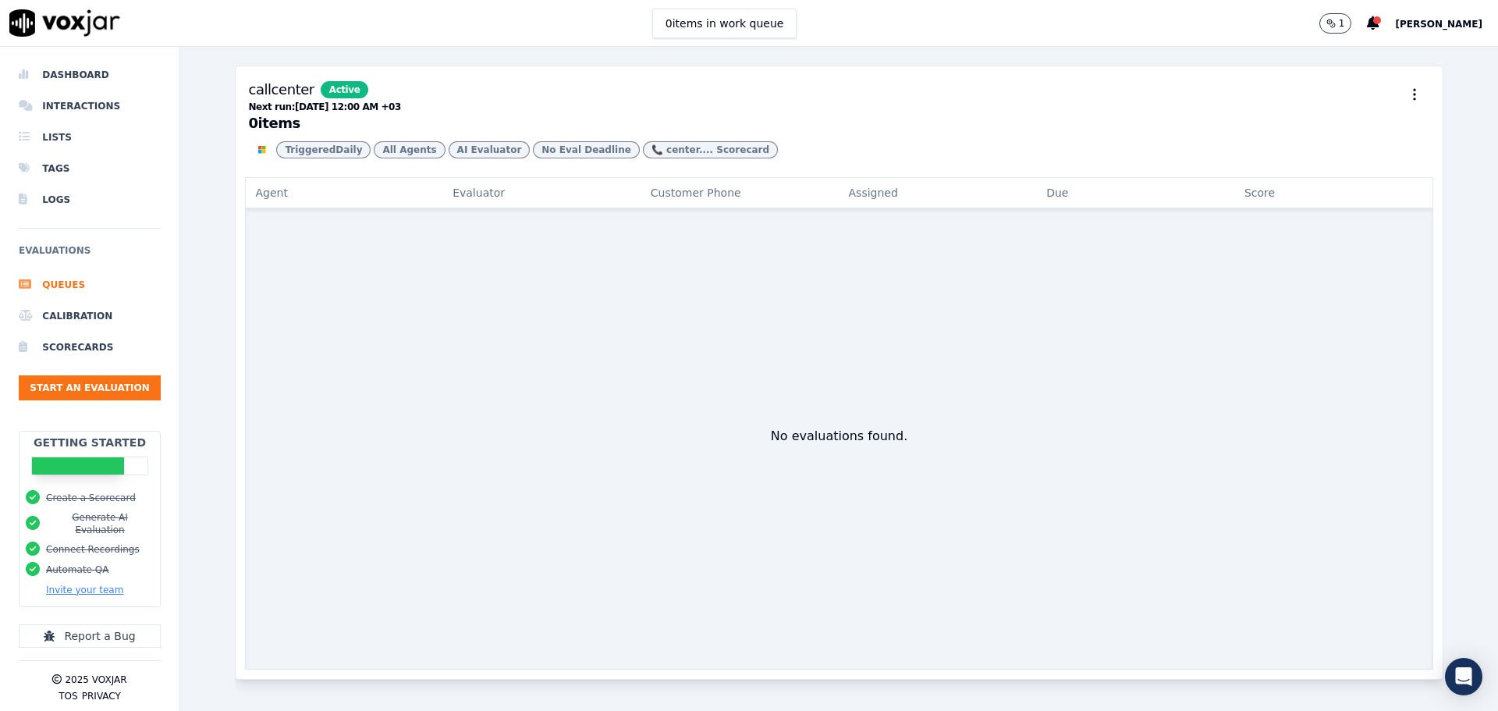
click at [804, 435] on div "No evaluations found." at bounding box center [839, 436] width 137 height 19
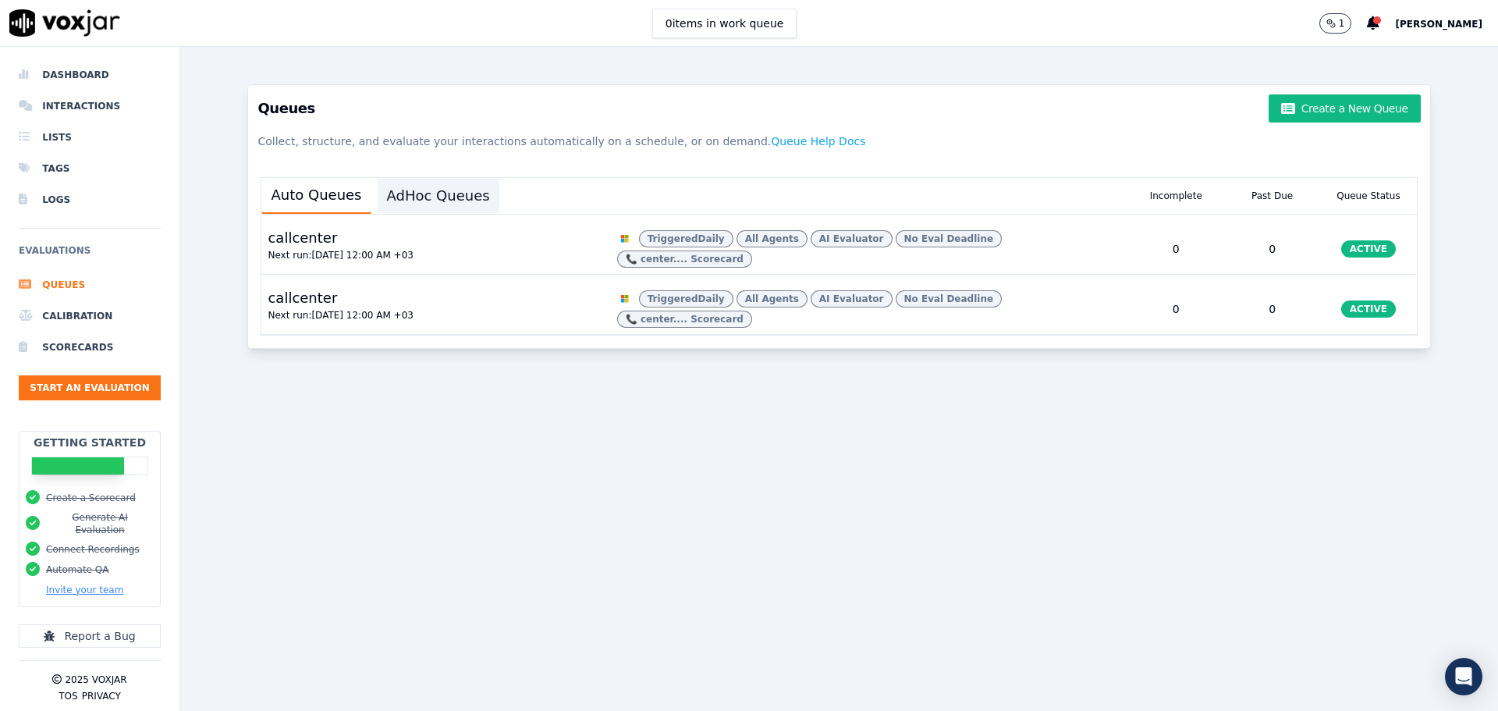
click at [427, 199] on button "AdHoc Queues" at bounding box center [439, 196] width 122 height 34
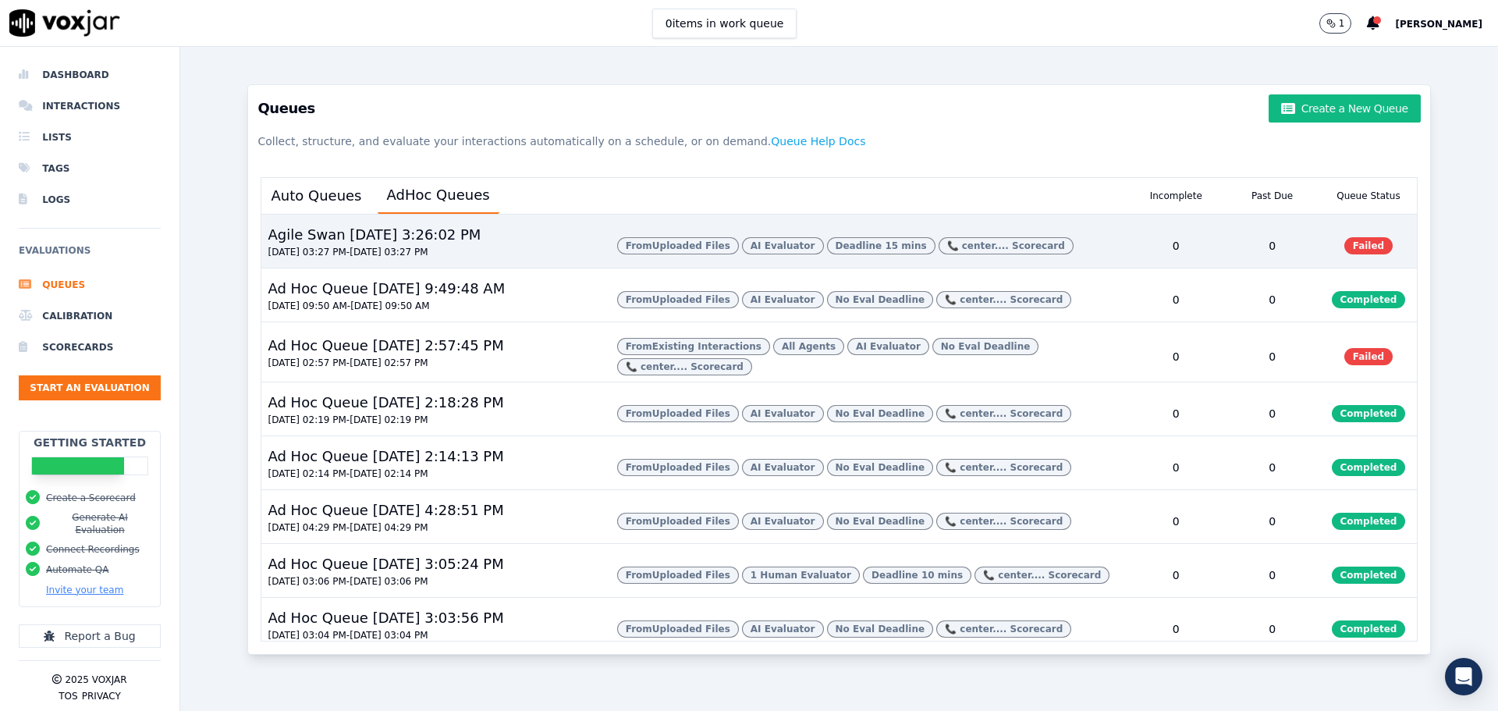
click at [1344, 254] on span "Failed" at bounding box center [1368, 245] width 49 height 17
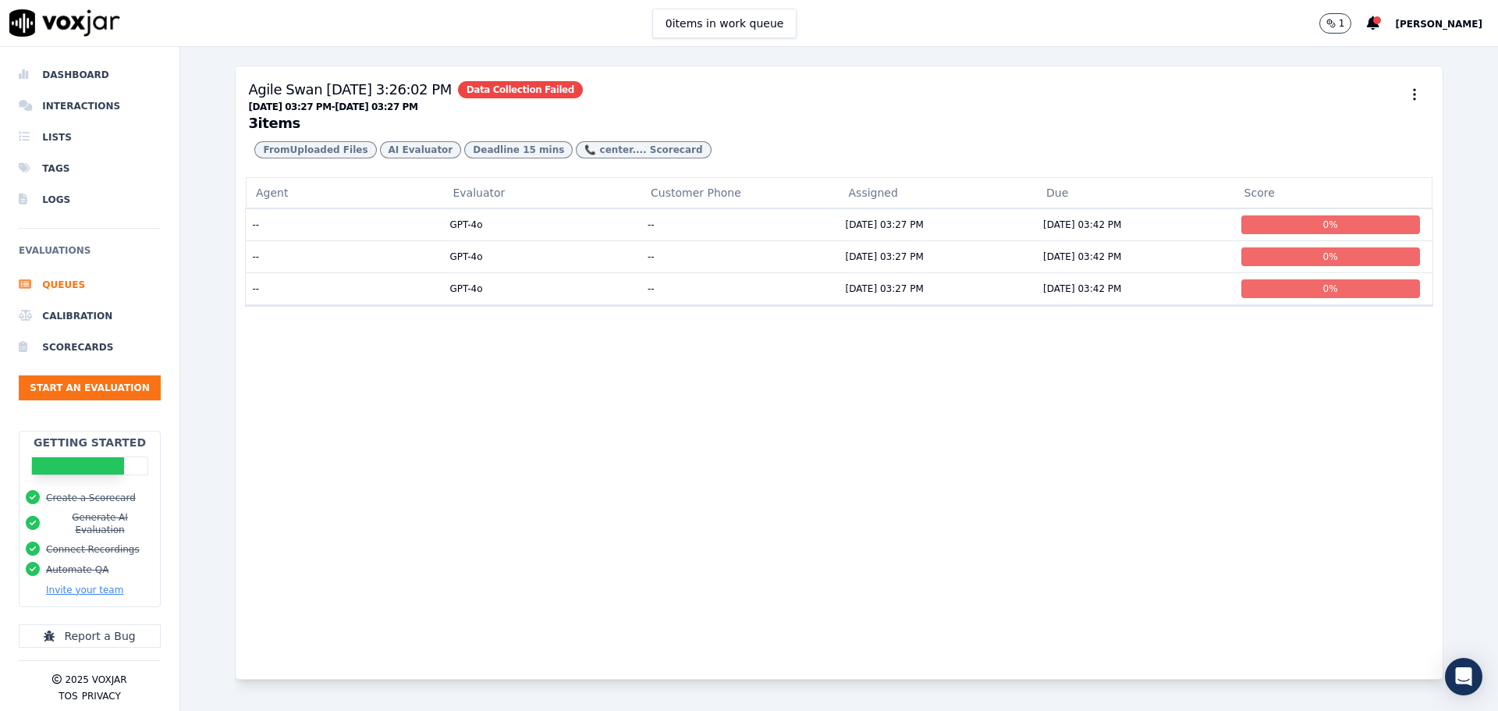
drag, startPoint x: 1271, startPoint y: 250, endPoint x: 1238, endPoint y: 250, distance: 33.6
click at [1265, 234] on div "0 %" at bounding box center [1330, 224] width 179 height 19
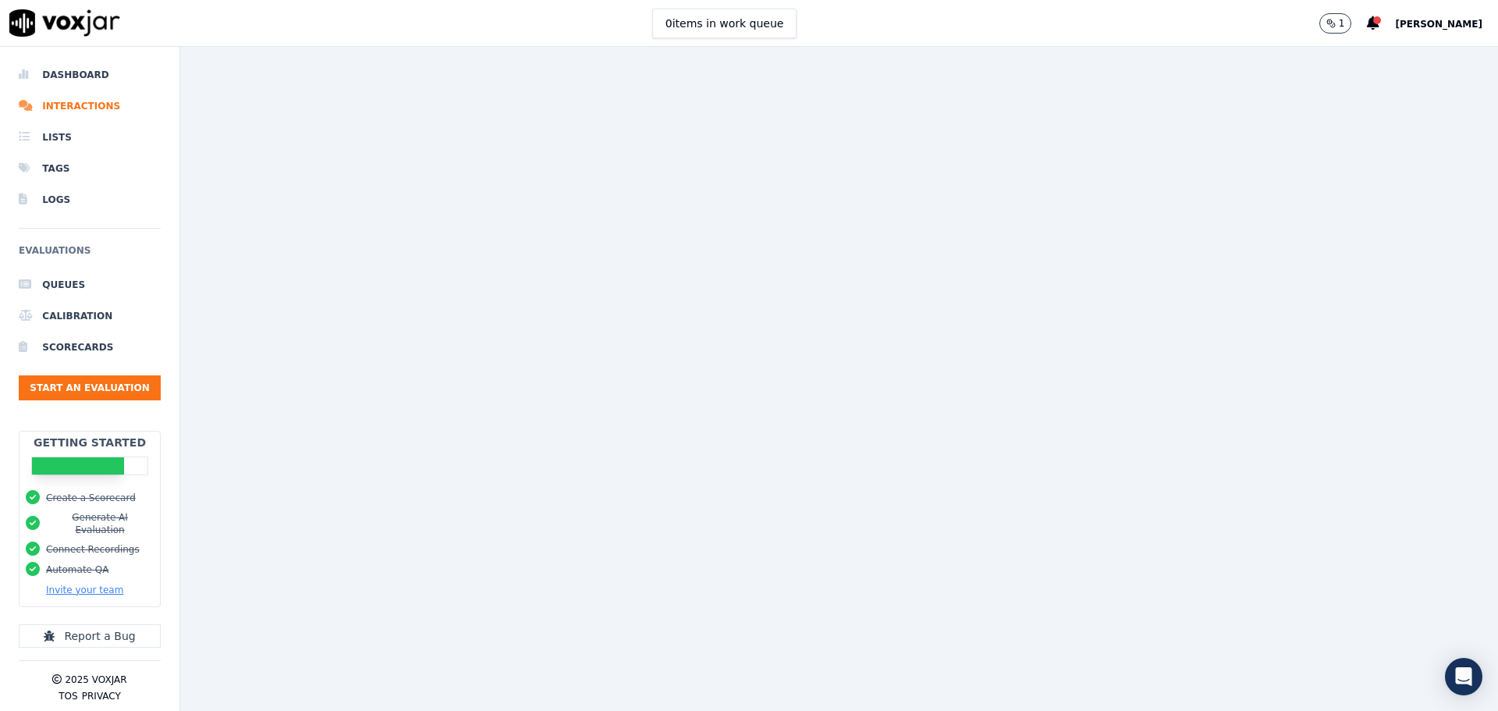
click at [1040, 247] on div at bounding box center [839, 379] width 1318 height 664
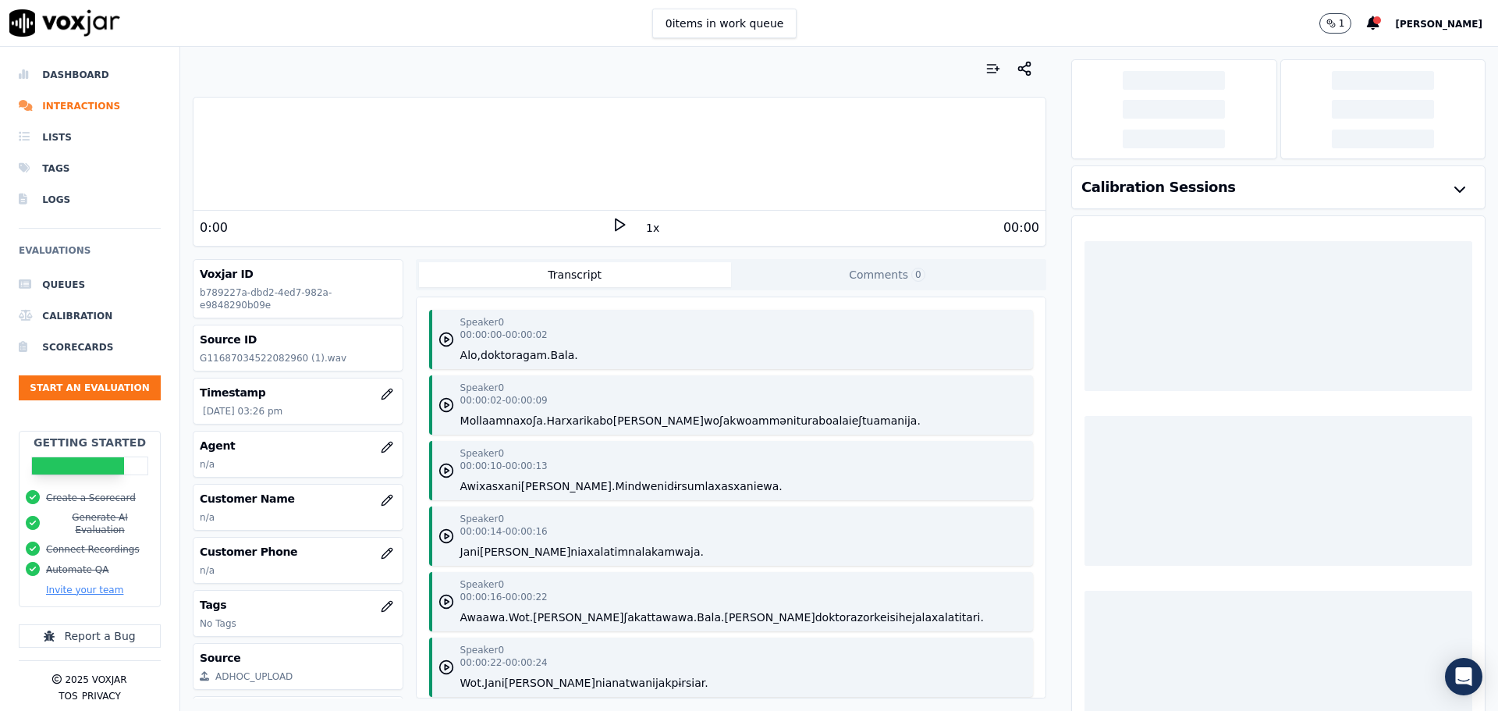
scroll to position [312, 0]
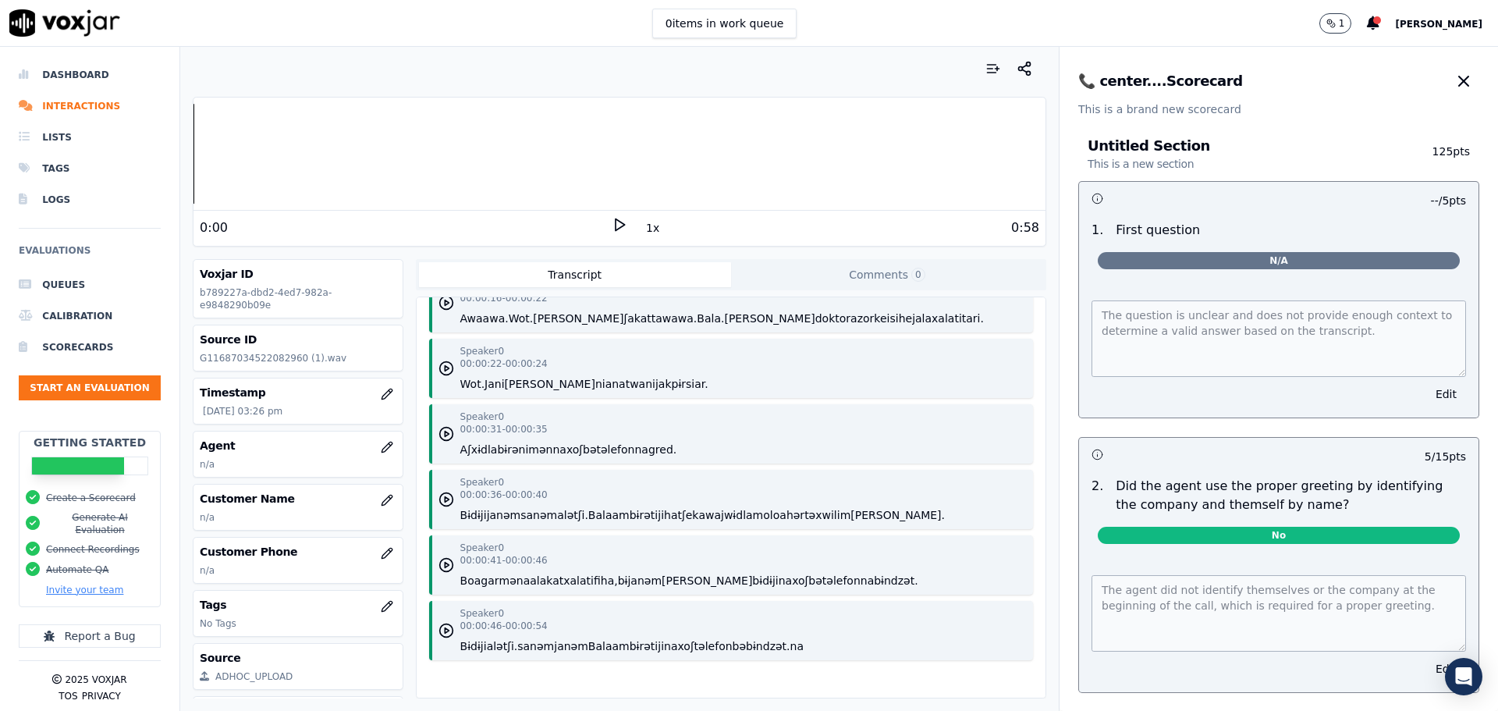
click at [613, 226] on icon at bounding box center [620, 225] width 16 height 16
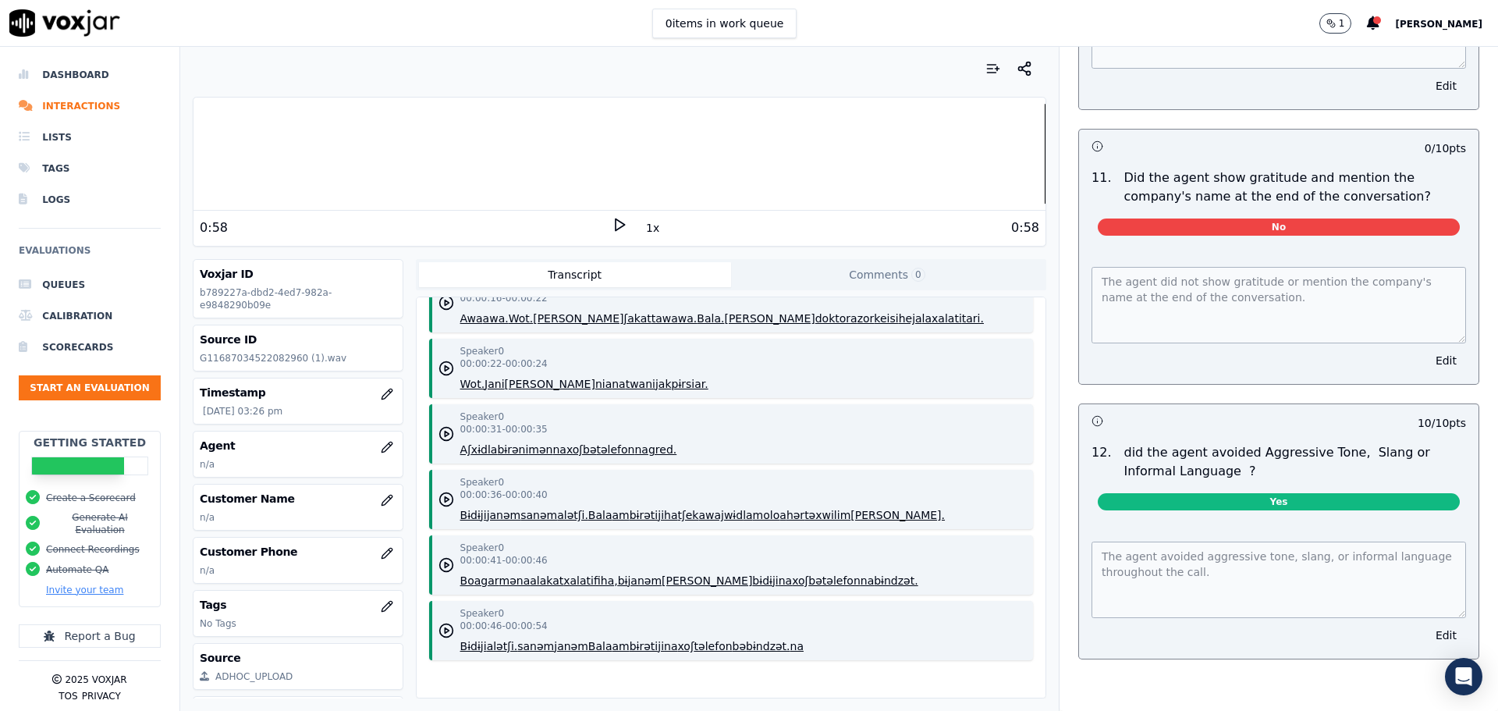
scroll to position [2745, 0]
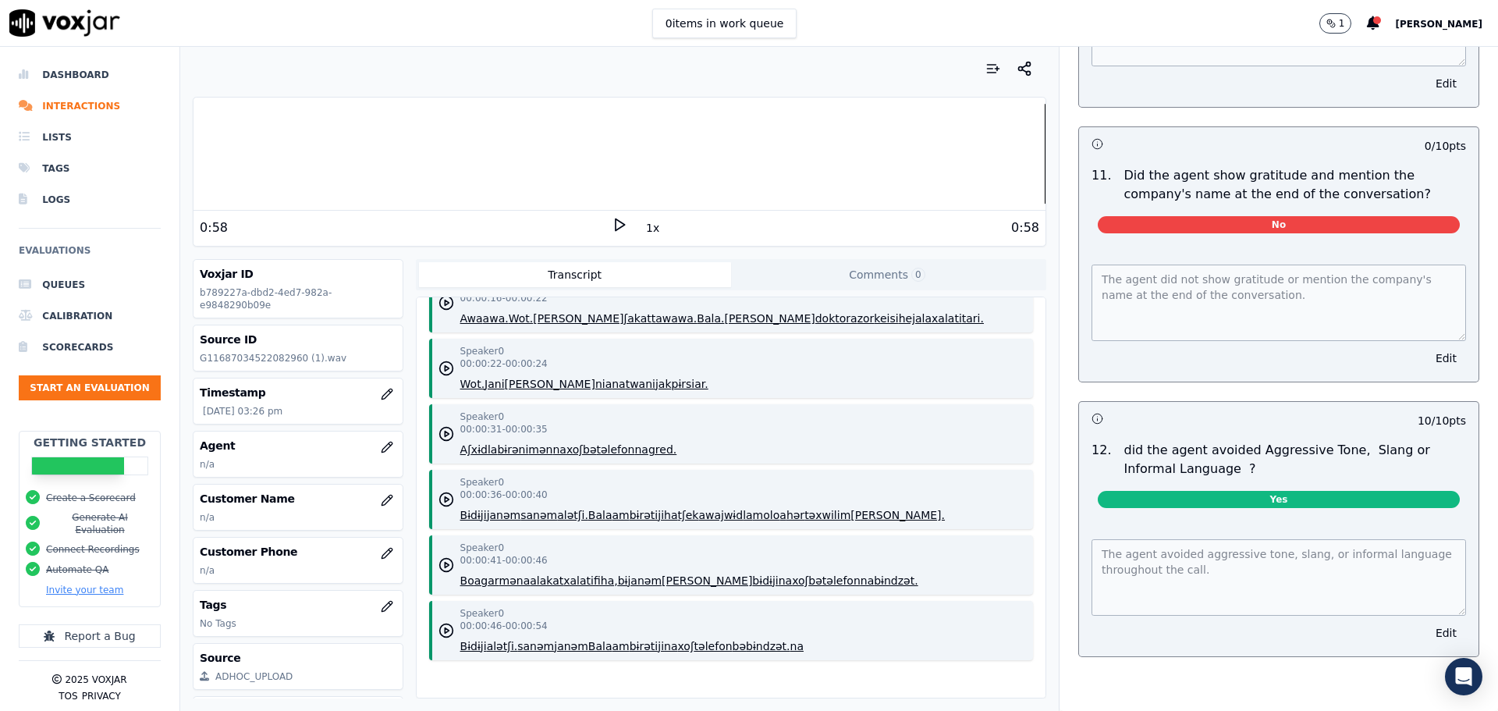
click at [1258, 491] on span "Yes" at bounding box center [1279, 499] width 362 height 17
click at [1268, 491] on span "Yes" at bounding box center [1279, 499] width 362 height 17
click at [439, 426] on icon "button" at bounding box center [447, 434] width 16 height 16
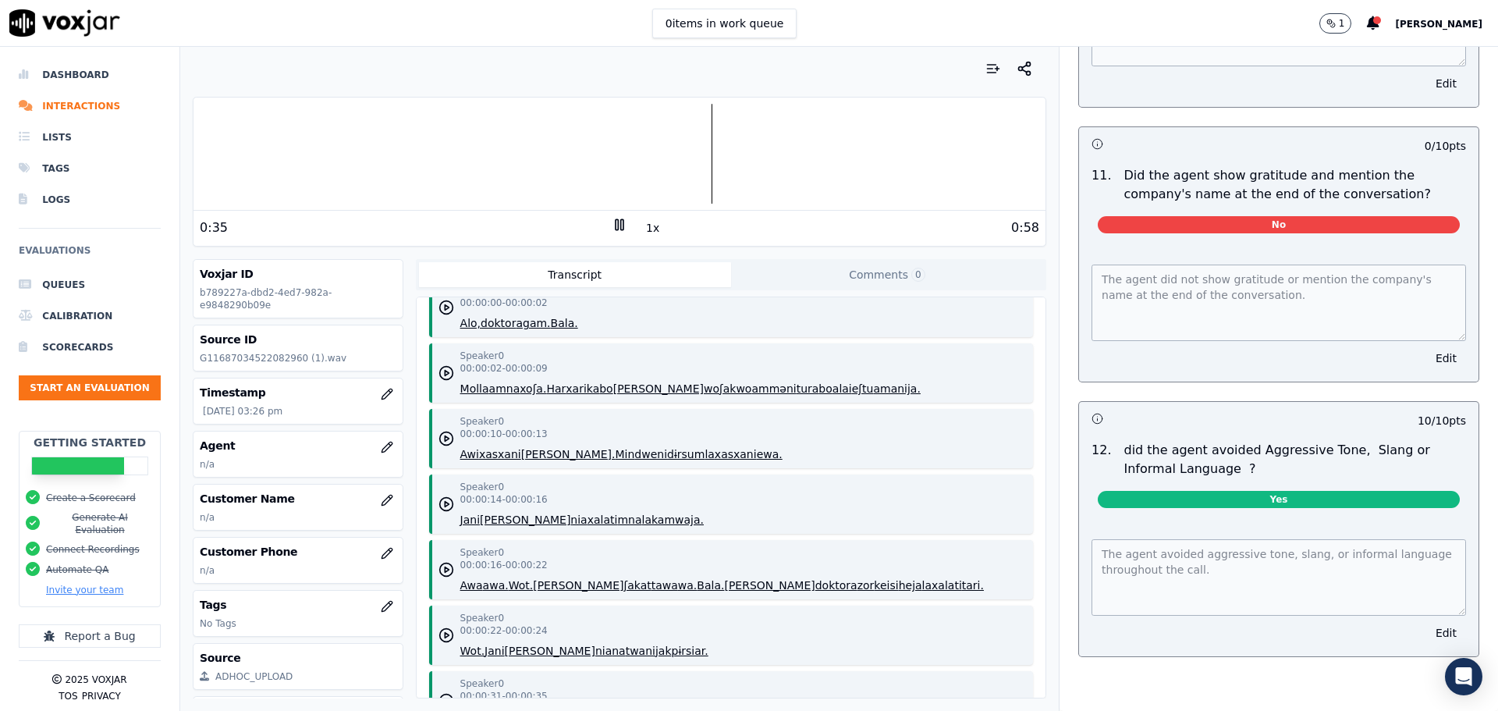
scroll to position [0, 0]
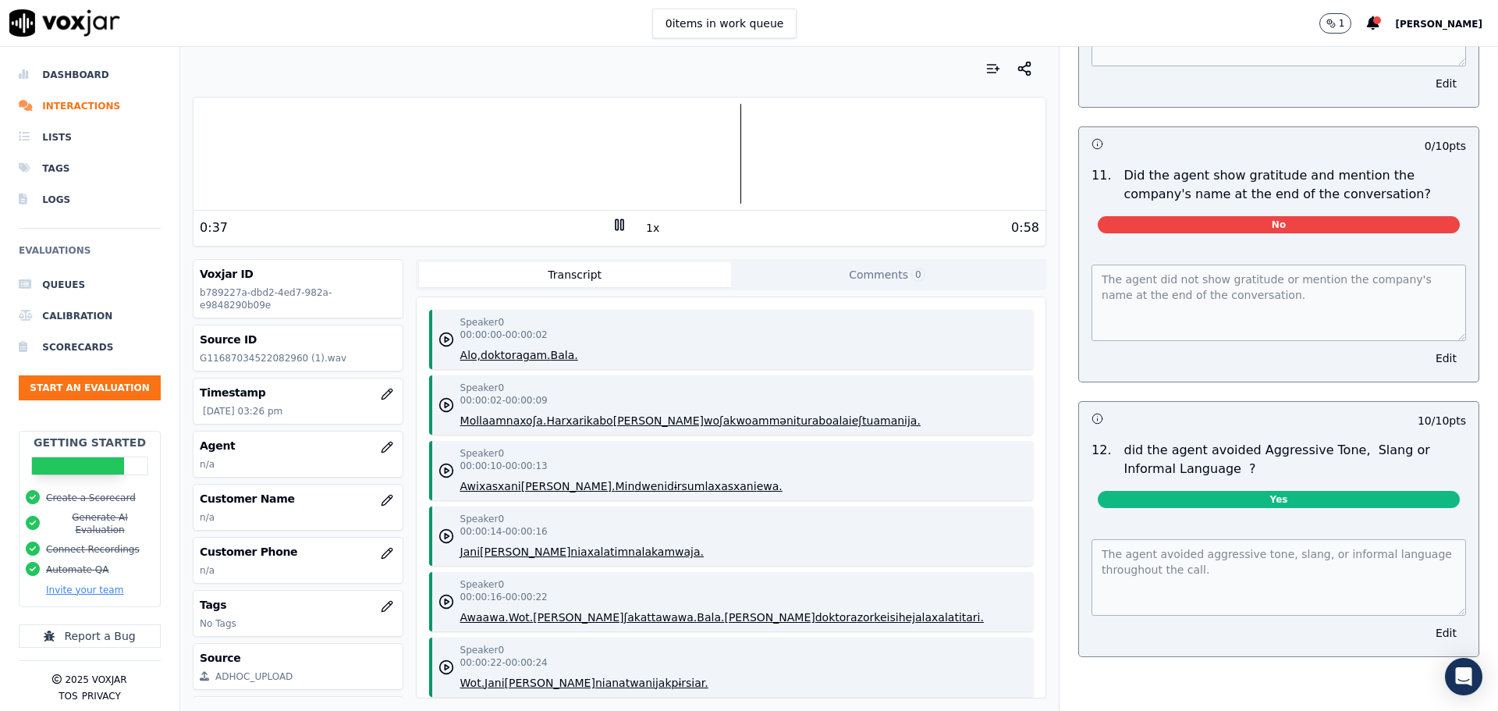
click at [865, 274] on button "Comments 0" at bounding box center [887, 274] width 312 height 25
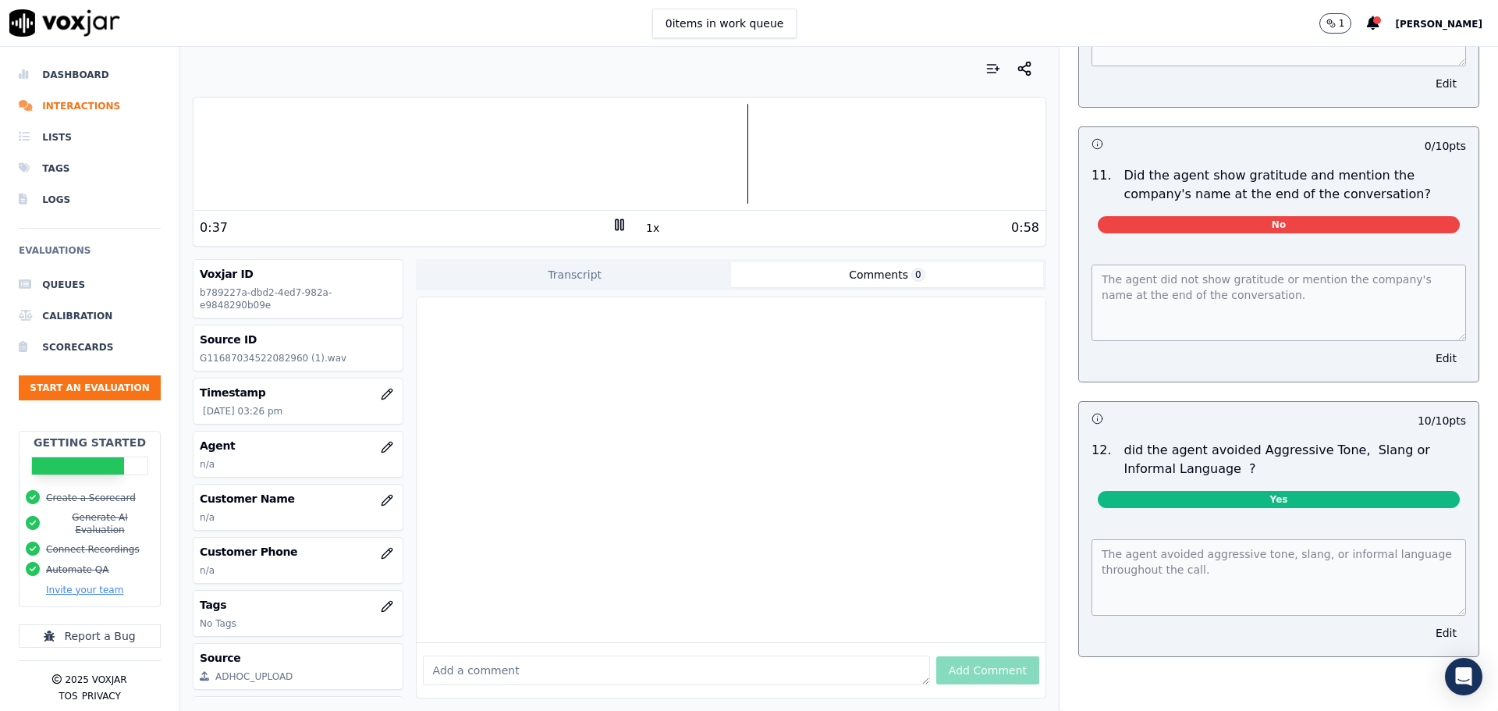
click at [570, 272] on button "Transcript" at bounding box center [575, 274] width 312 height 25
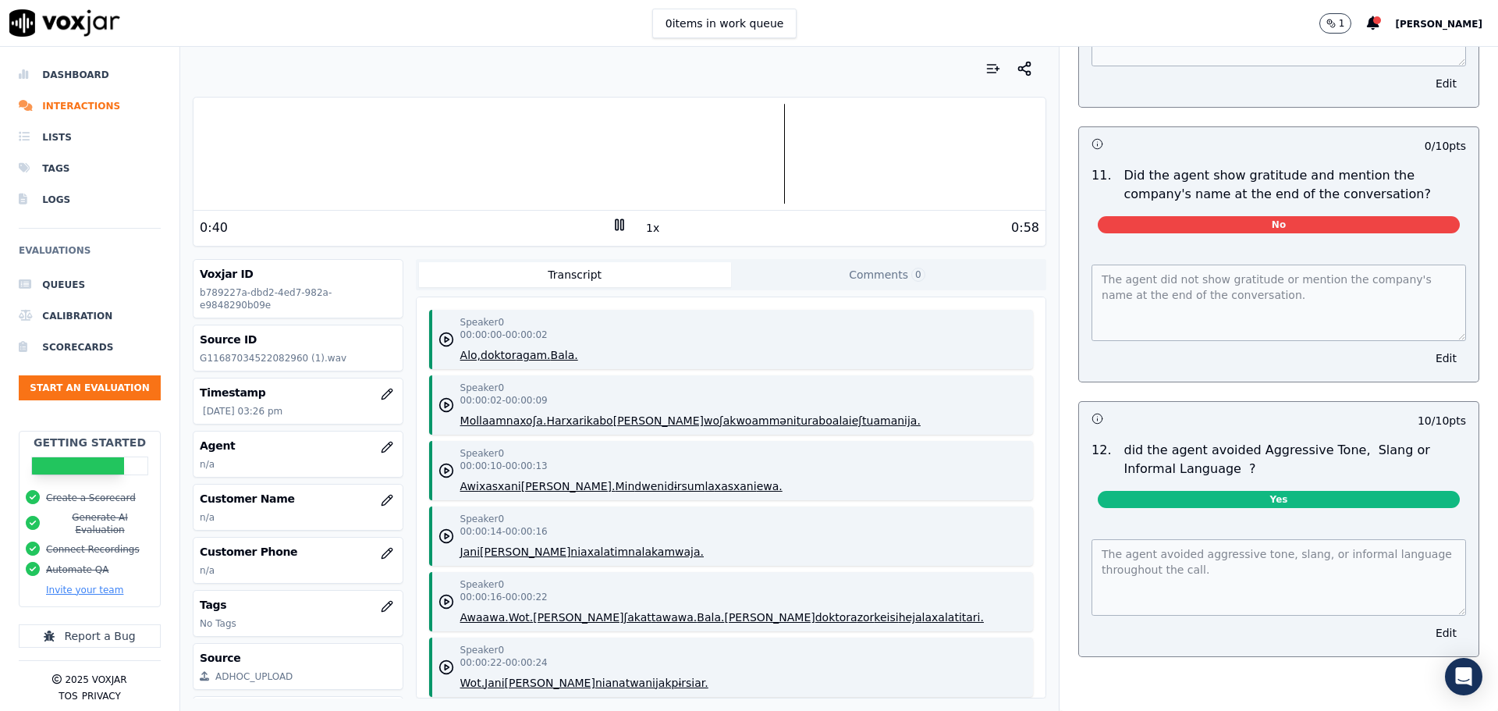
click at [612, 222] on icon at bounding box center [620, 225] width 16 height 16
click at [986, 66] on icon "button" at bounding box center [994, 69] width 16 height 16
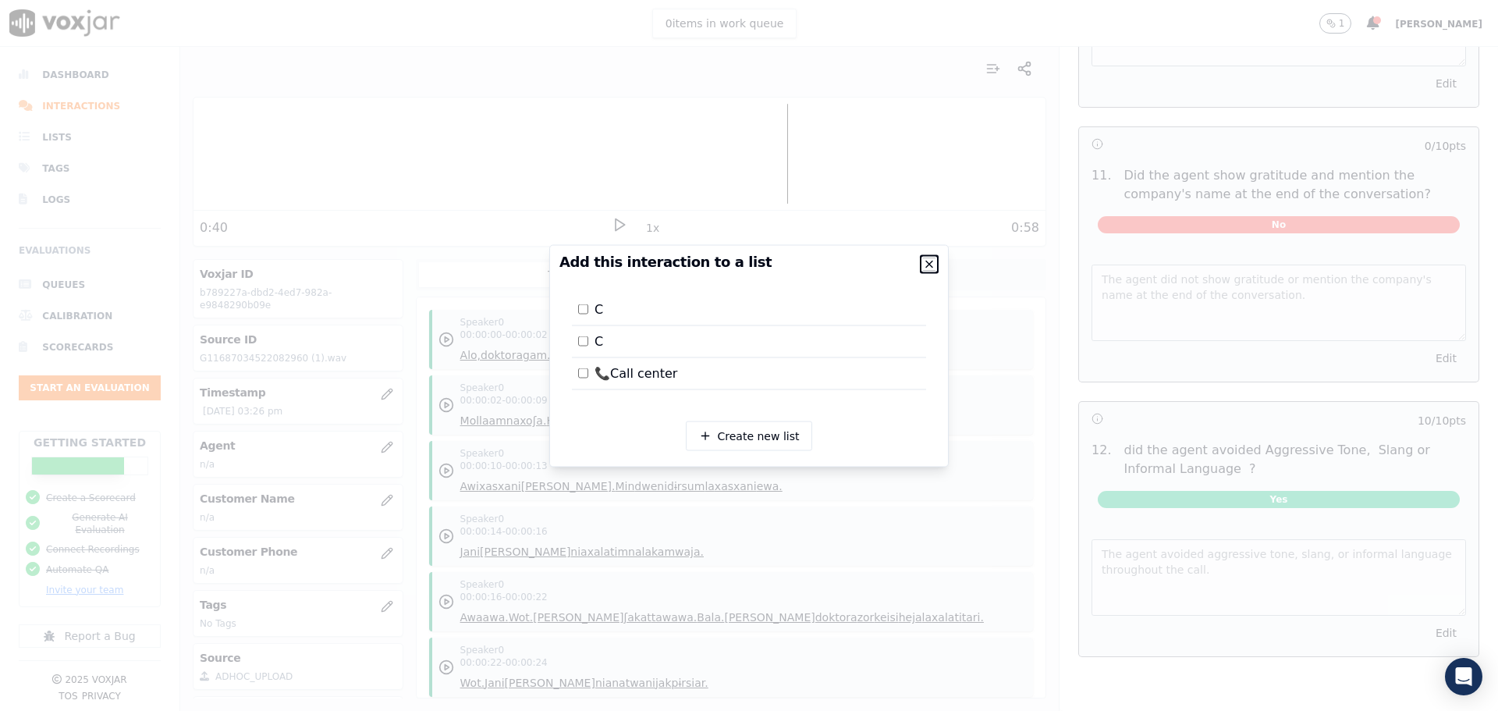
click at [929, 261] on icon "button" at bounding box center [929, 264] width 6 height 6
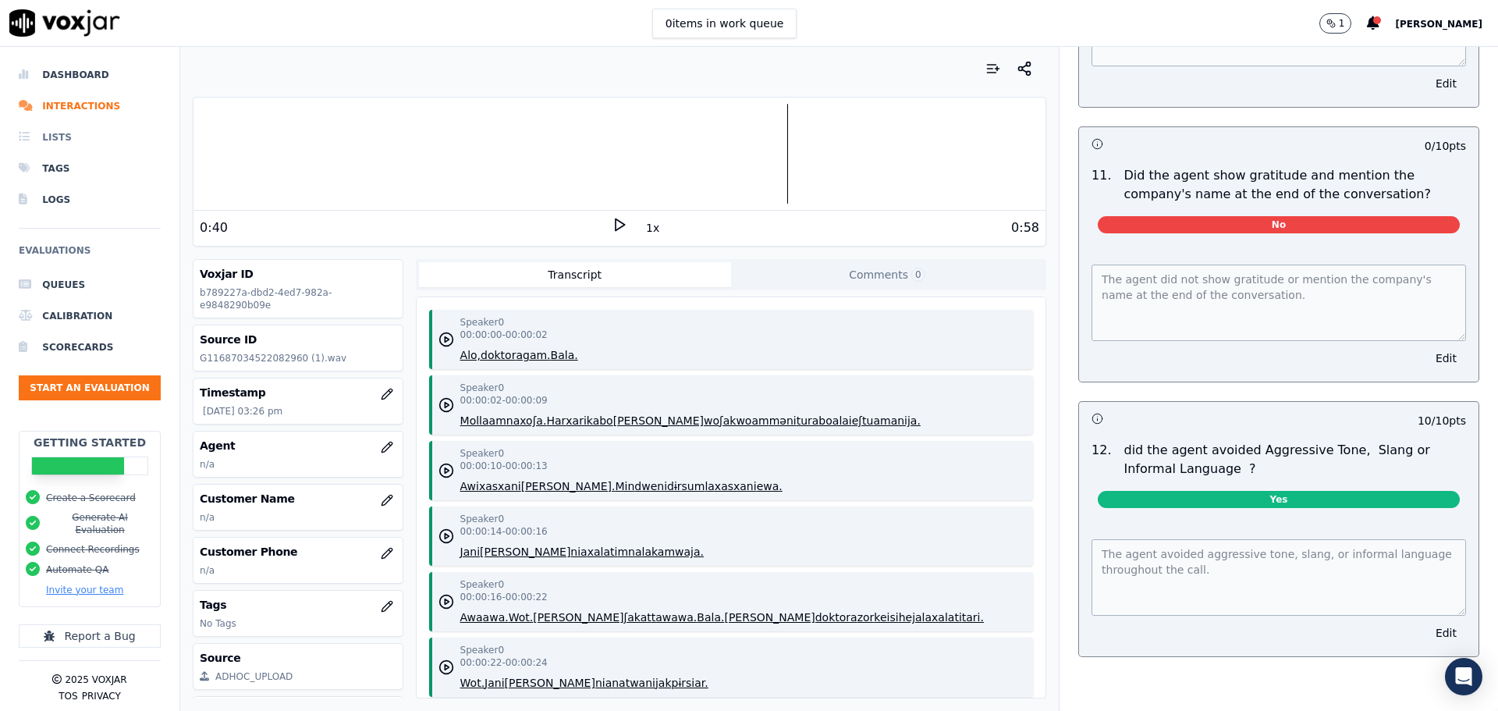
click at [52, 131] on li "Lists" at bounding box center [90, 137] width 142 height 31
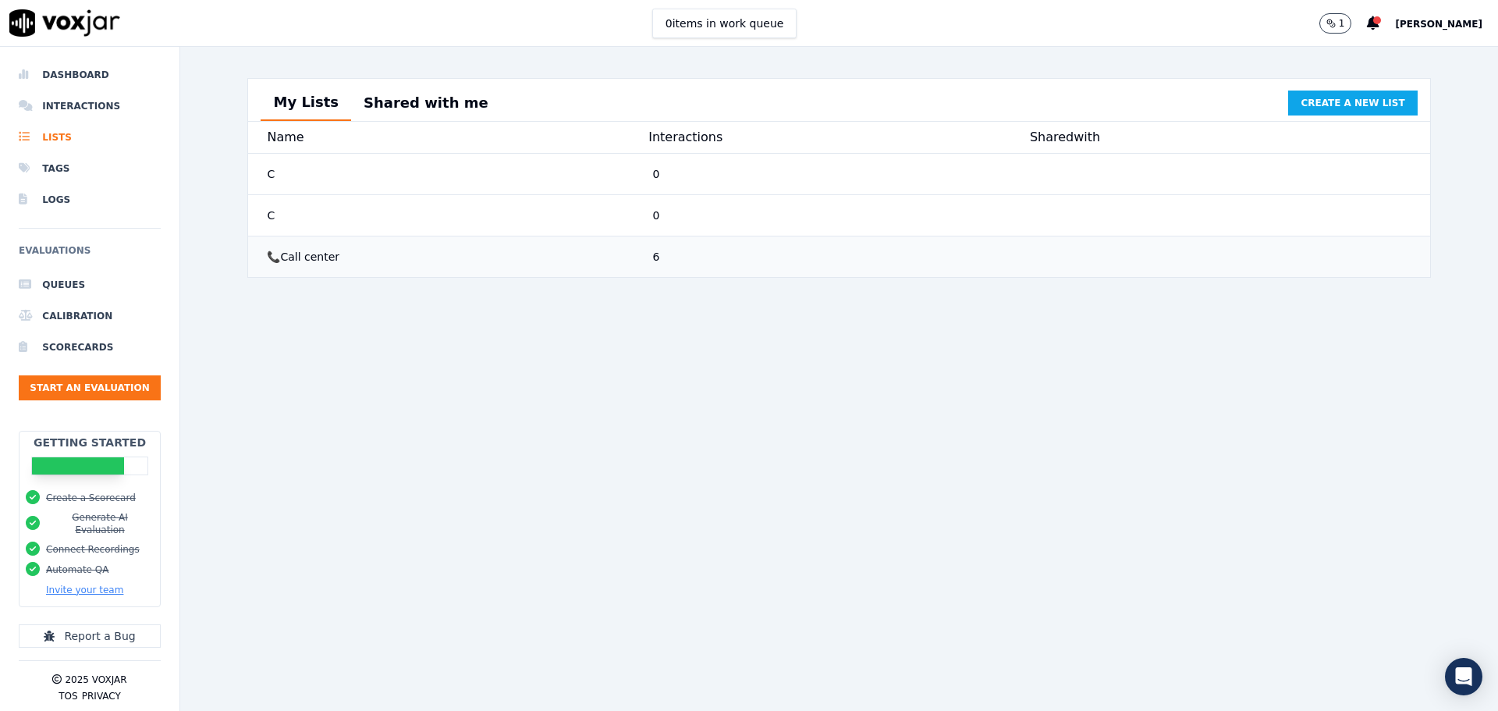
click at [505, 263] on div "📞Call center" at bounding box center [453, 257] width 385 height 28
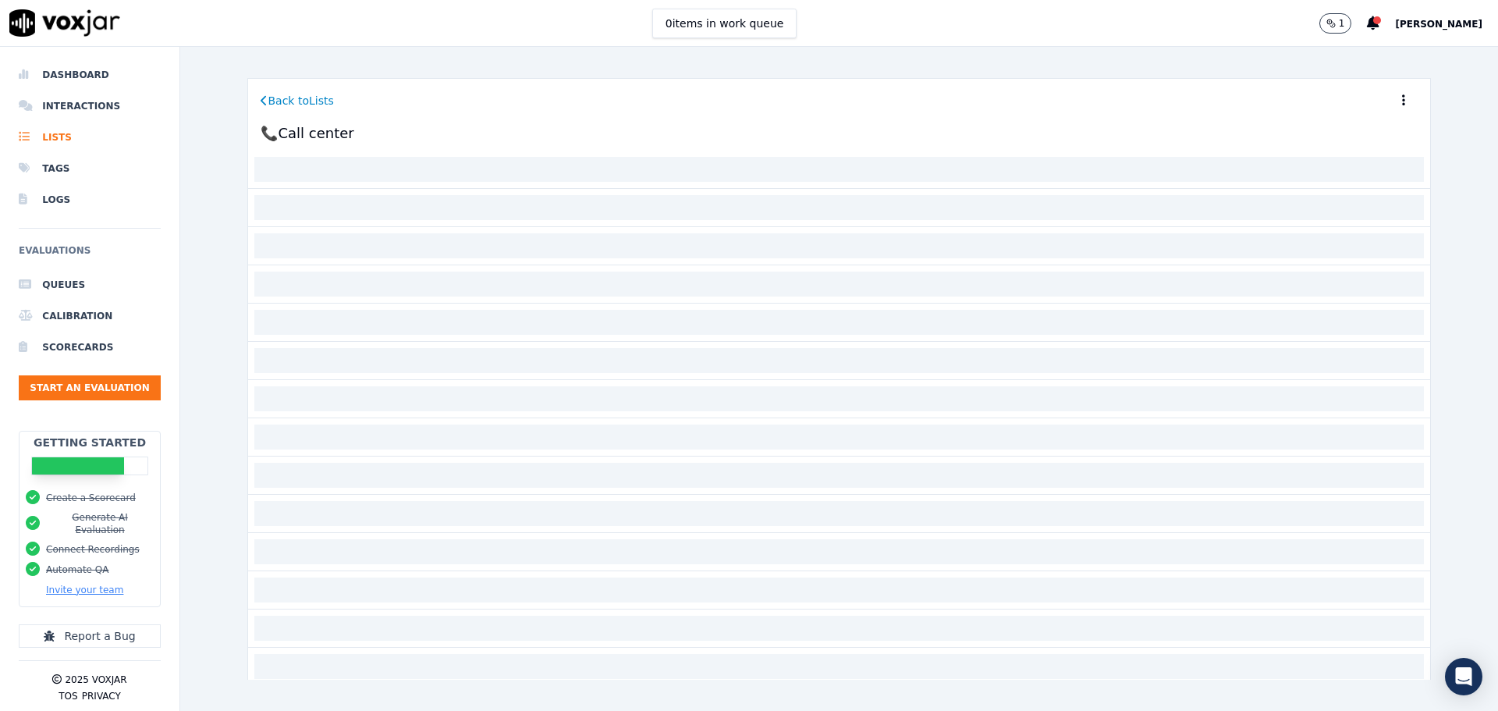
click at [503, 263] on div at bounding box center [838, 246] width 1183 height 38
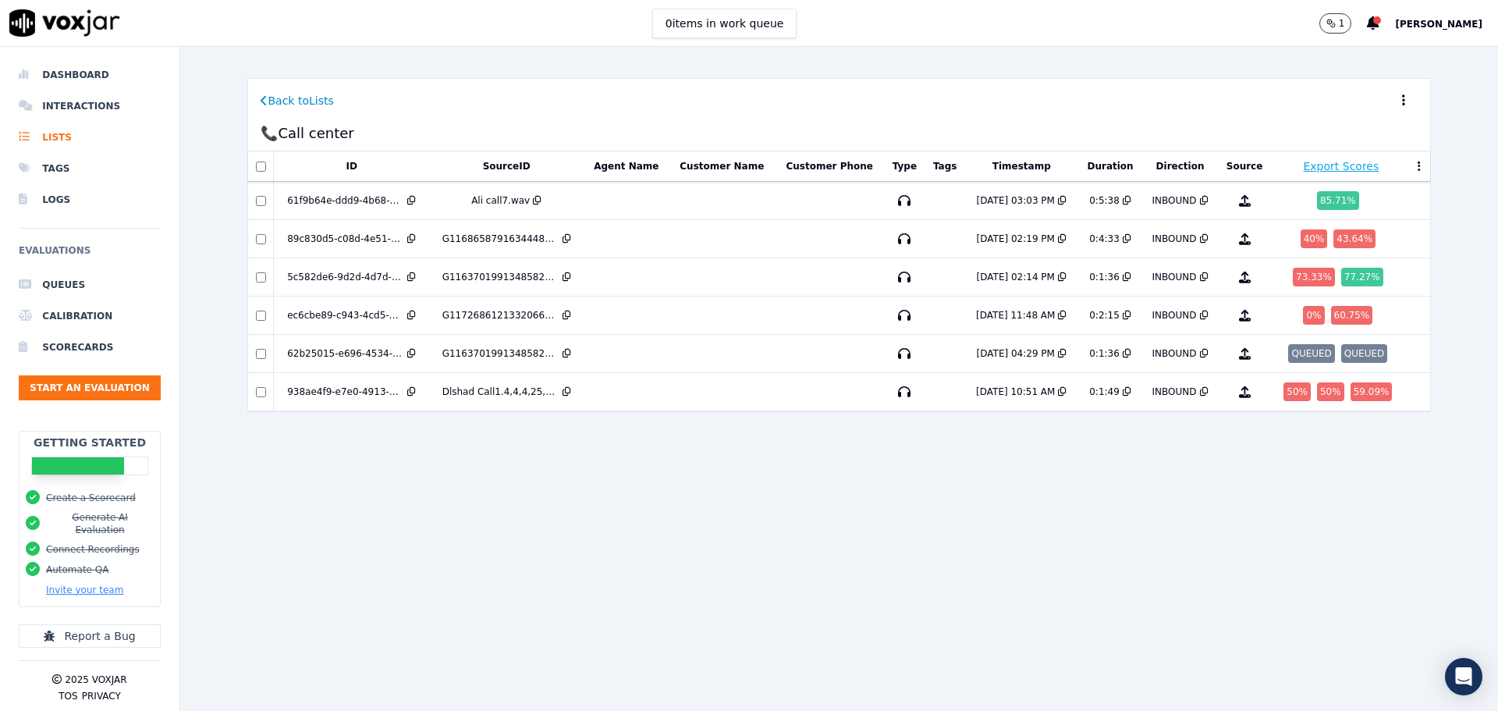
click at [1227, 165] on button "Source" at bounding box center [1245, 166] width 37 height 12
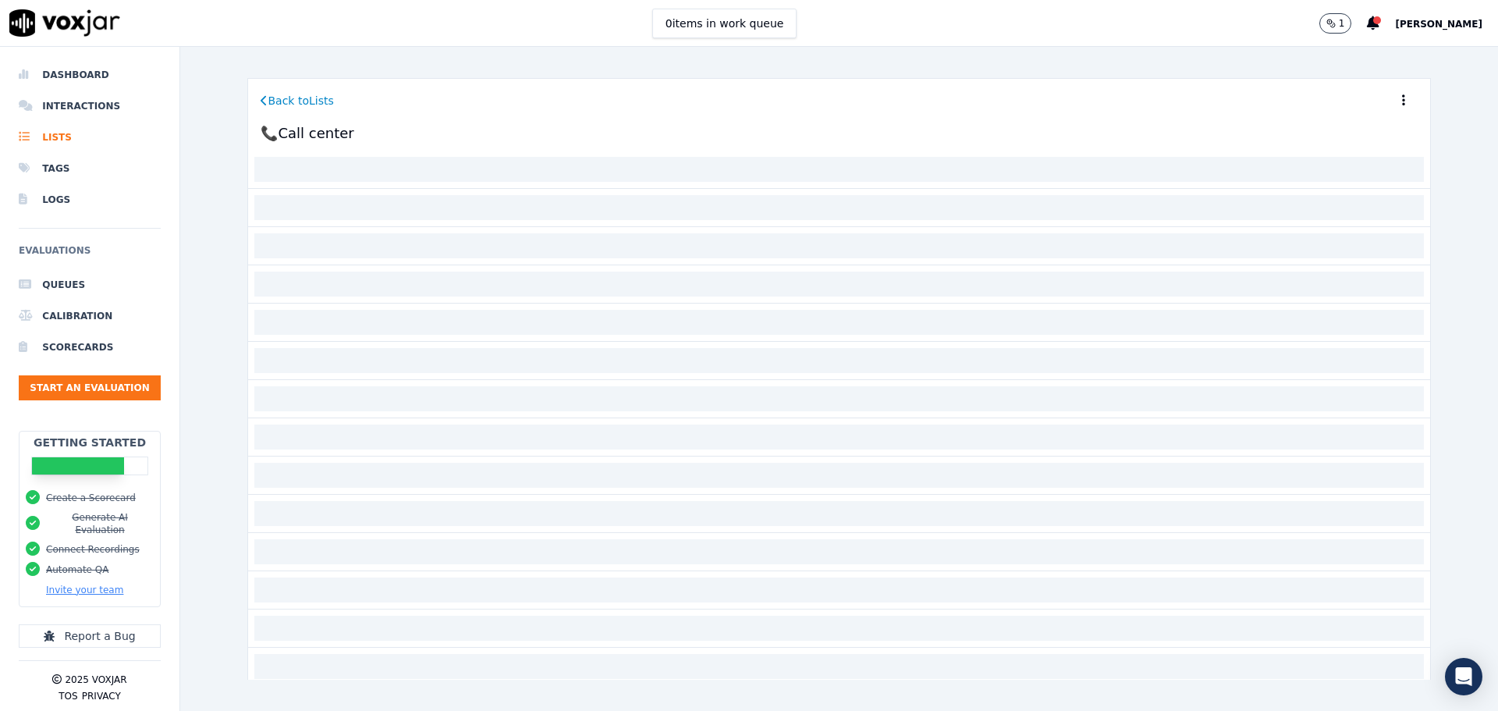
click at [1156, 166] on div at bounding box center [838, 169] width 1169 height 25
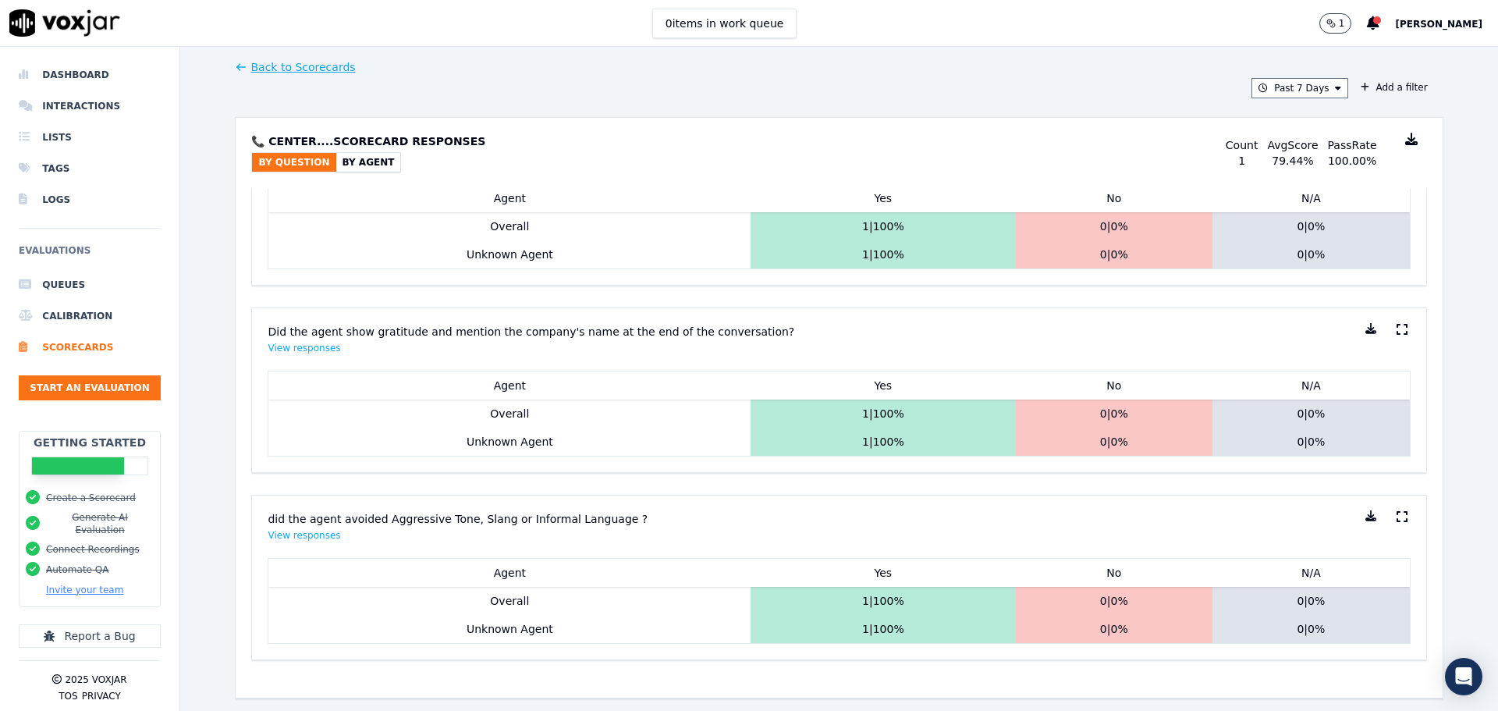
scroll to position [1954, 0]
click at [348, 162] on button "By Agent" at bounding box center [368, 162] width 65 height 19
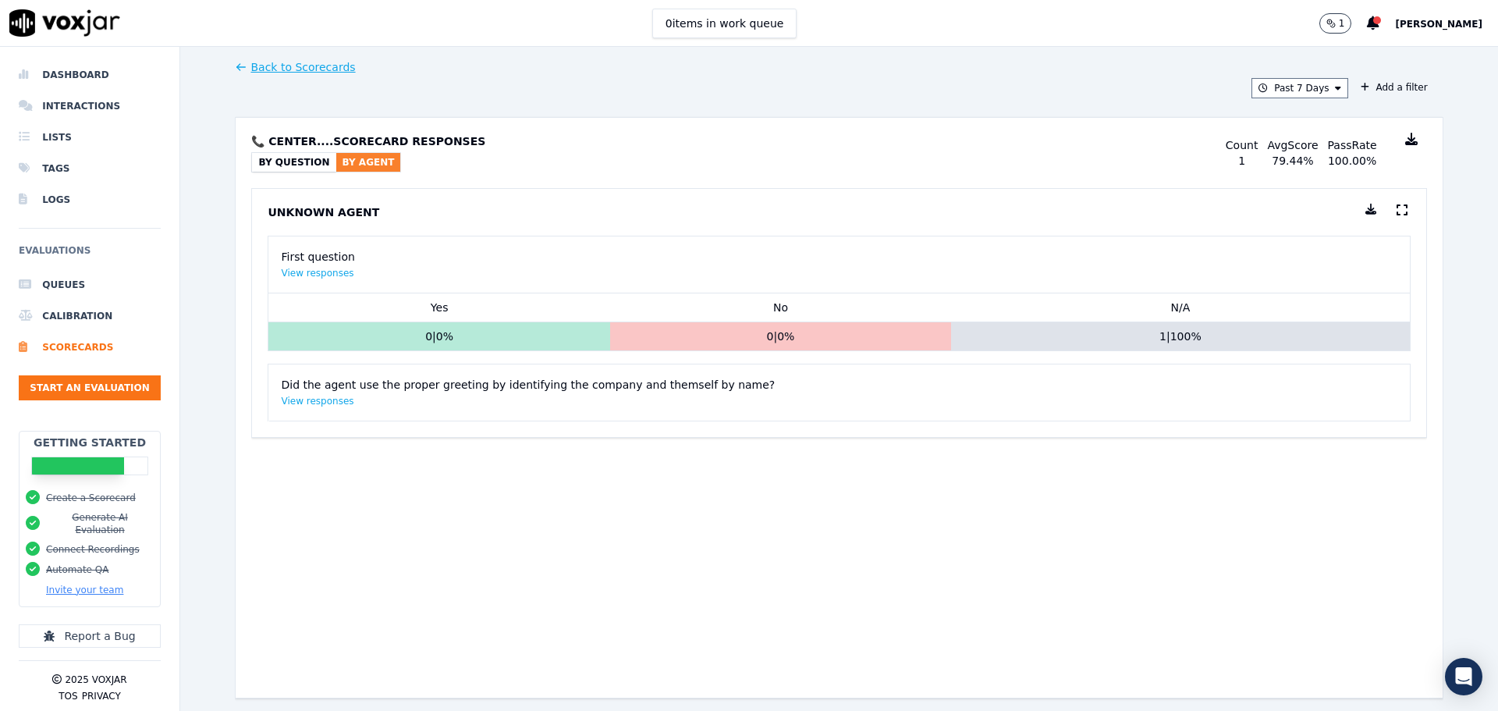
scroll to position [0, 0]
click at [293, 161] on button "By Question" at bounding box center [293, 162] width 83 height 19
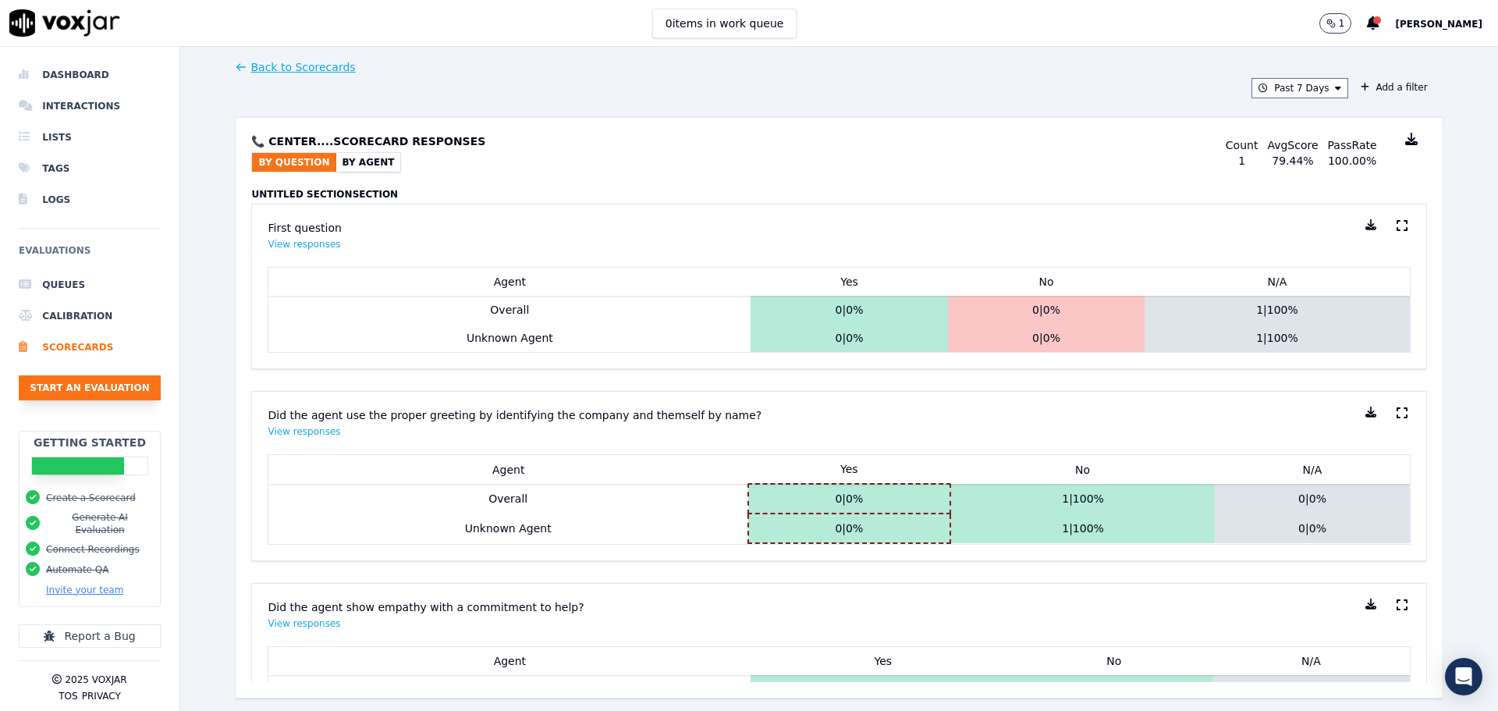
click at [77, 387] on button "Start an Evaluation" at bounding box center [90, 387] width 142 height 25
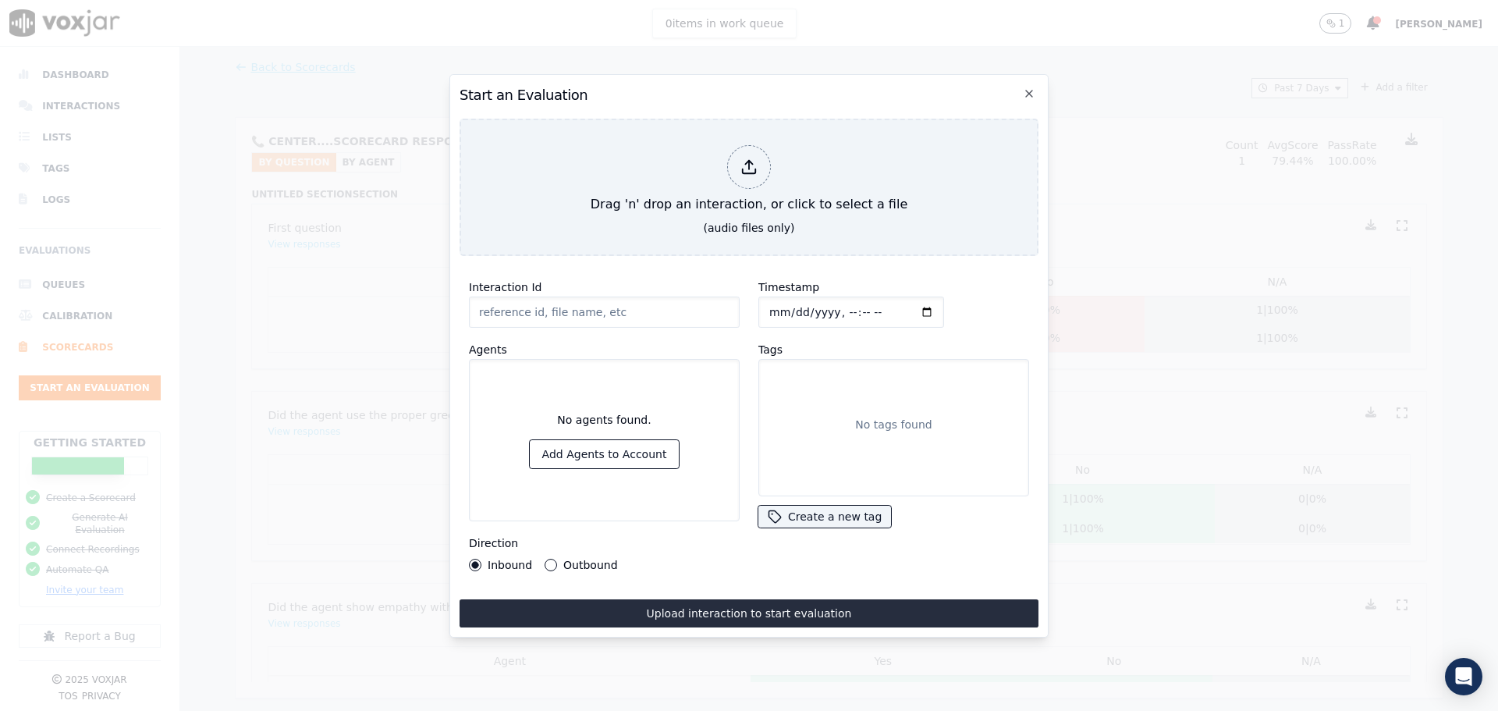
click at [581, 308] on input "Interaction Id" at bounding box center [604, 312] width 271 height 31
click at [749, 557] on div "Timestamp Tags No tags found Create a new tag" at bounding box center [893, 424] width 289 height 312
click at [614, 447] on button "Add Agents to Account" at bounding box center [605, 454] width 150 height 28
click at [578, 300] on input "Interaction Id" at bounding box center [604, 312] width 271 height 31
type input "aras call2...wav"
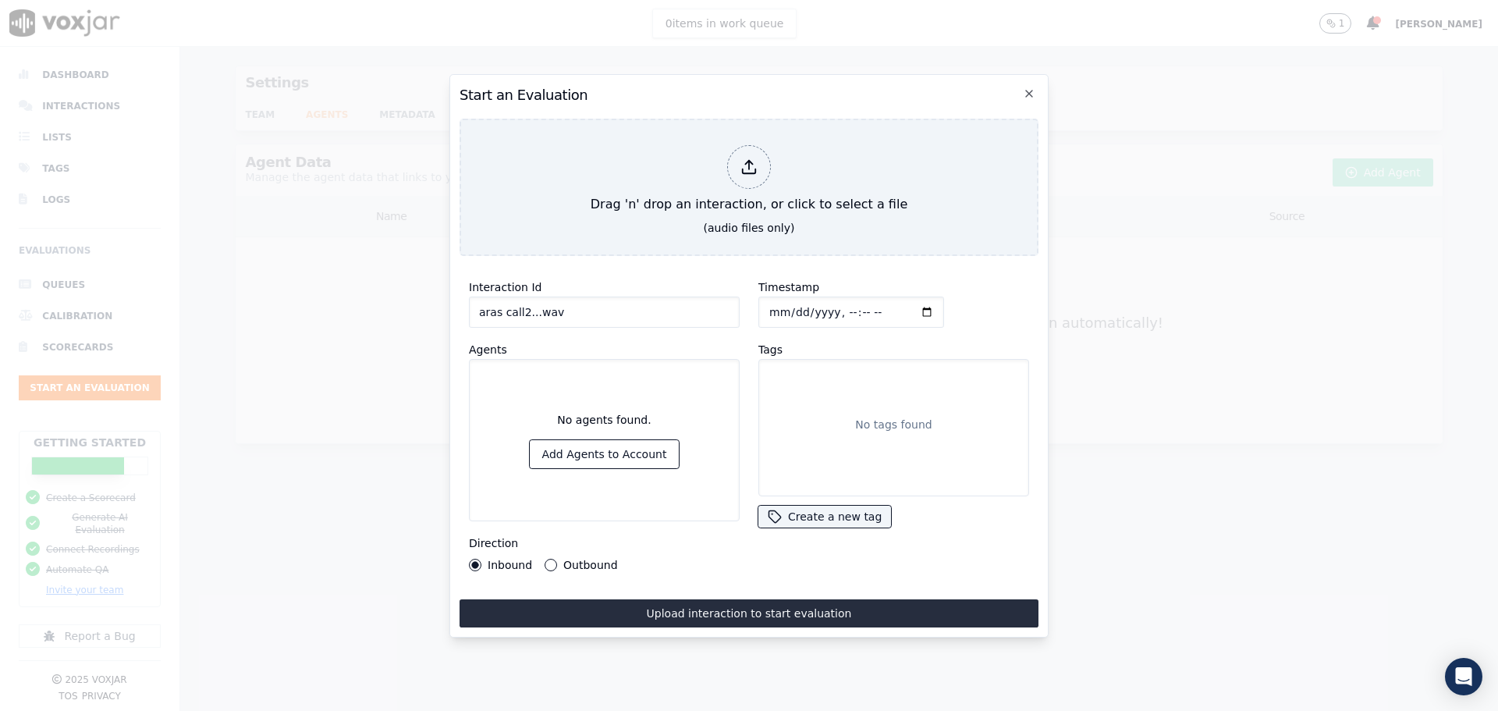
click at [1020, 89] on h2 "Start an Evaluation" at bounding box center [749, 95] width 579 height 22
click at [1029, 88] on icon "button" at bounding box center [1029, 93] width 12 height 12
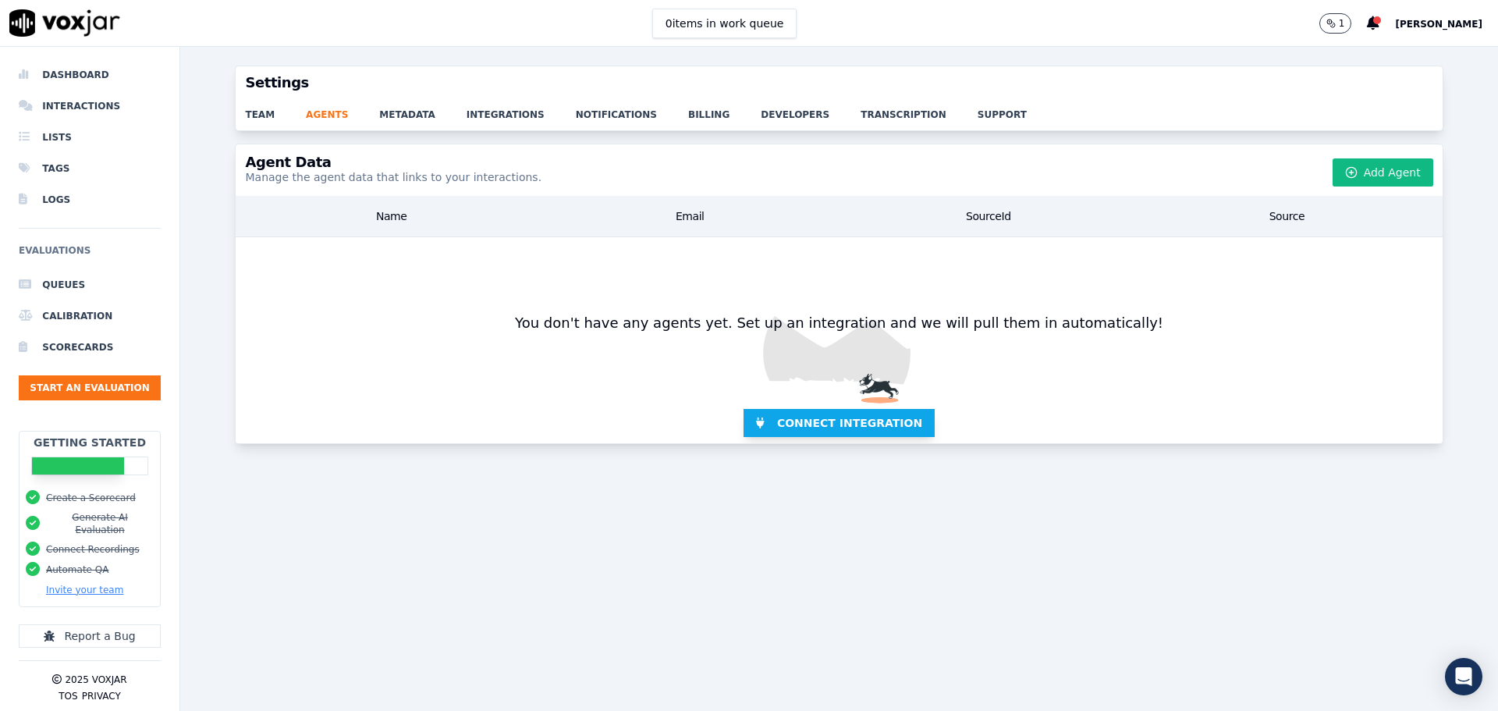
click at [797, 424] on span "Connect Integration" at bounding box center [849, 423] width 145 height 16
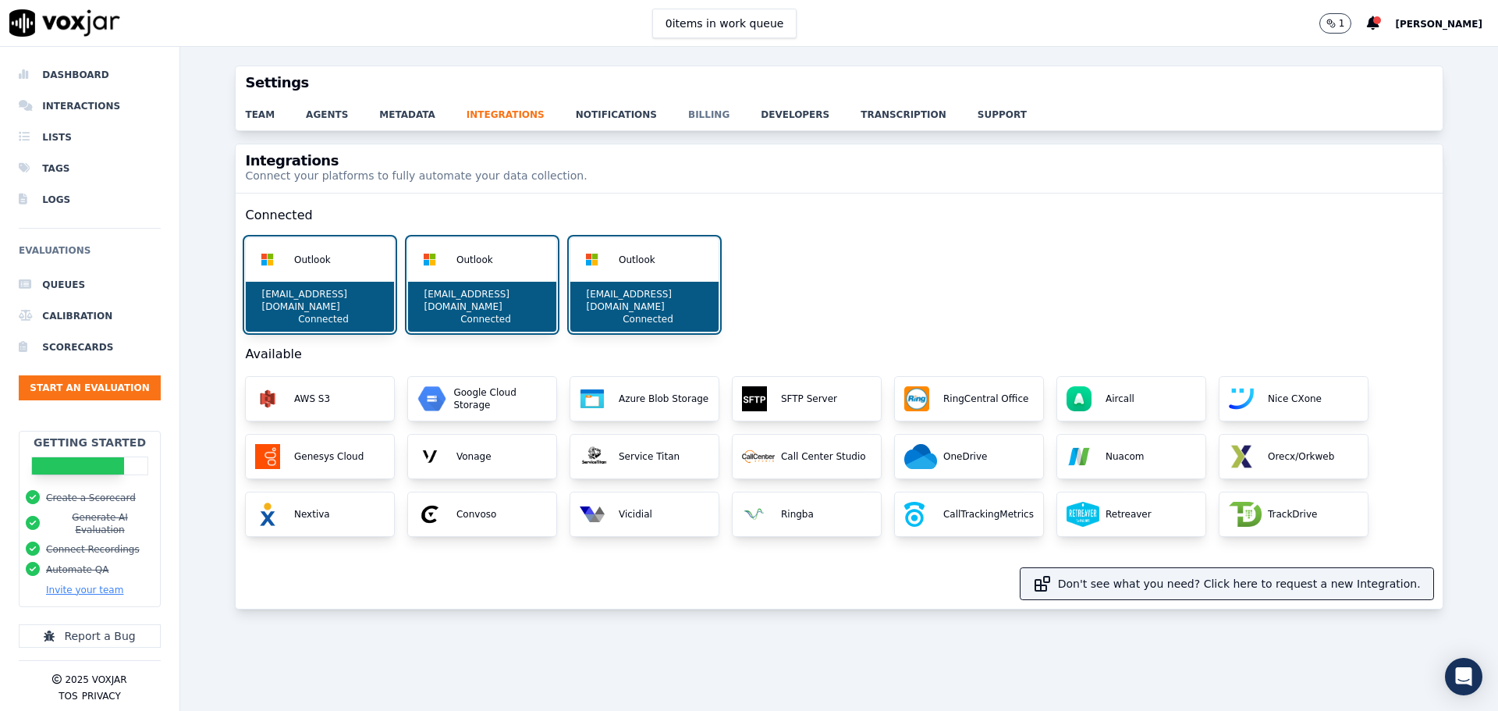
click at [688, 112] on link "billing" at bounding box center [724, 110] width 73 height 22
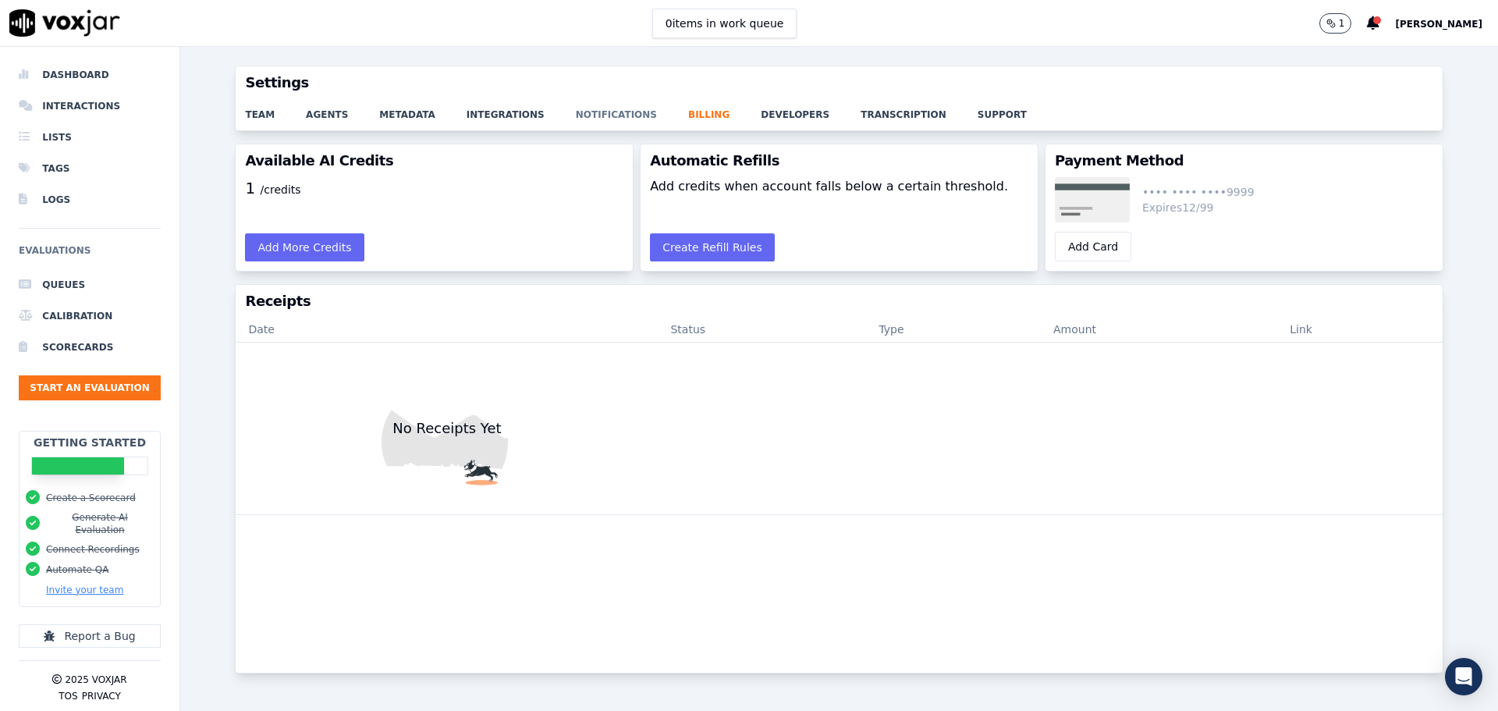
click at [584, 109] on link "notifications" at bounding box center [632, 110] width 112 height 22
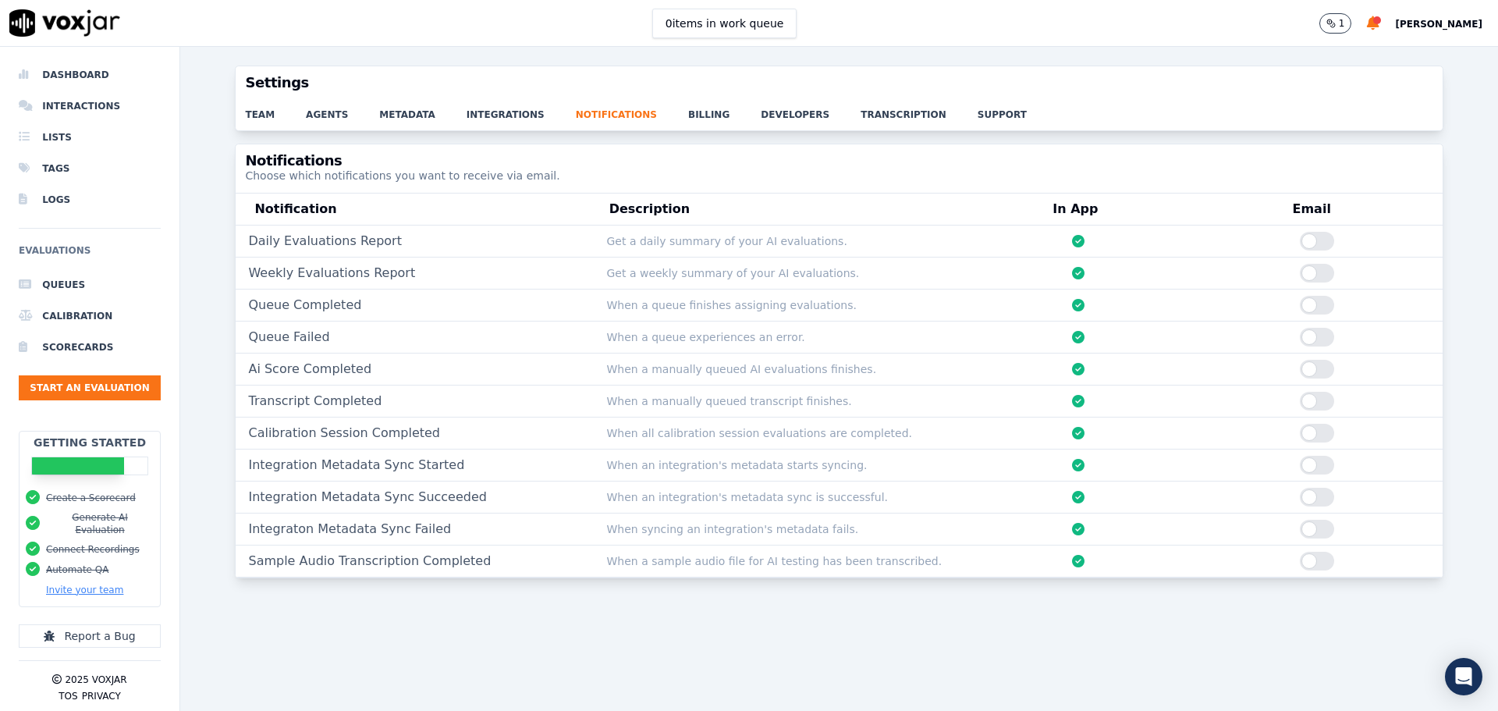
click at [1286, 232] on div "Daily Evaluations Report Get a daily summary of your AI evaluations." at bounding box center [839, 242] width 1206 height 32
click at [1300, 240] on div at bounding box center [1317, 241] width 34 height 19
click at [1300, 275] on div at bounding box center [1317, 273] width 34 height 19
click at [251, 115] on link "team" at bounding box center [275, 110] width 61 height 22
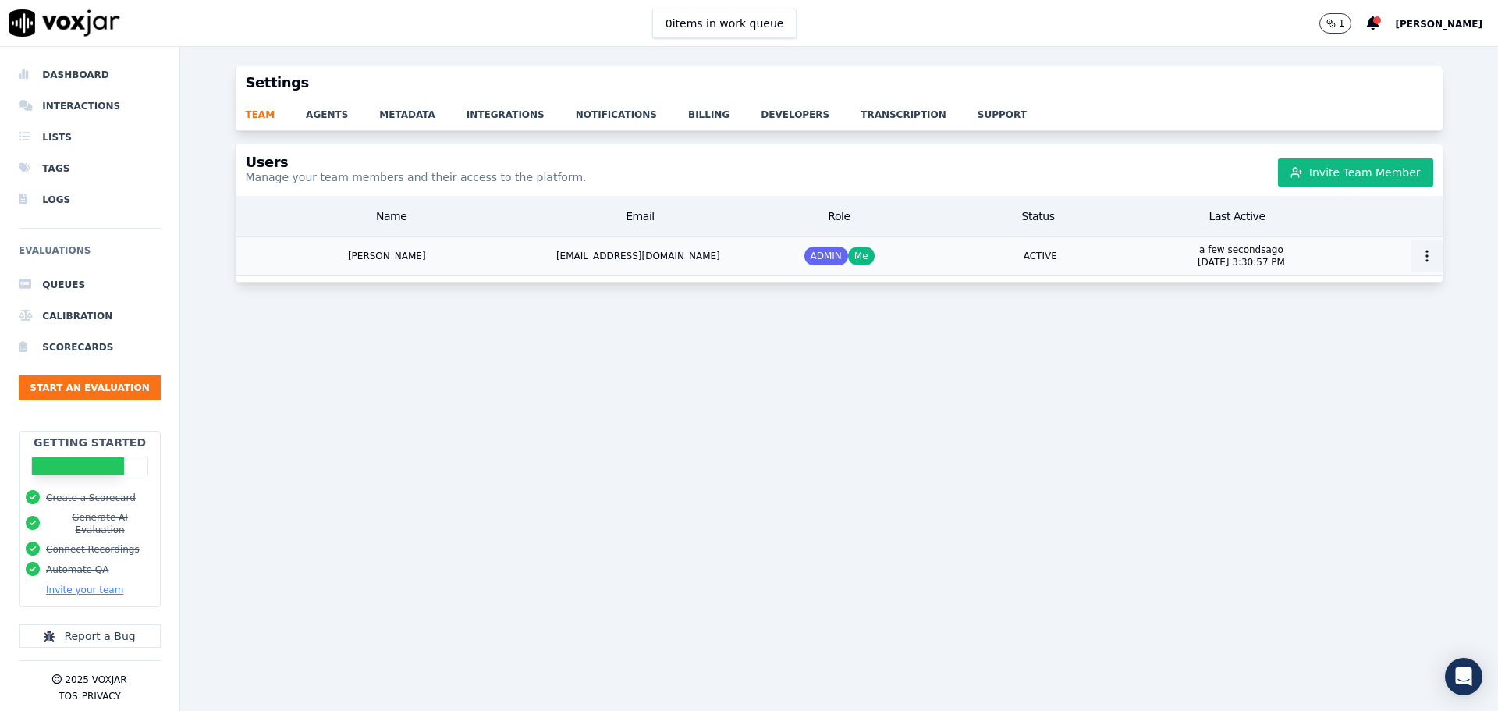
click at [1419, 254] on icon "button" at bounding box center [1427, 256] width 16 height 16
click at [1349, 169] on button "Invite Team Member" at bounding box center [1355, 172] width 155 height 28
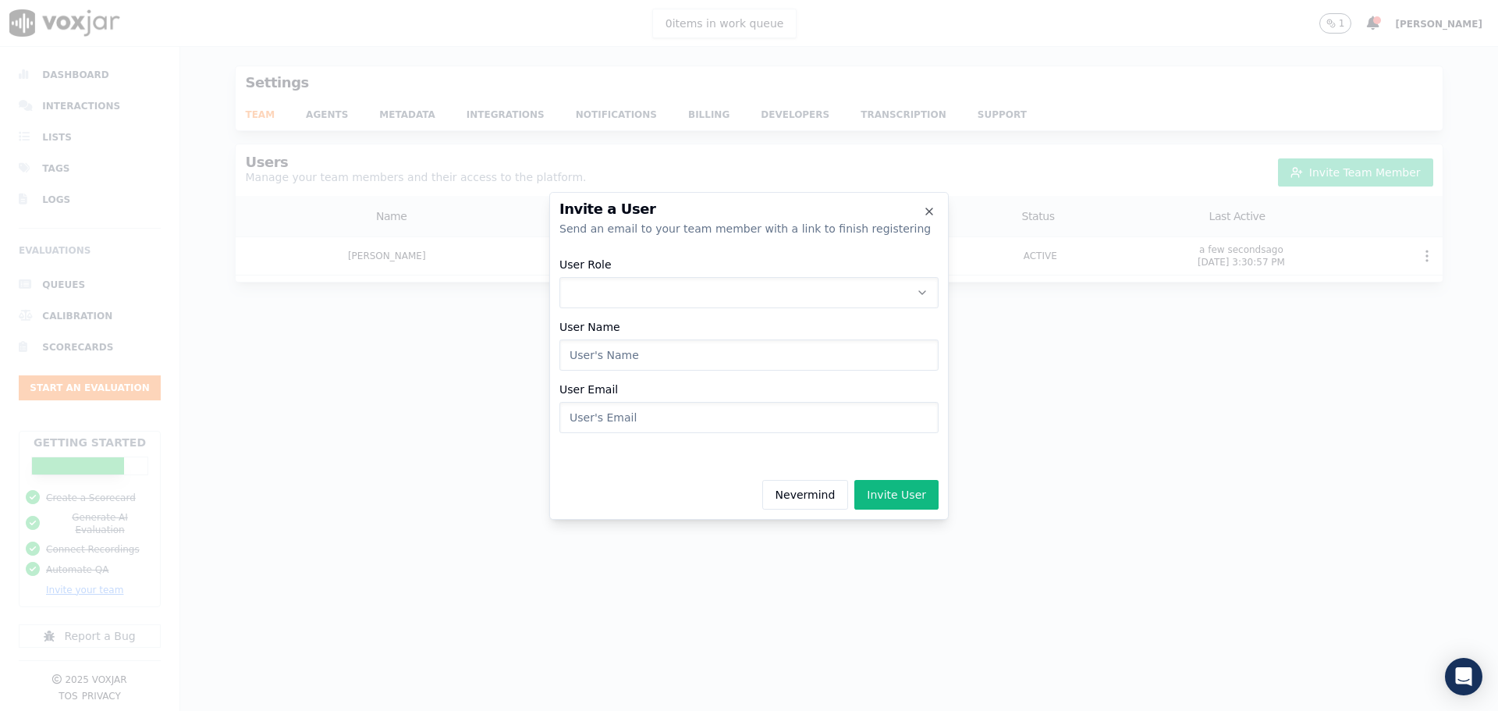
click at [617, 288] on button "User Role" at bounding box center [748, 292] width 379 height 31
click at [627, 381] on div "AGENT" at bounding box center [749, 383] width 359 height 25
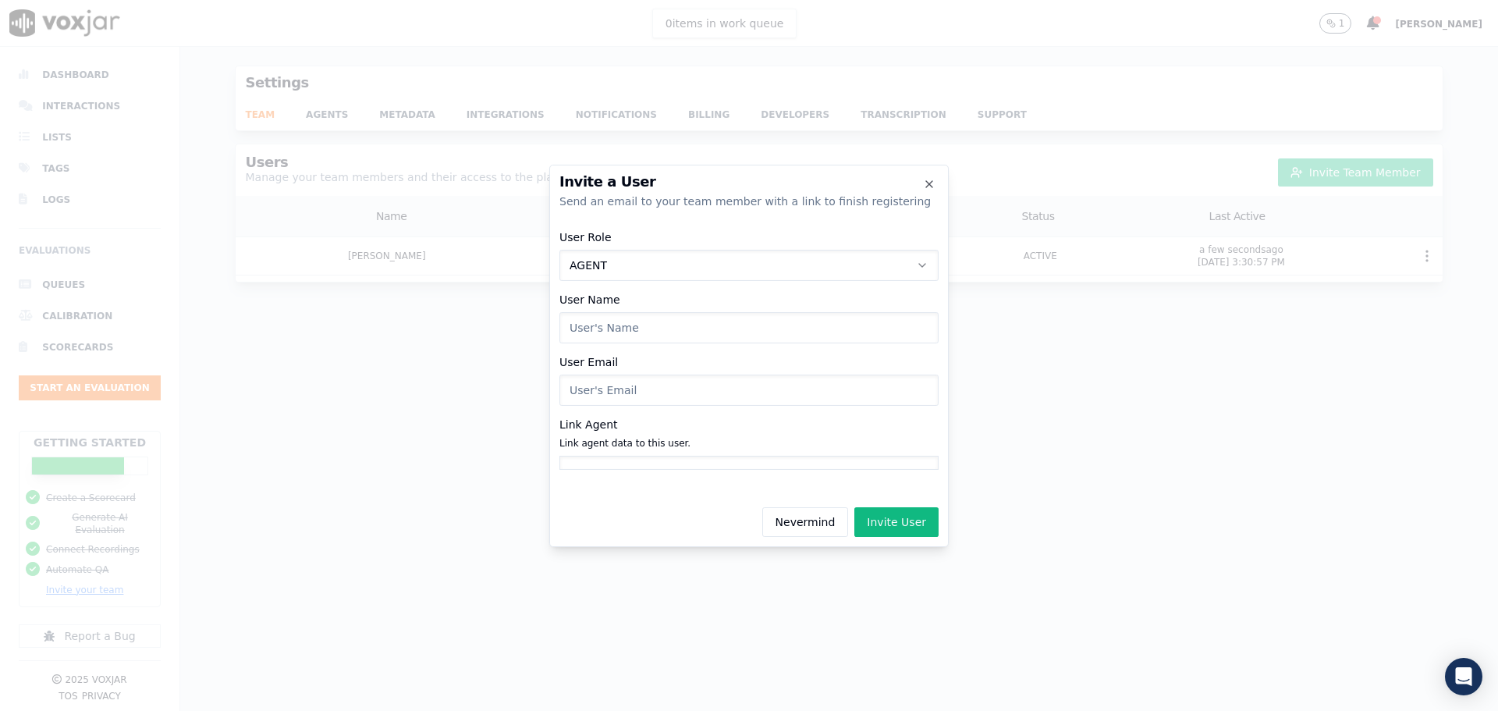
click at [652, 322] on input "User Name" at bounding box center [748, 327] width 379 height 31
type input "hardi"
click at [652, 381] on input "User Email" at bounding box center [748, 390] width 379 height 31
type input "[EMAIL_ADDRESS][DOMAIN_NAME]"
click at [886, 525] on button "Invite User" at bounding box center [896, 522] width 84 height 30
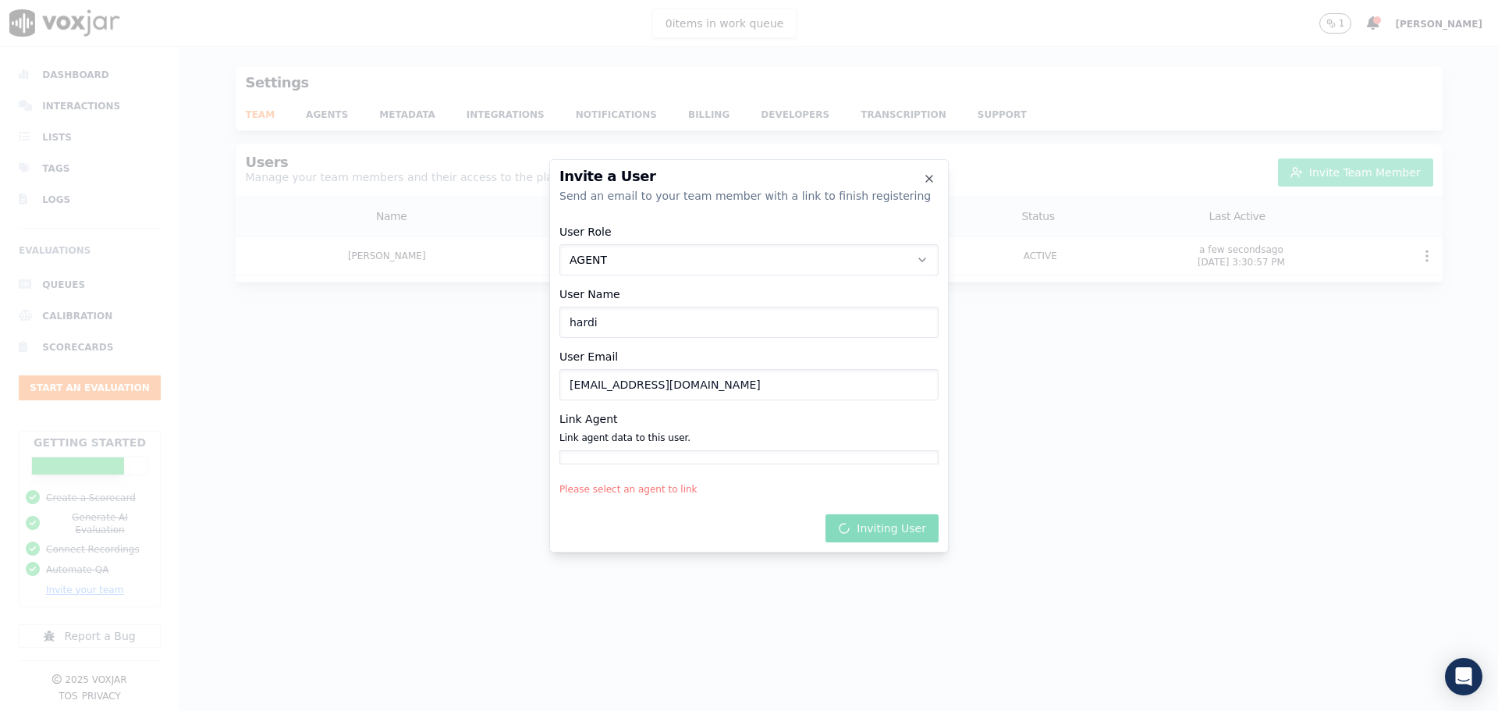
click at [646, 456] on div at bounding box center [748, 457] width 379 height 14
click at [635, 454] on div at bounding box center [748, 457] width 379 height 14
click at [574, 435] on p "Link agent data to this user." at bounding box center [748, 439] width 379 height 22
click at [567, 433] on p "Link agent data to this user." at bounding box center [748, 439] width 379 height 22
drag, startPoint x: 567, startPoint y: 433, endPoint x: 646, endPoint y: 440, distance: 79.9
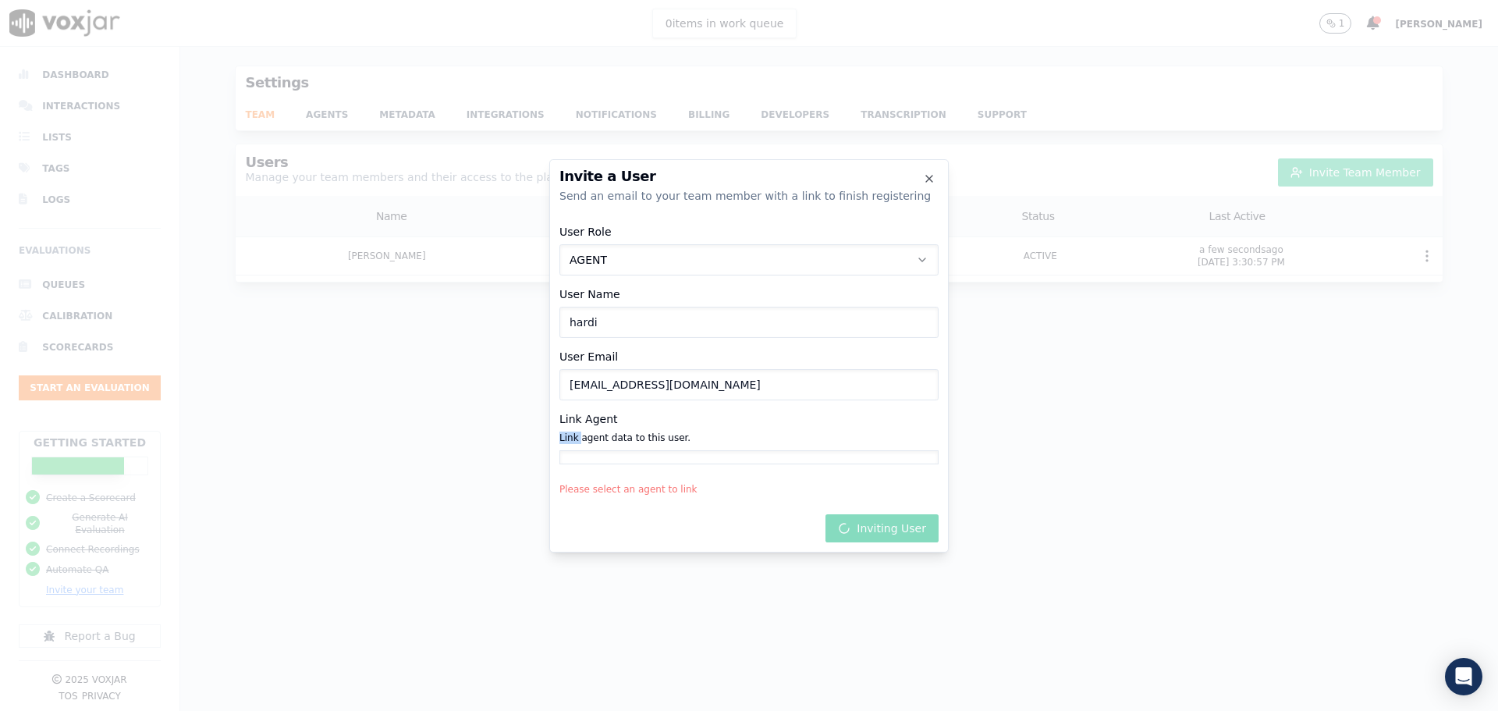
click at [568, 433] on p "Link agent data to this user." at bounding box center [748, 439] width 379 height 22
click at [648, 443] on p "Link agent data to this user." at bounding box center [748, 439] width 379 height 22
click at [645, 453] on div at bounding box center [748, 457] width 379 height 14
drag, startPoint x: 645, startPoint y: 453, endPoint x: 847, endPoint y: 459, distance: 202.2
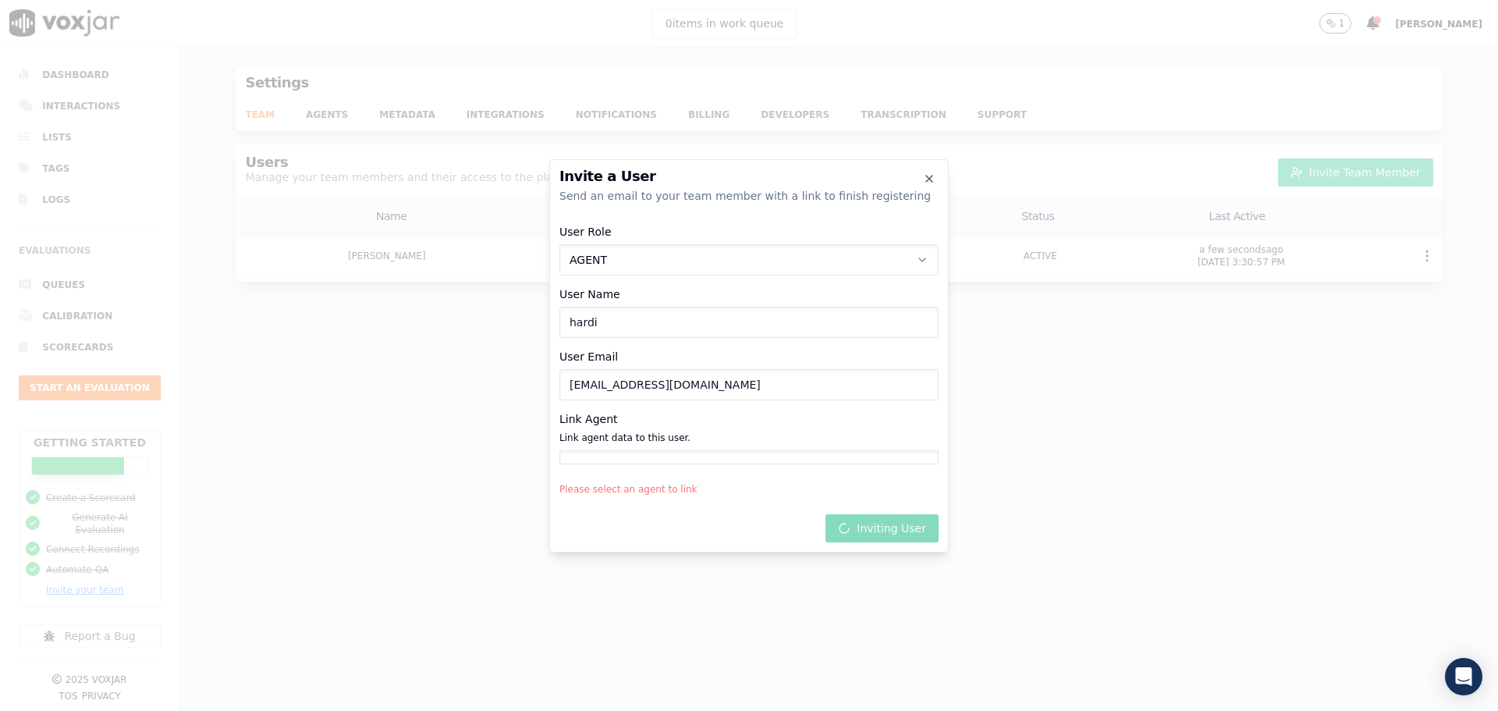
click at [663, 456] on div at bounding box center [748, 457] width 379 height 14
click at [926, 172] on icon "button" at bounding box center [929, 178] width 12 height 12
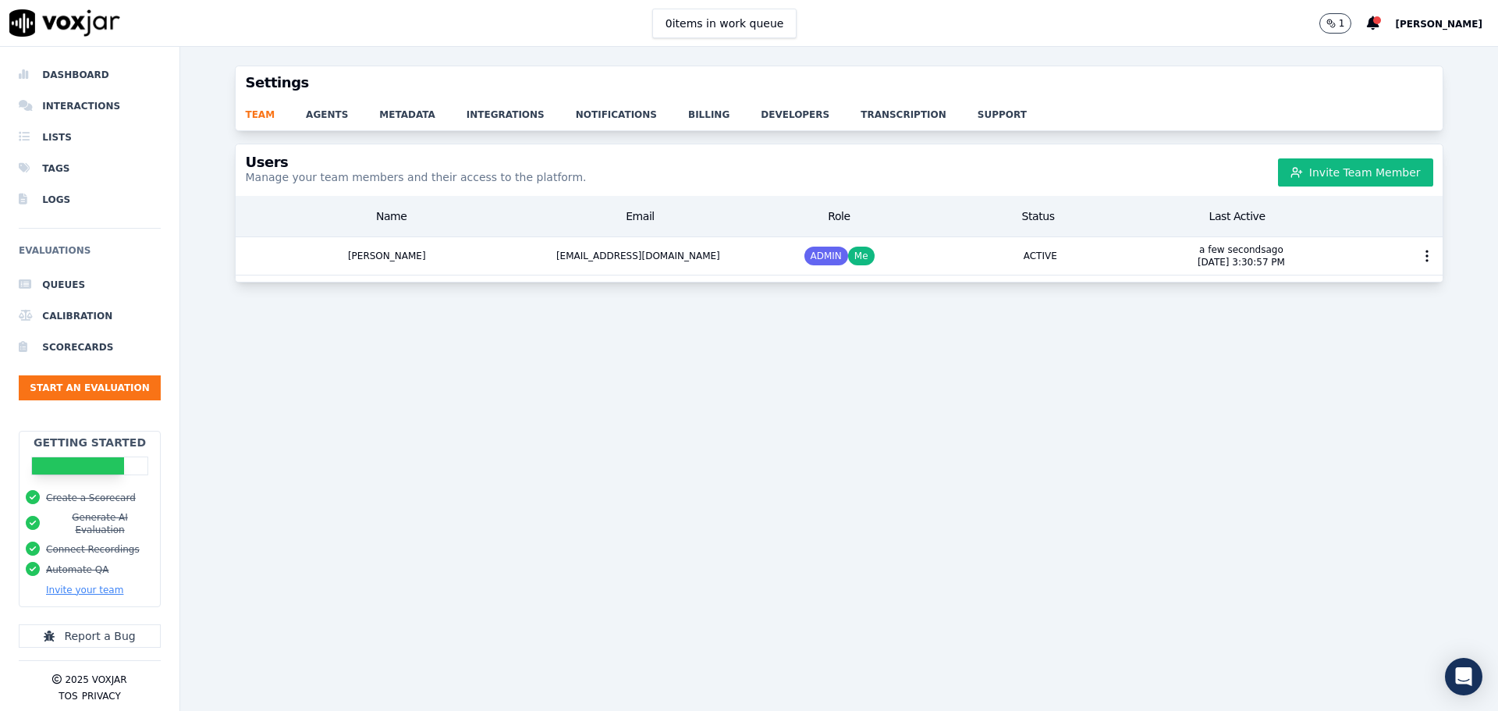
click at [1352, 27] on button "1" at bounding box center [1336, 23] width 33 height 20
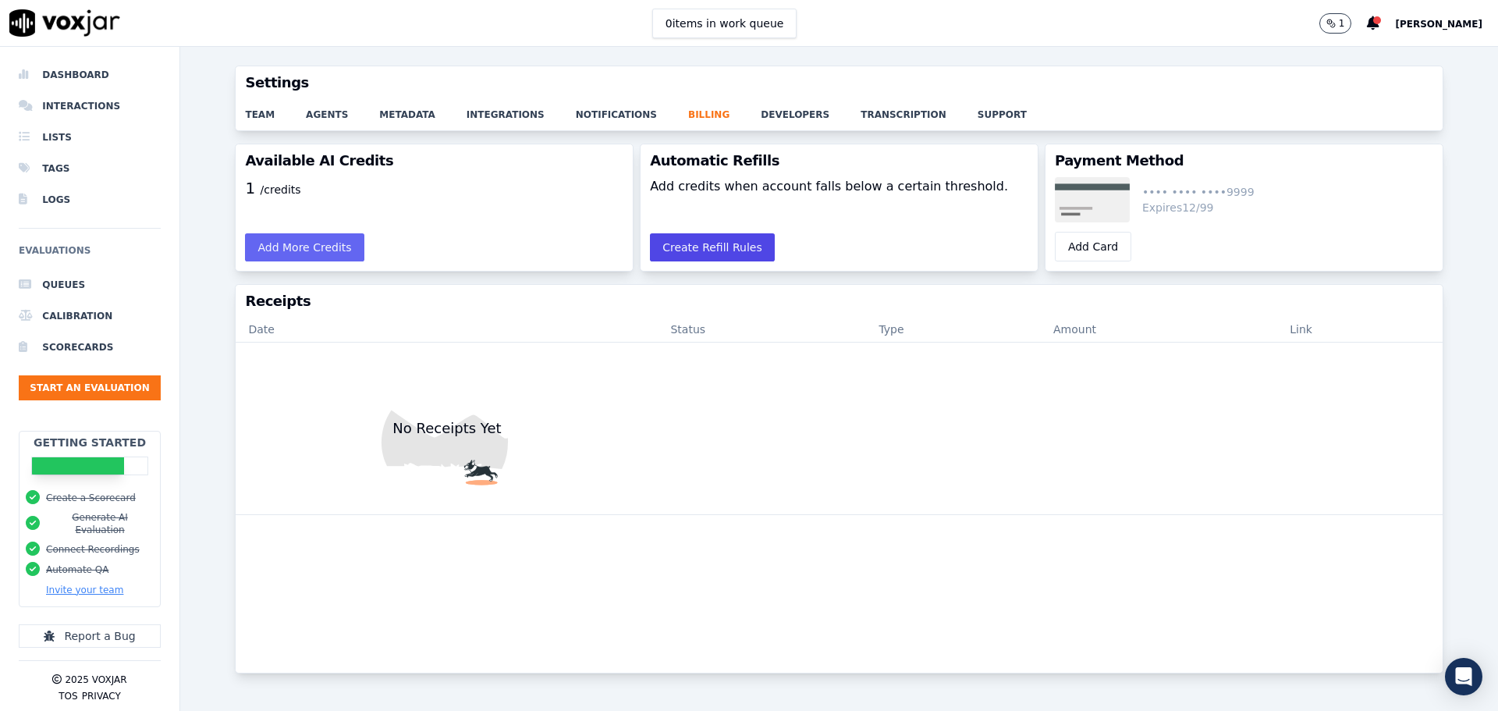
click at [688, 250] on button "Create Refill Rules" at bounding box center [712, 247] width 125 height 28
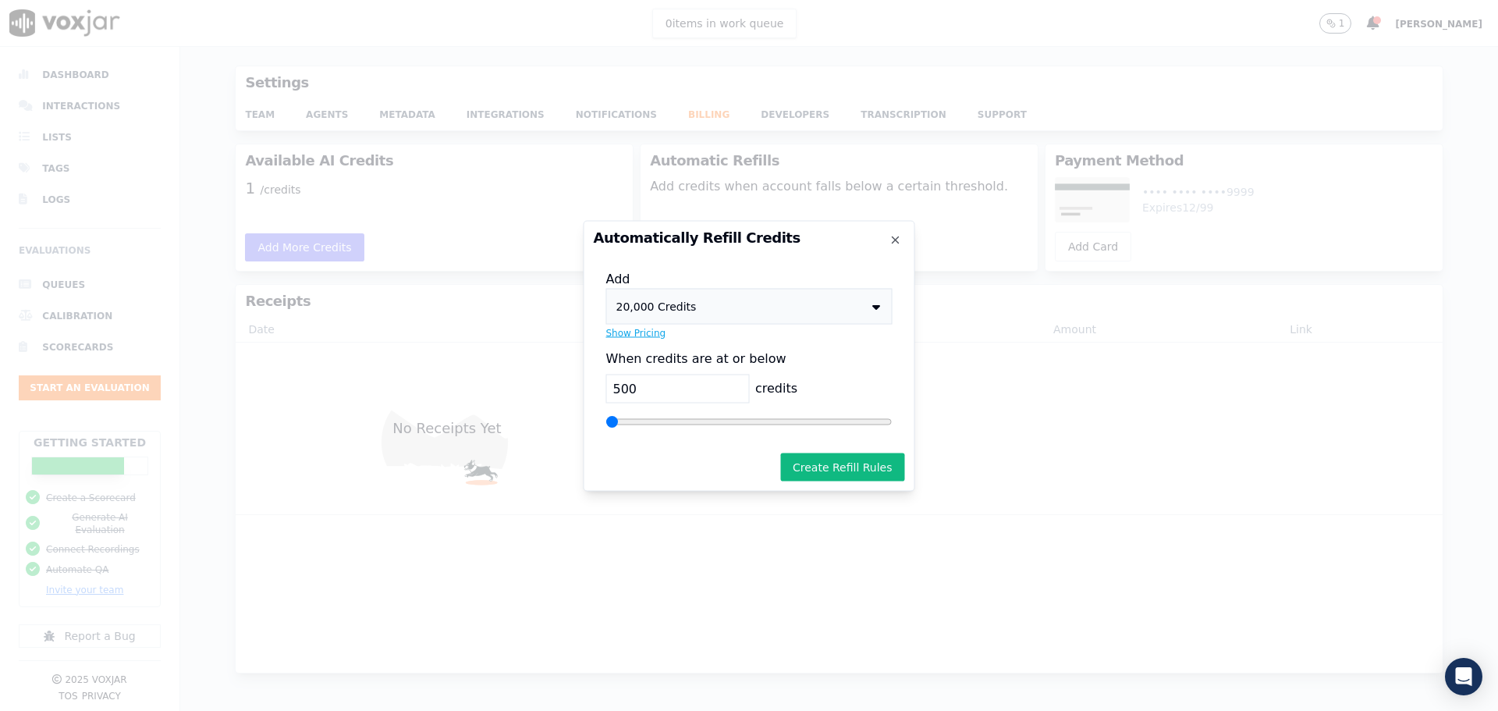
click at [875, 301] on icon at bounding box center [876, 306] width 8 height 12
click at [621, 333] on button "Show Pricing" at bounding box center [636, 332] width 60 height 12
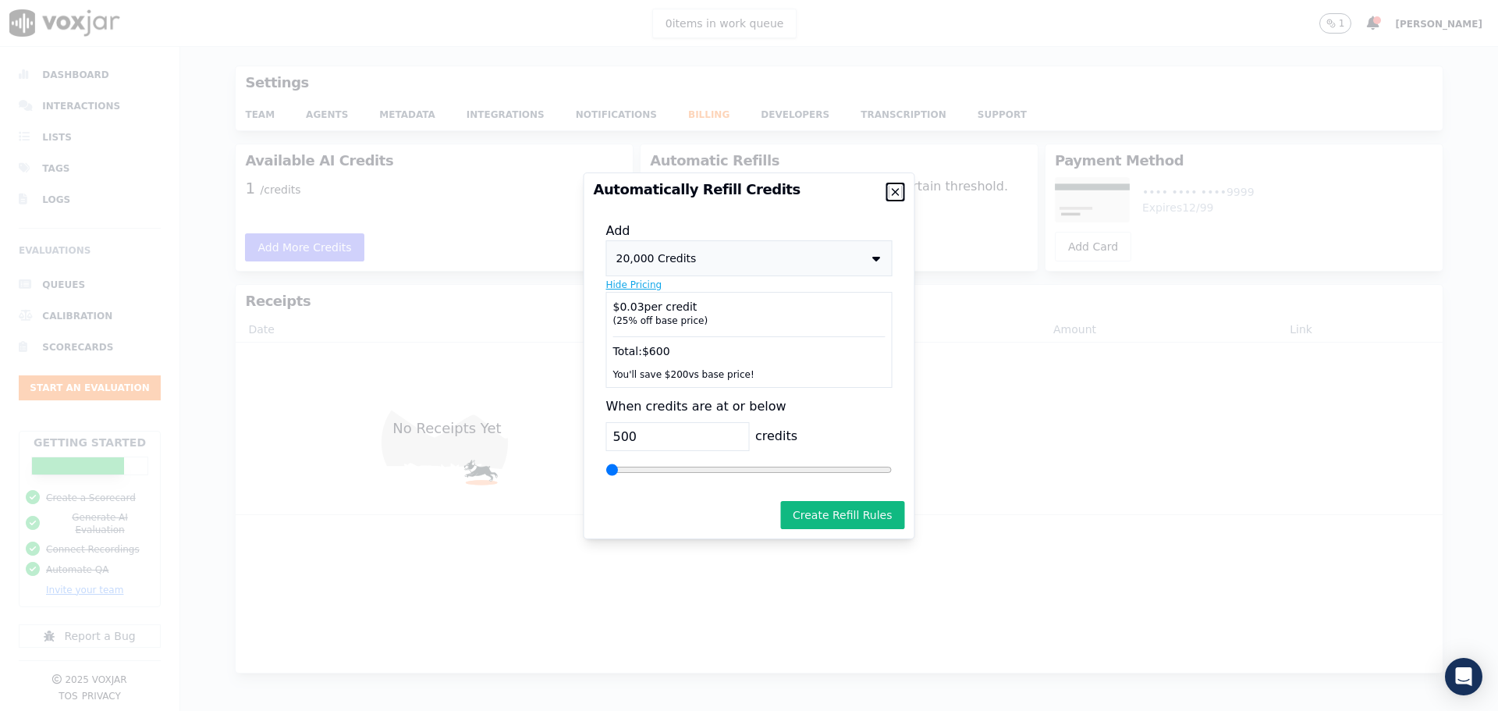
click at [893, 190] on icon "button" at bounding box center [896, 192] width 12 height 12
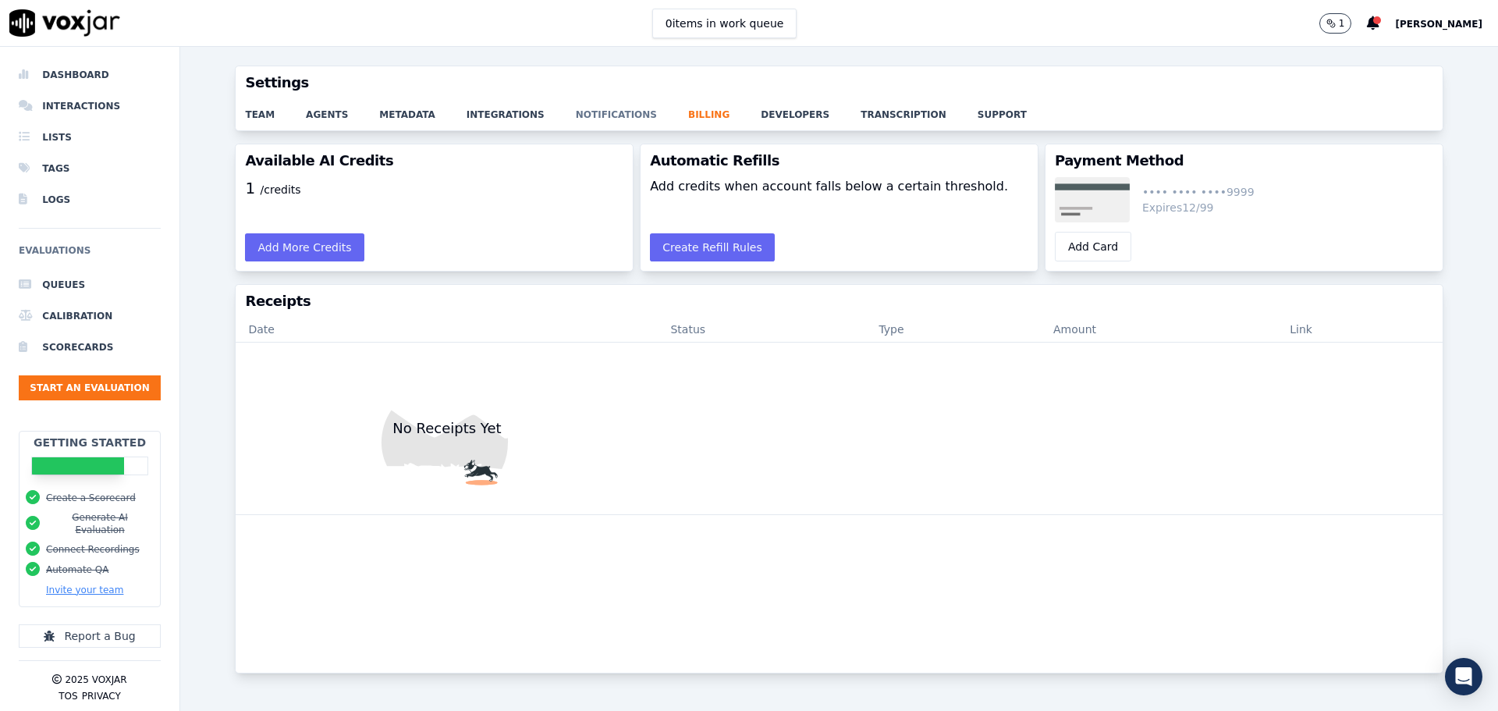
click at [589, 109] on link "notifications" at bounding box center [632, 110] width 112 height 22
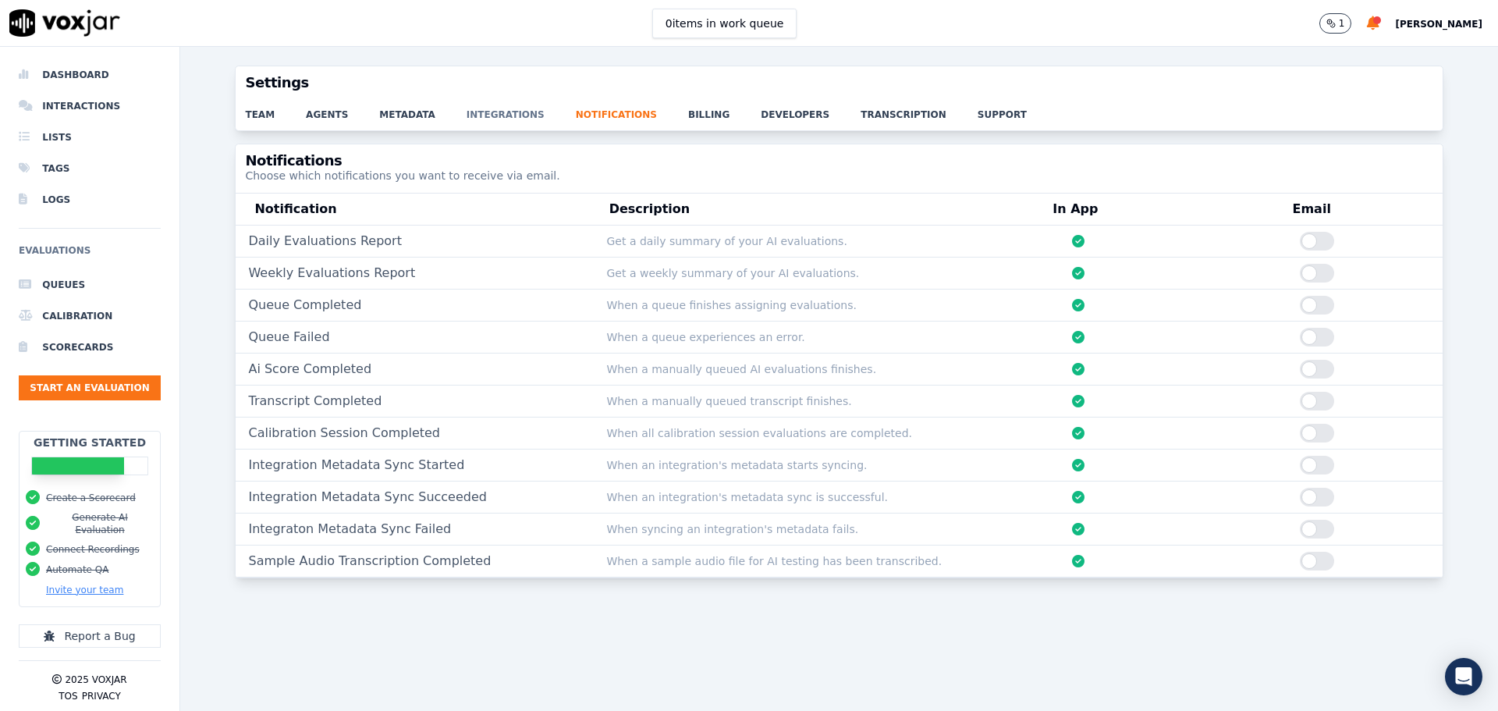
click at [481, 114] on link "integrations" at bounding box center [521, 110] width 109 height 22
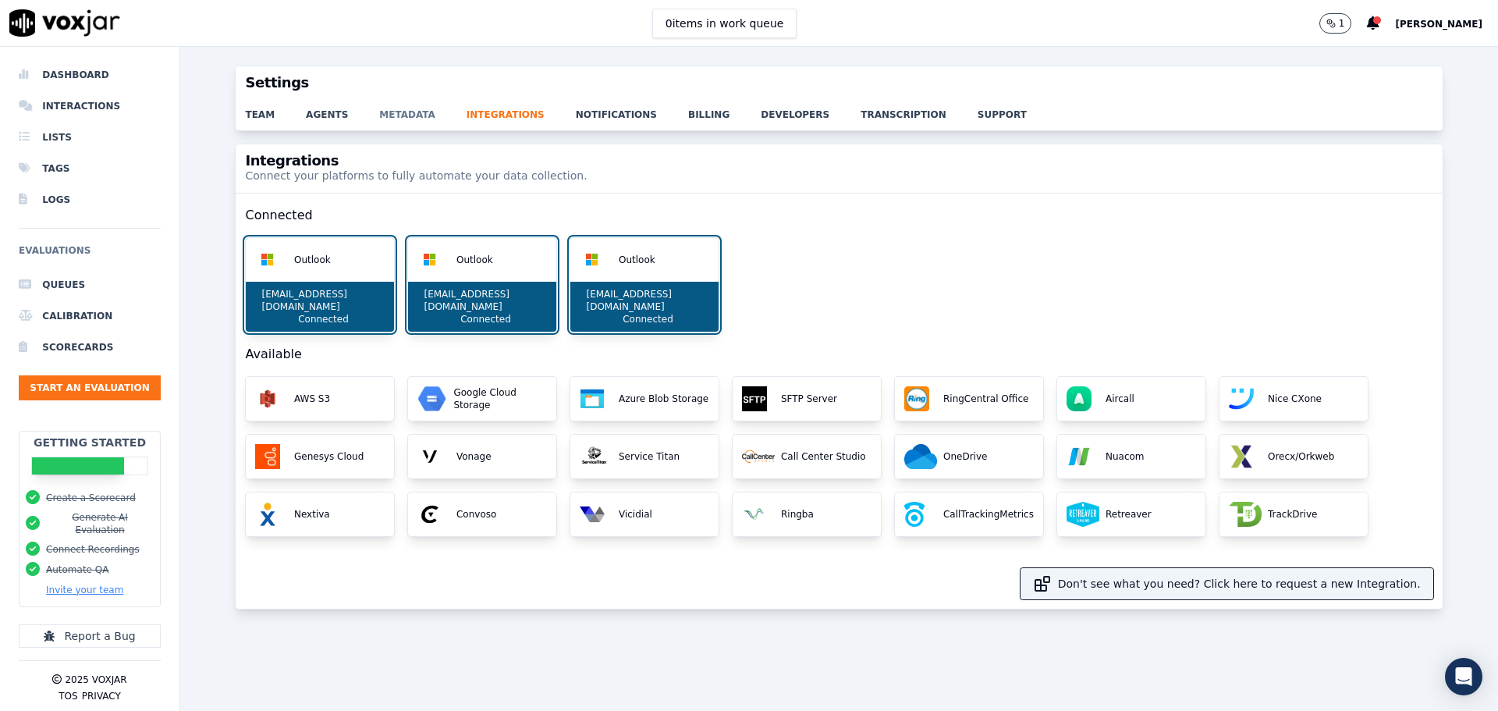
click at [387, 108] on link "metadata" at bounding box center [422, 110] width 87 height 22
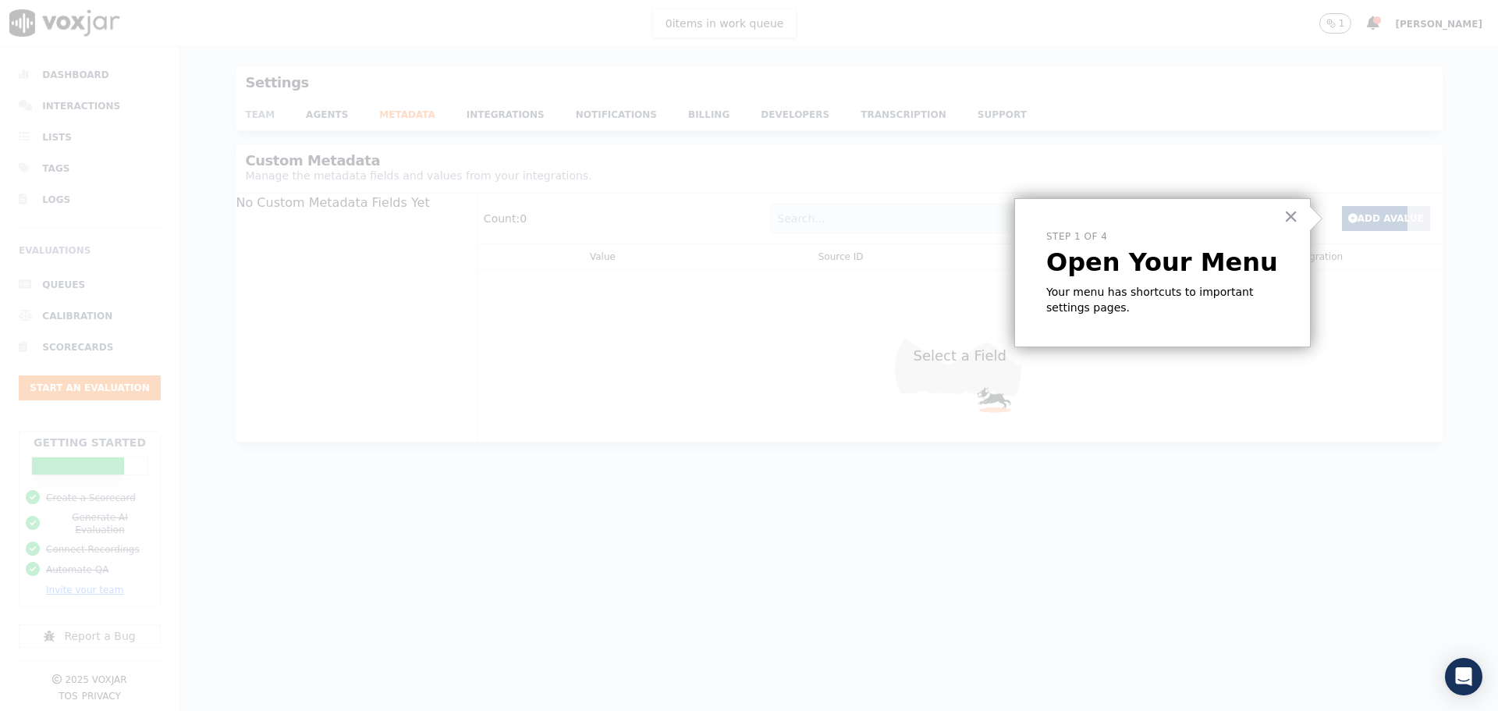
click at [246, 114] on div at bounding box center [661, 355] width 1323 height 711
click at [326, 113] on div at bounding box center [661, 355] width 1323 height 711
click at [1295, 215] on button "×" at bounding box center [1291, 216] width 15 height 25
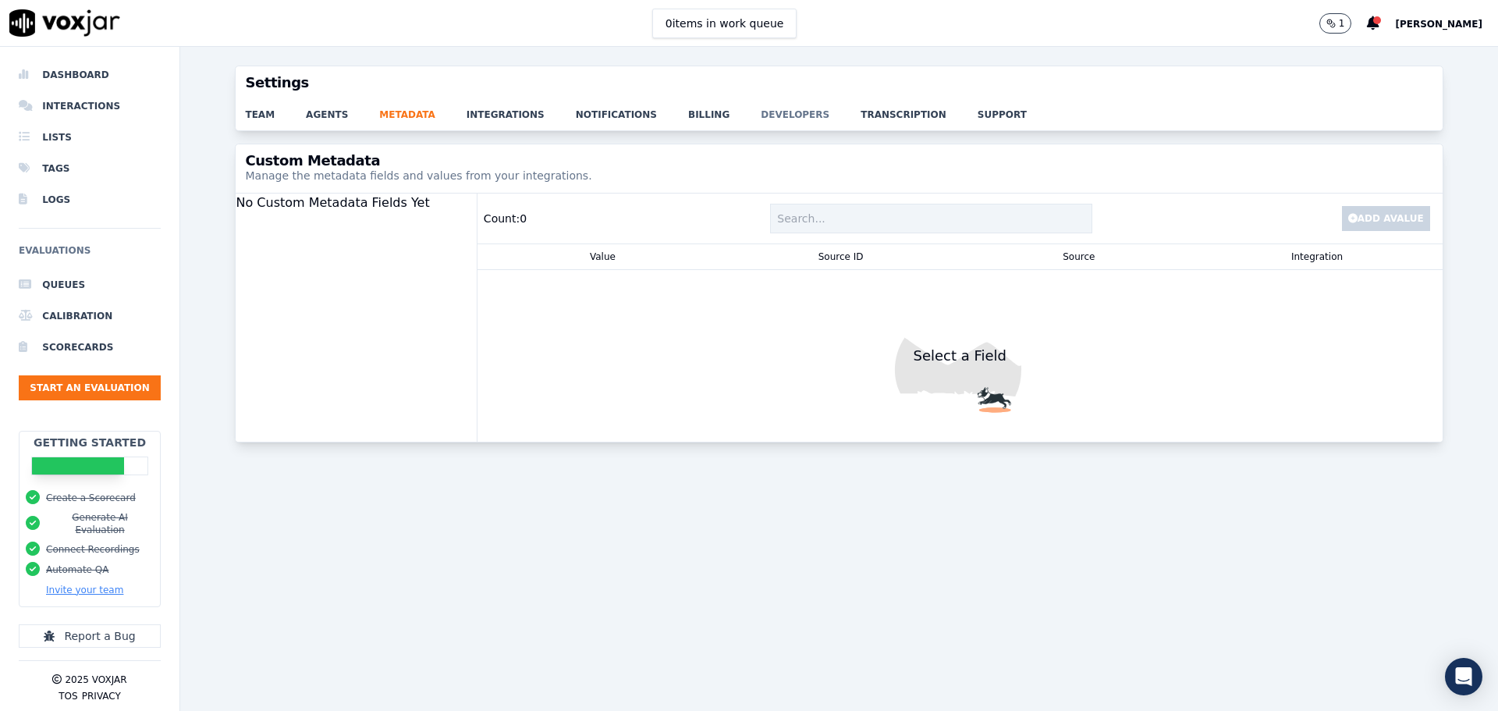
click at [761, 115] on link "developers" at bounding box center [811, 110] width 100 height 22
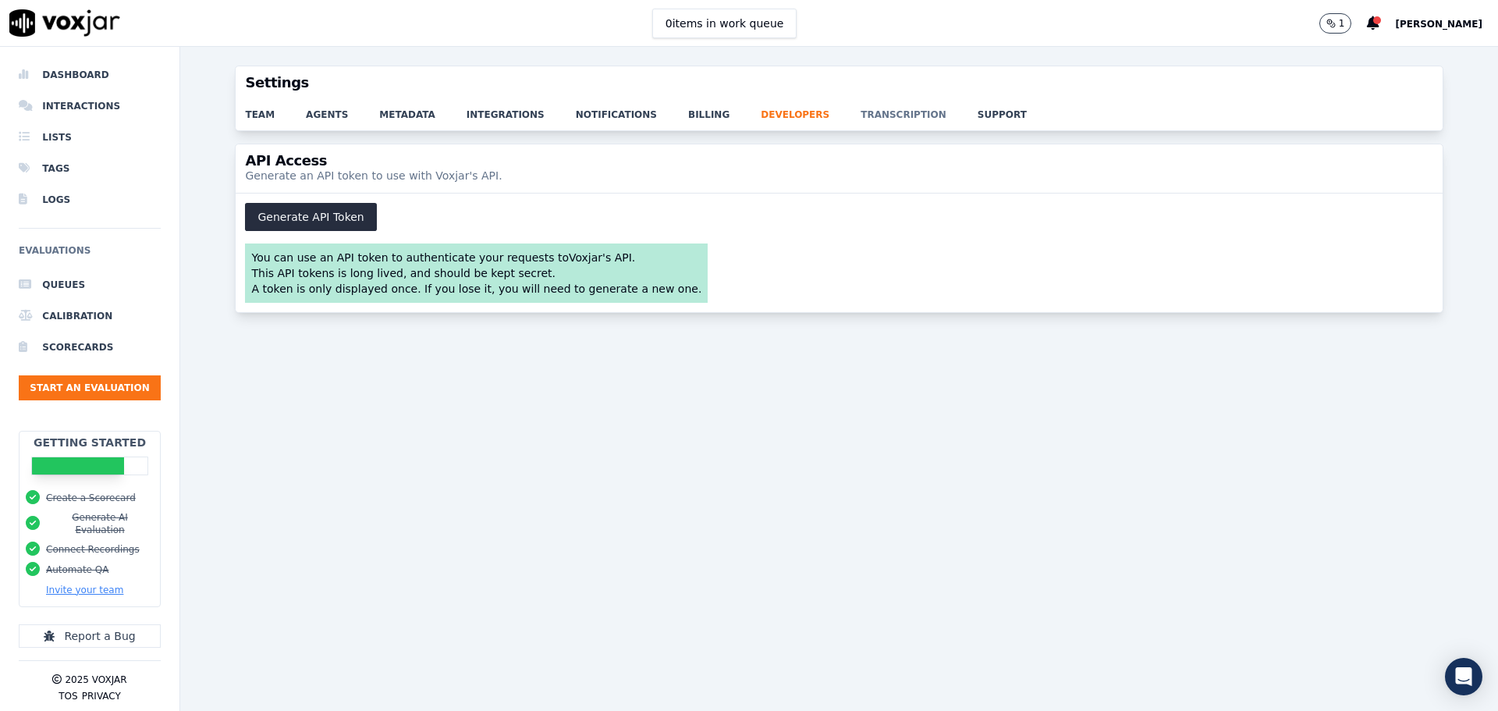
click at [861, 116] on link "transcription" at bounding box center [919, 110] width 117 height 22
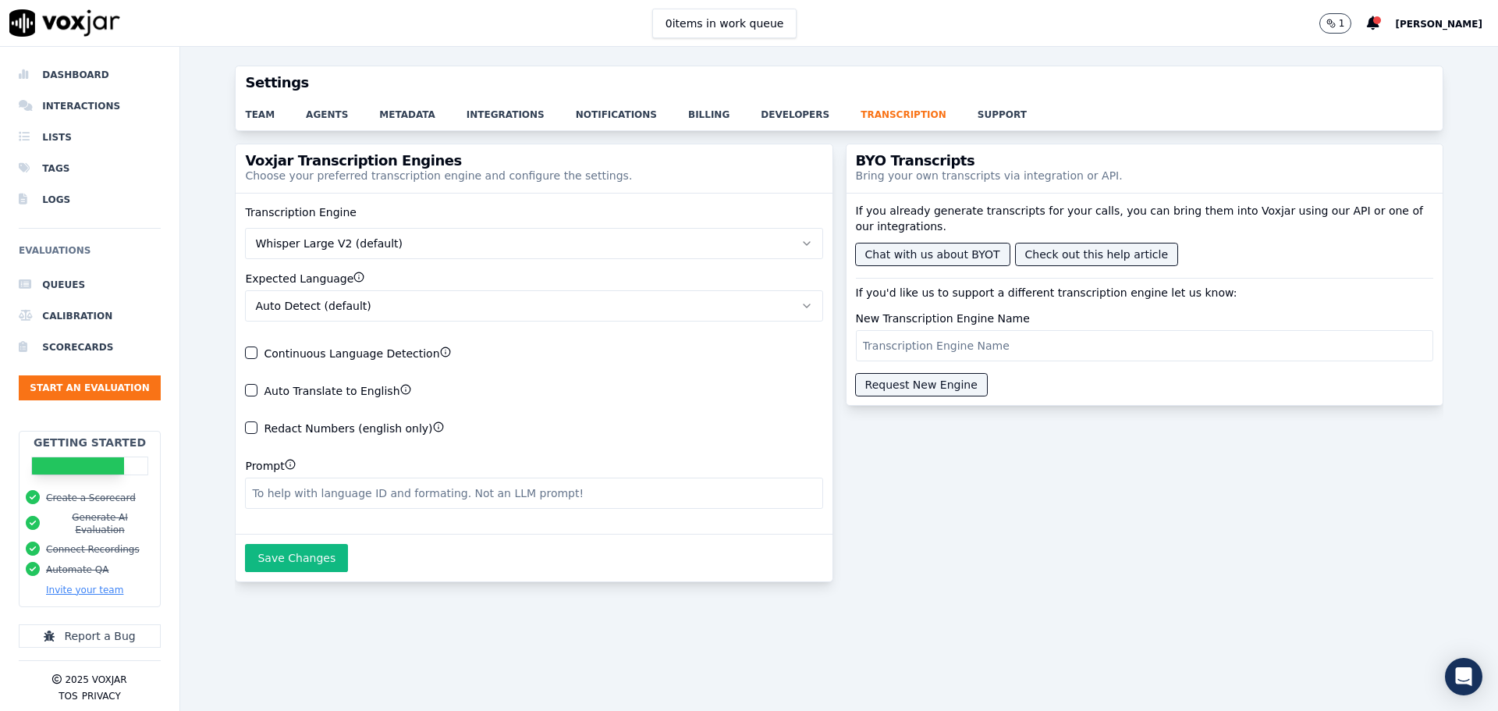
click at [801, 245] on icon "button" at bounding box center [807, 243] width 12 height 12
click at [978, 115] on link "support" at bounding box center [1018, 110] width 80 height 22
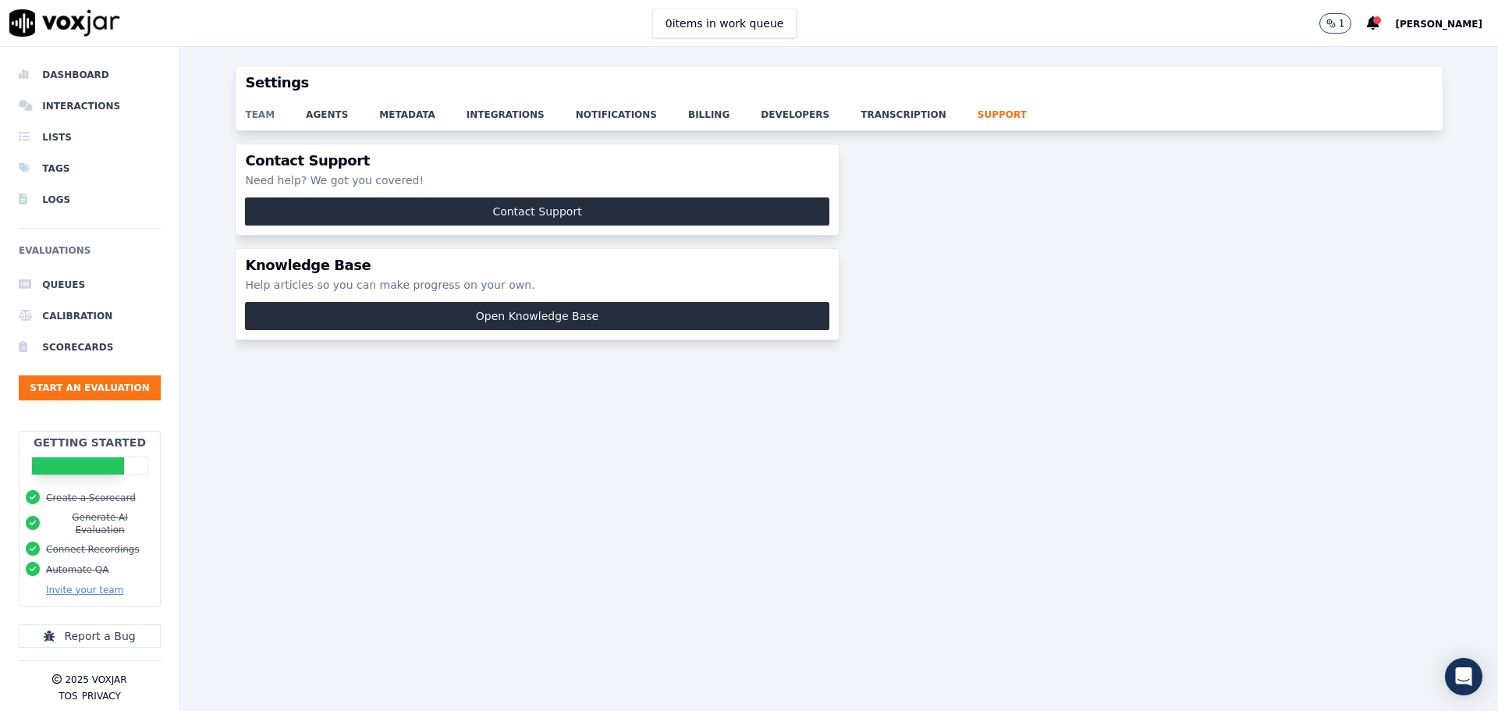
click at [265, 111] on link "team" at bounding box center [275, 110] width 61 height 22
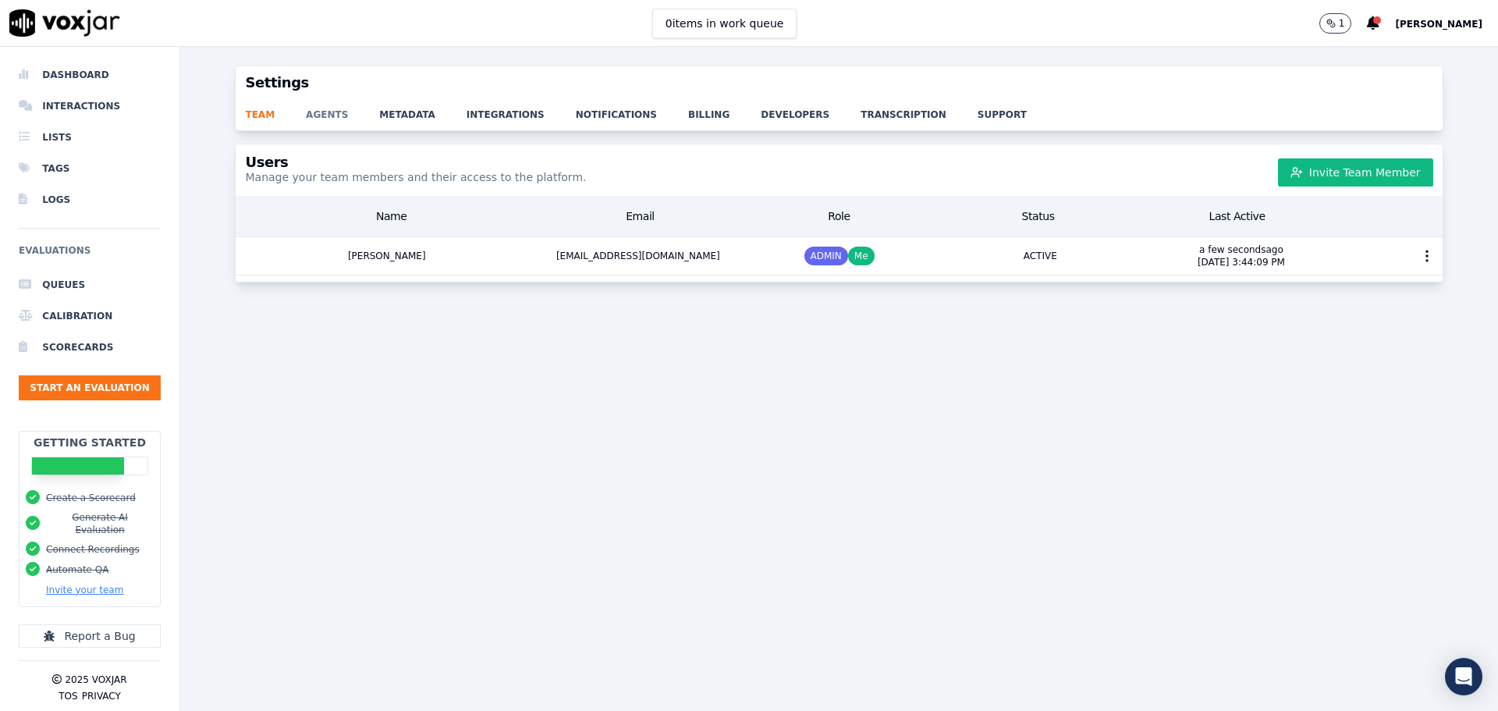
click at [325, 111] on link "agents" at bounding box center [342, 110] width 73 height 22
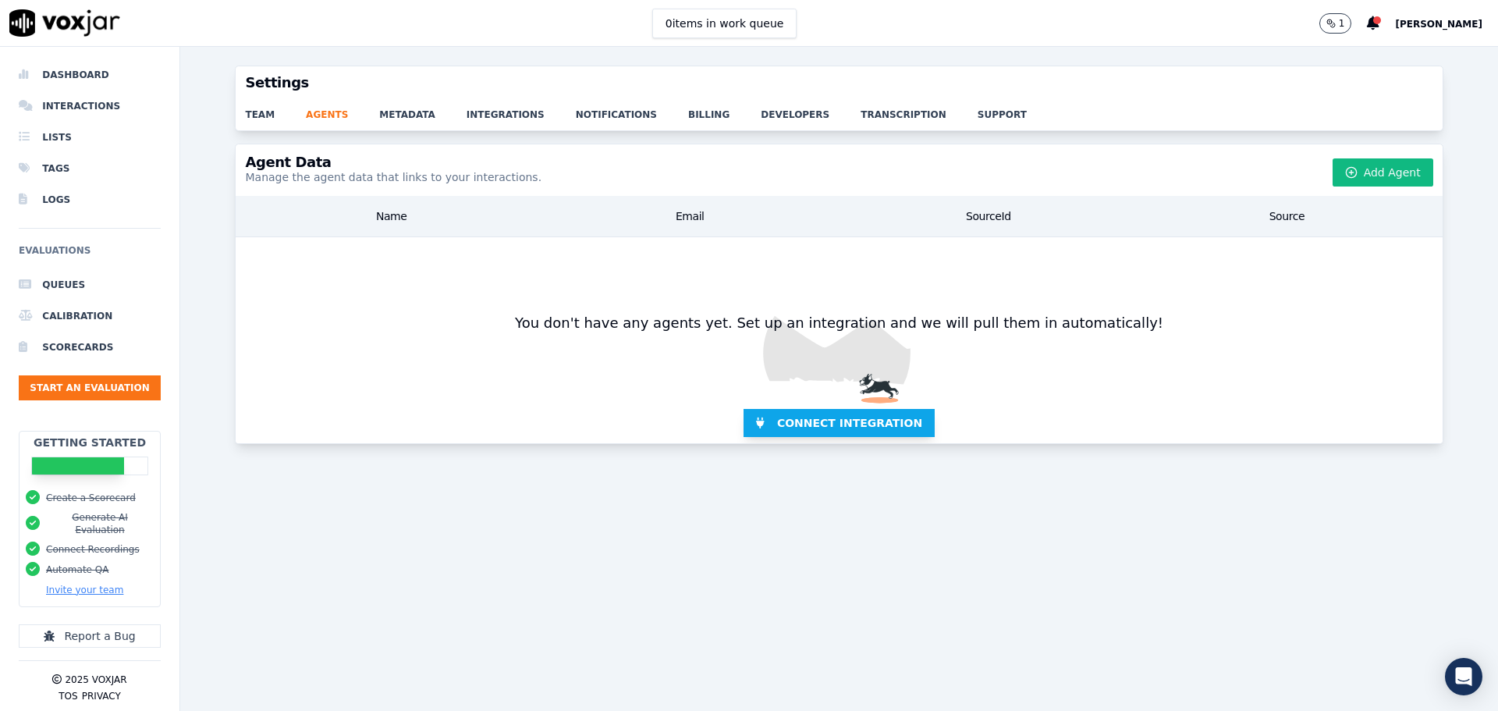
click at [803, 421] on span "Connect Integration" at bounding box center [849, 423] width 145 height 16
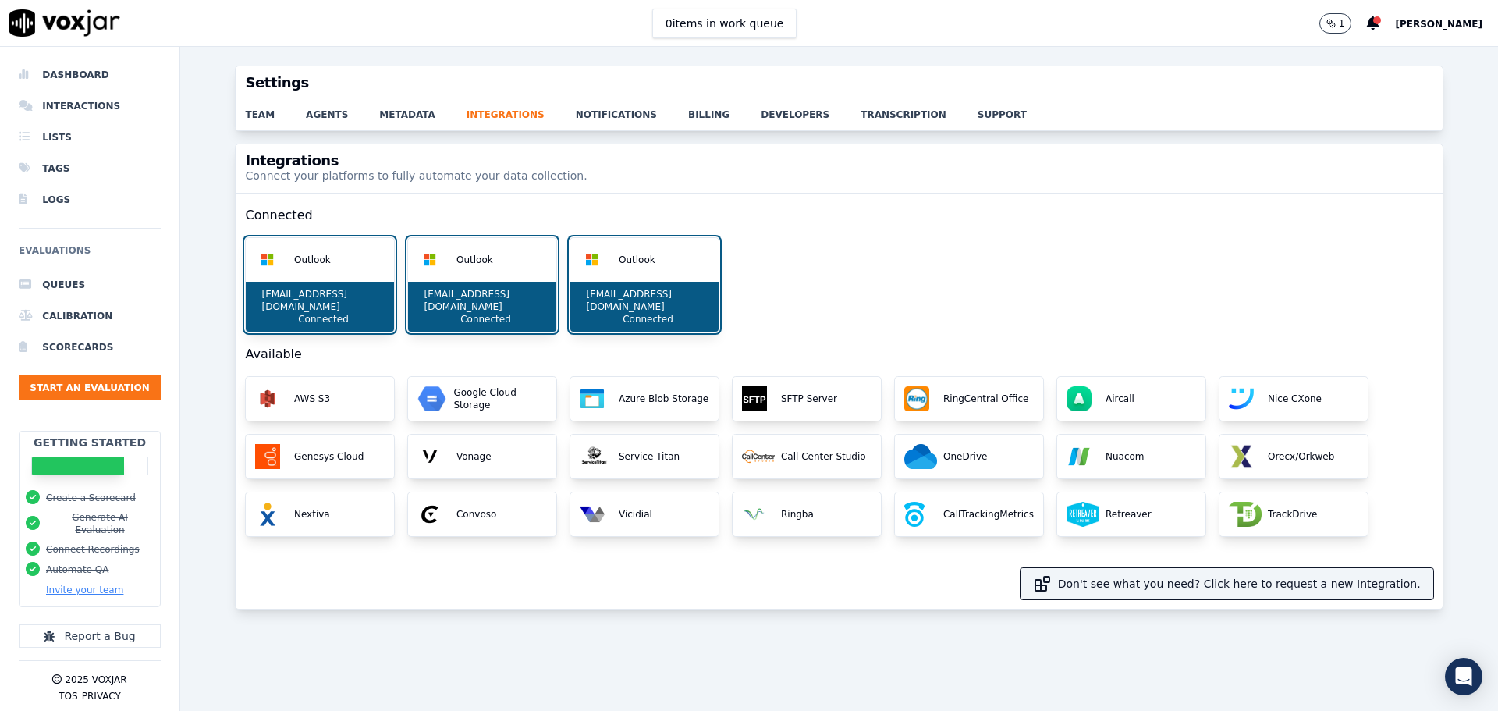
click at [88, 584] on button "Invite your team" at bounding box center [84, 590] width 77 height 12
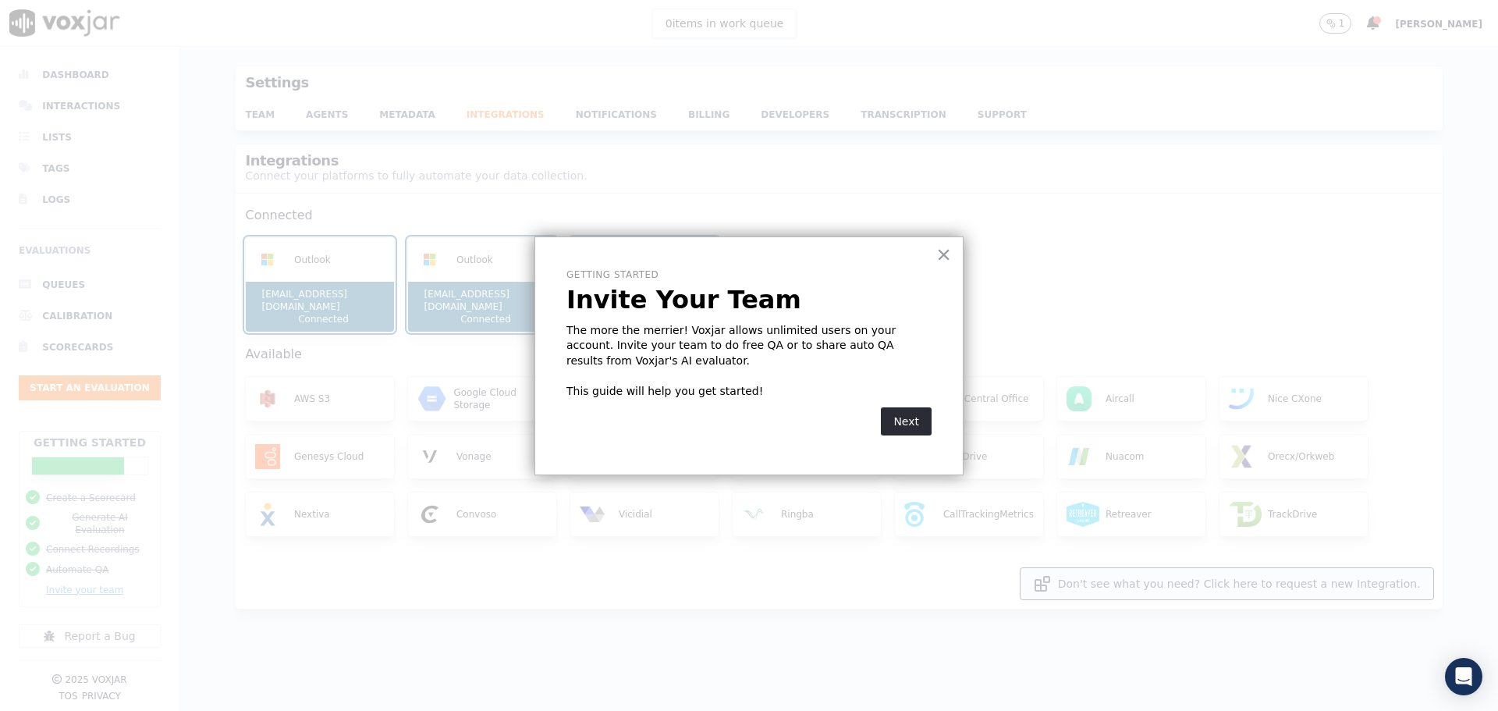
click at [676, 304] on p "Invite Your Team" at bounding box center [749, 300] width 365 height 30
click at [693, 304] on p "Invite Your Team" at bounding box center [749, 300] width 365 height 30
drag, startPoint x: 831, startPoint y: 329, endPoint x: 943, endPoint y: 419, distance: 143.8
click at [832, 330] on p "The more the merrier! Voxjar allows unlimited users on your account. Invite you…" at bounding box center [749, 346] width 365 height 46
click at [895, 352] on p "The more the merrier! Voxjar allows unlimited users on your account. Invite you…" at bounding box center [749, 346] width 365 height 46
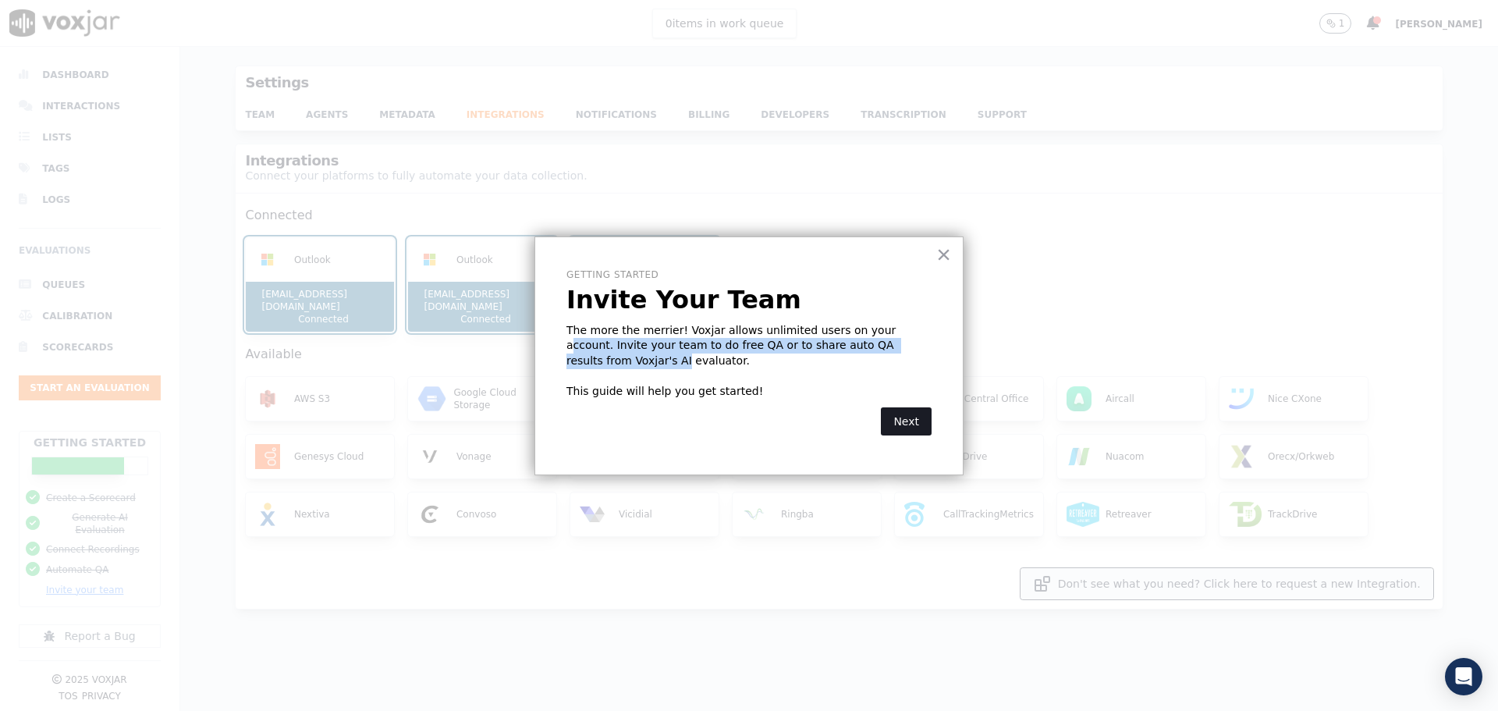
click at [919, 427] on button "Next" at bounding box center [906, 421] width 51 height 28
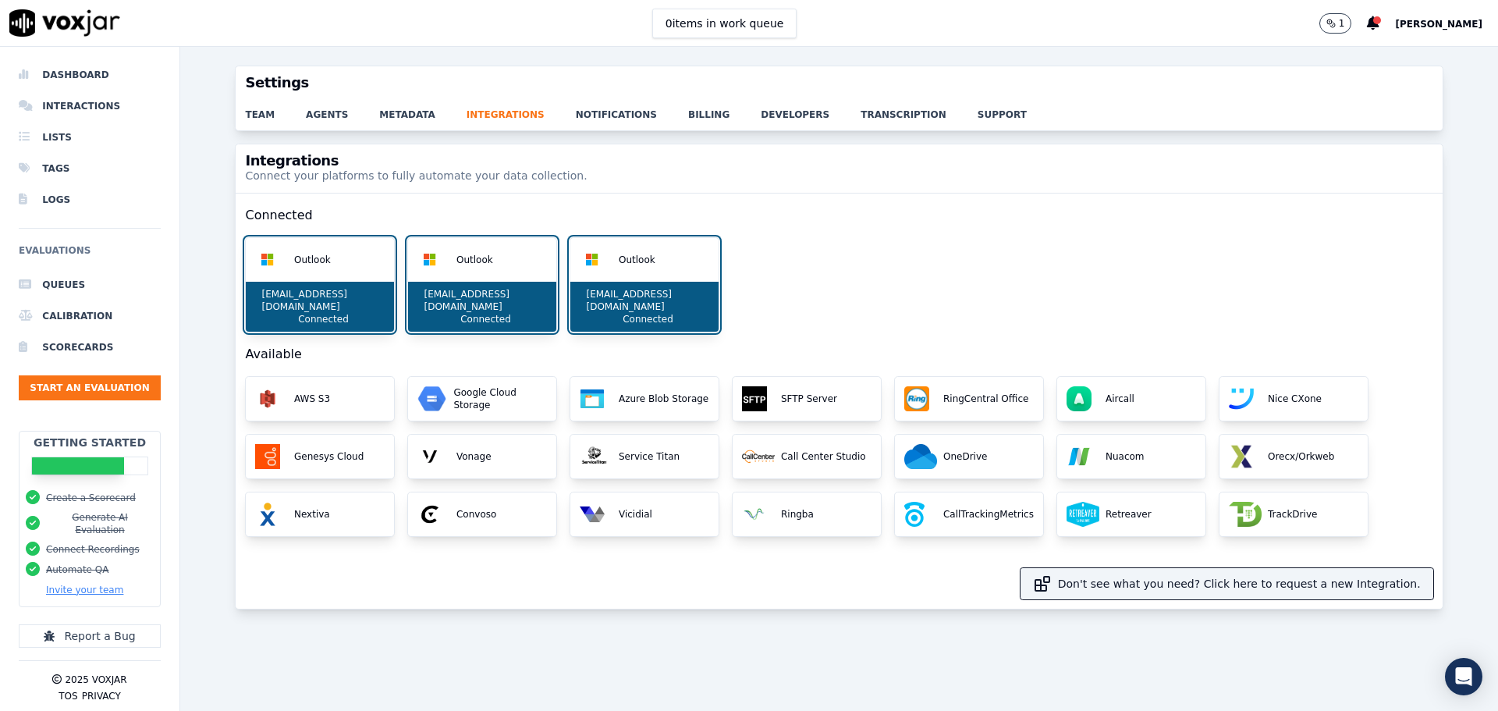
click at [817, 668] on div "Settings team agents metadata integrations notifications billing developers tra…" at bounding box center [839, 379] width 1318 height 664
